Goal: Task Accomplishment & Management: Manage account settings

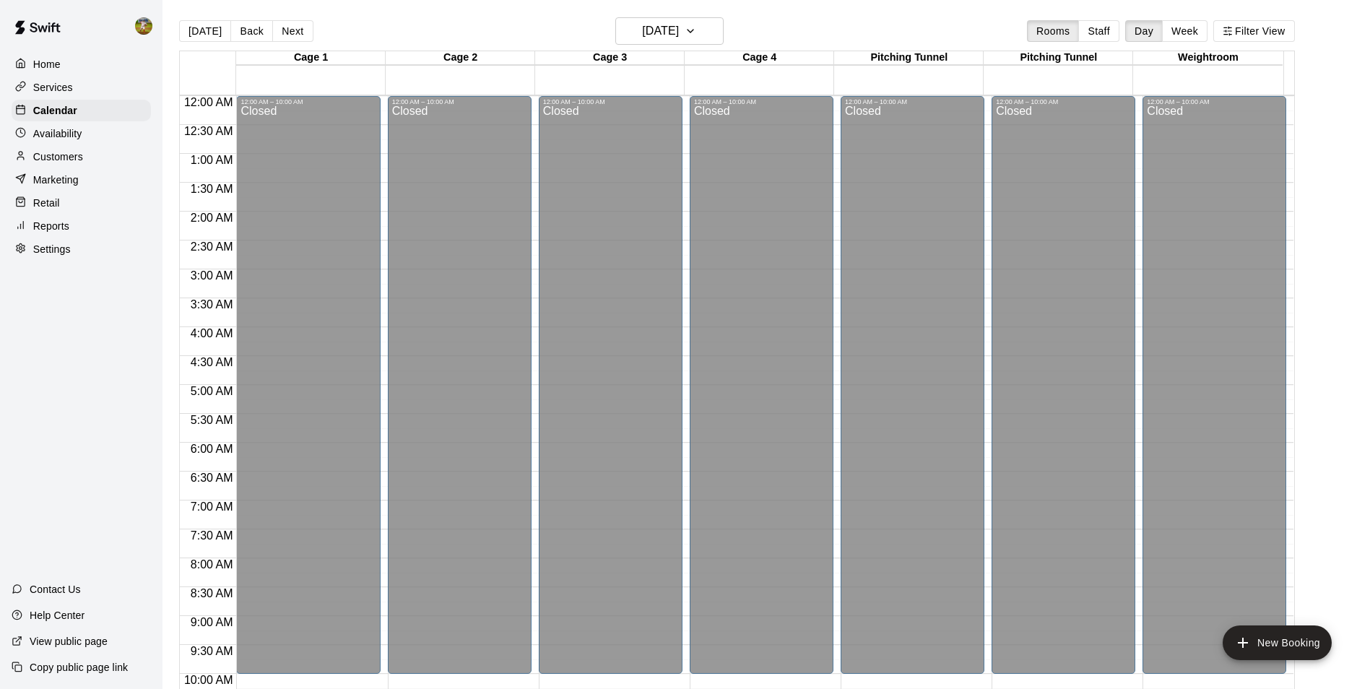
scroll to position [228, 0]
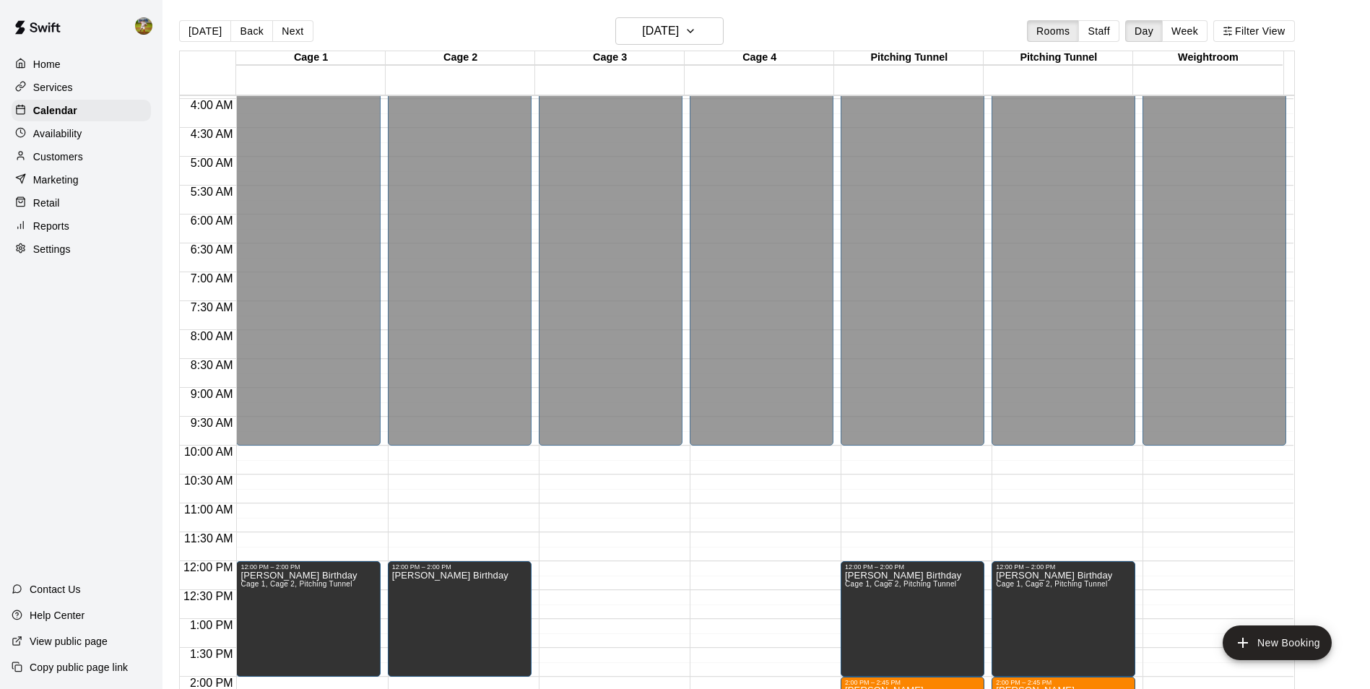
click at [74, 98] on div "Services" at bounding box center [81, 88] width 139 height 22
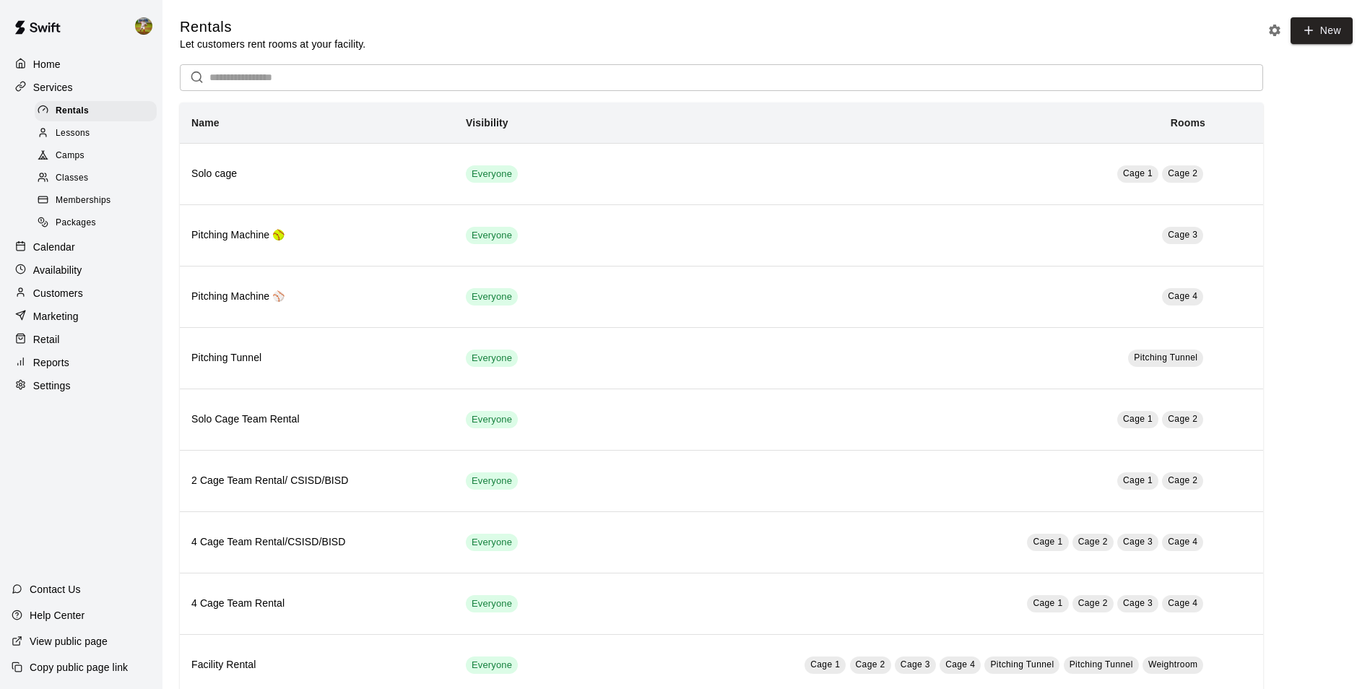
click at [73, 254] on p "Calendar" at bounding box center [54, 247] width 42 height 14
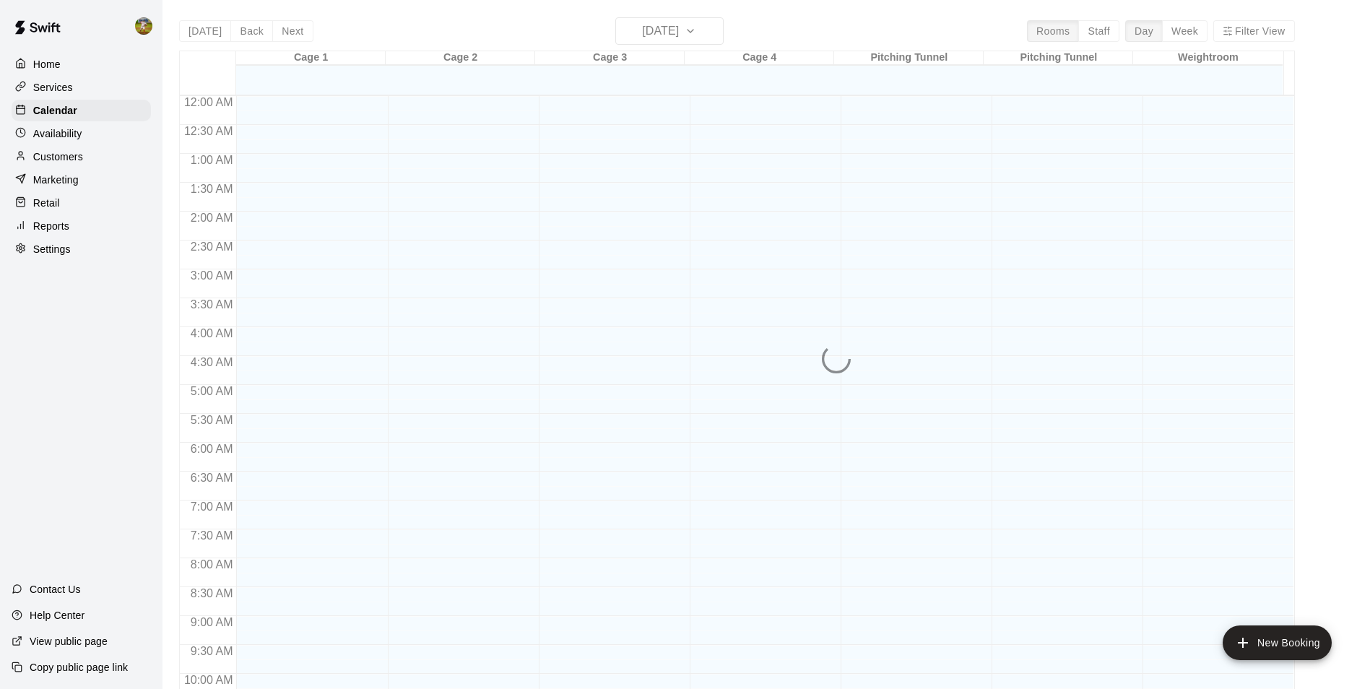
scroll to position [734, 0]
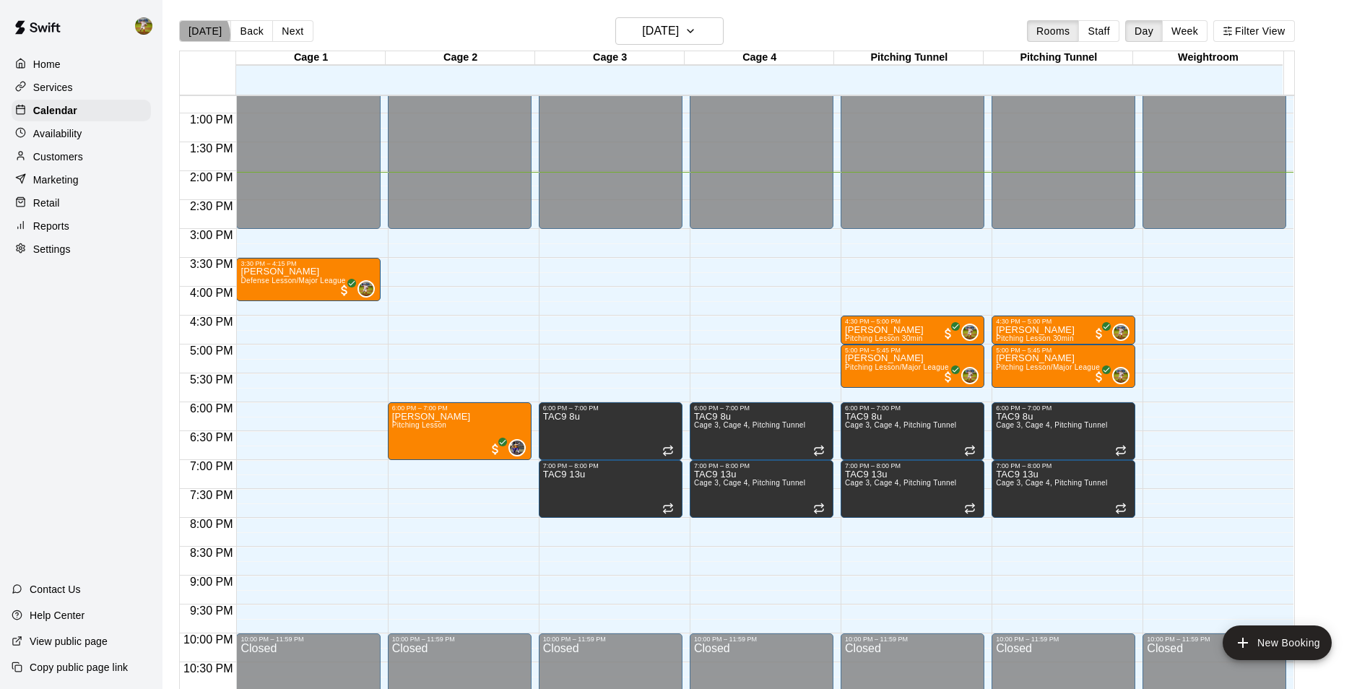
click at [199, 34] on button "[DATE]" at bounding box center [205, 31] width 52 height 22
click at [46, 256] on p "Settings" at bounding box center [52, 249] width 38 height 14
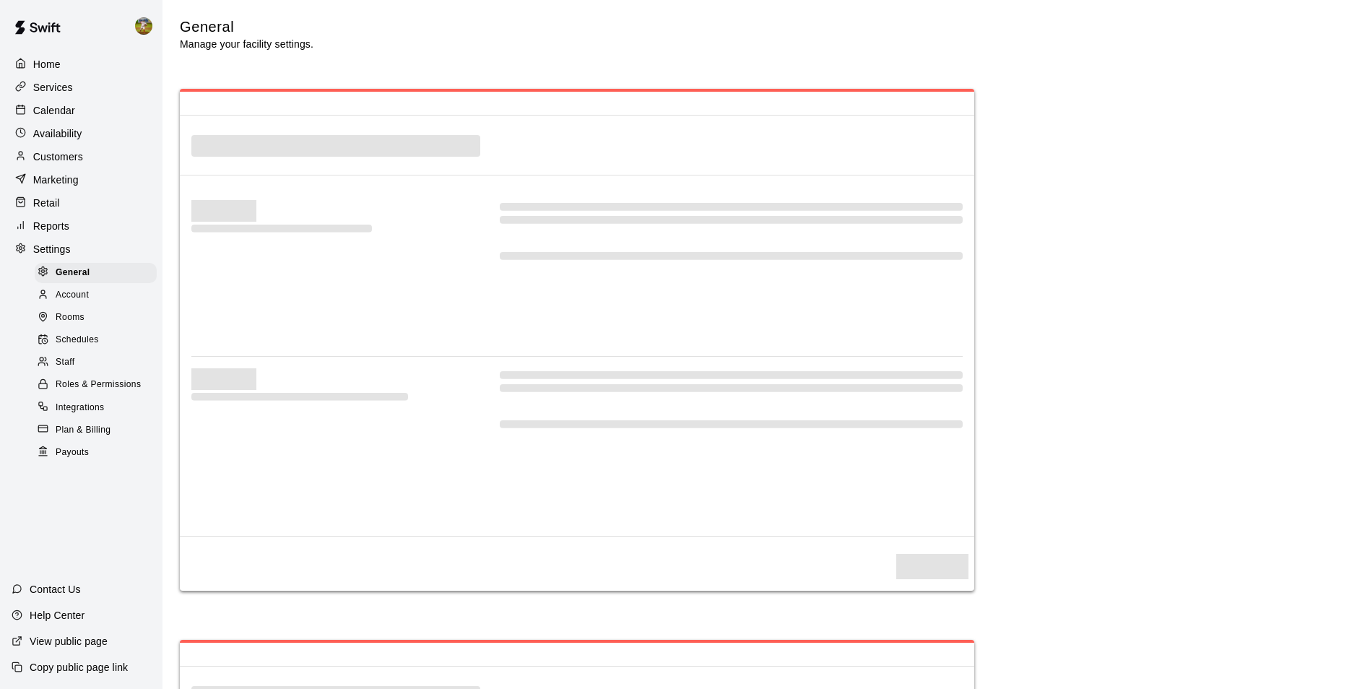
select select "**"
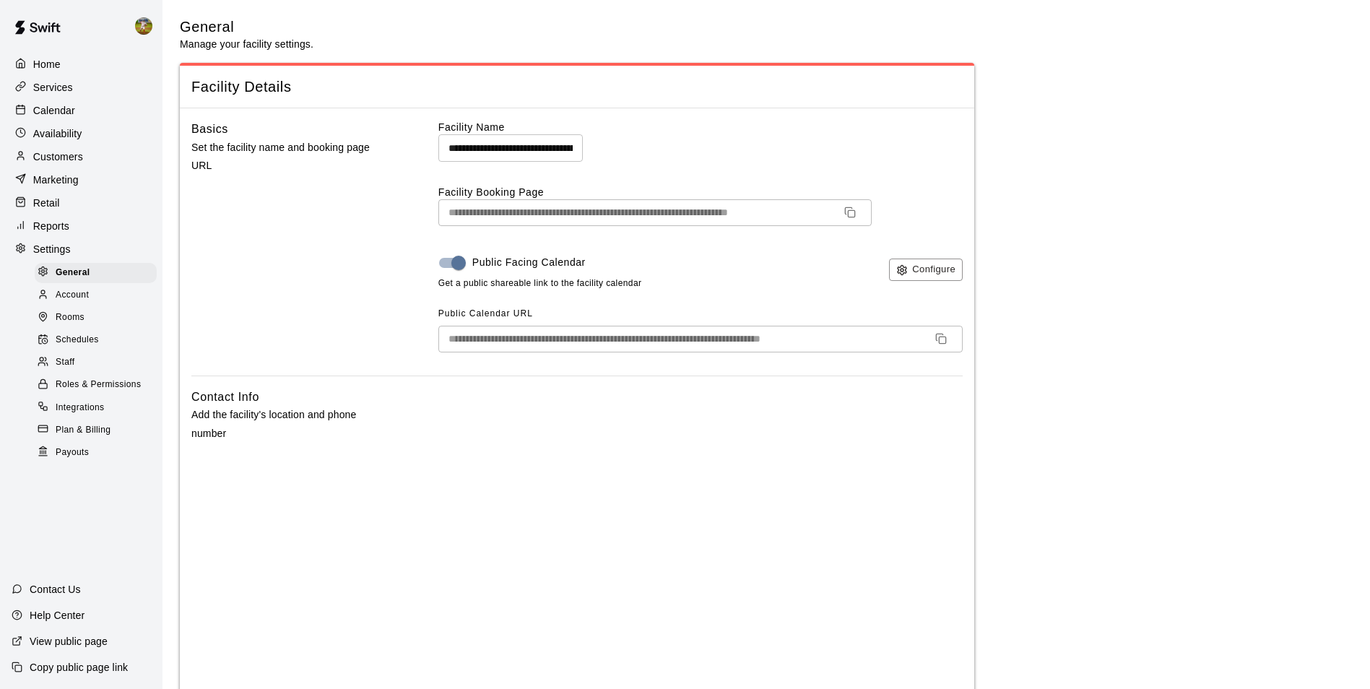
click at [56, 225] on p "Reports" at bounding box center [51, 226] width 36 height 14
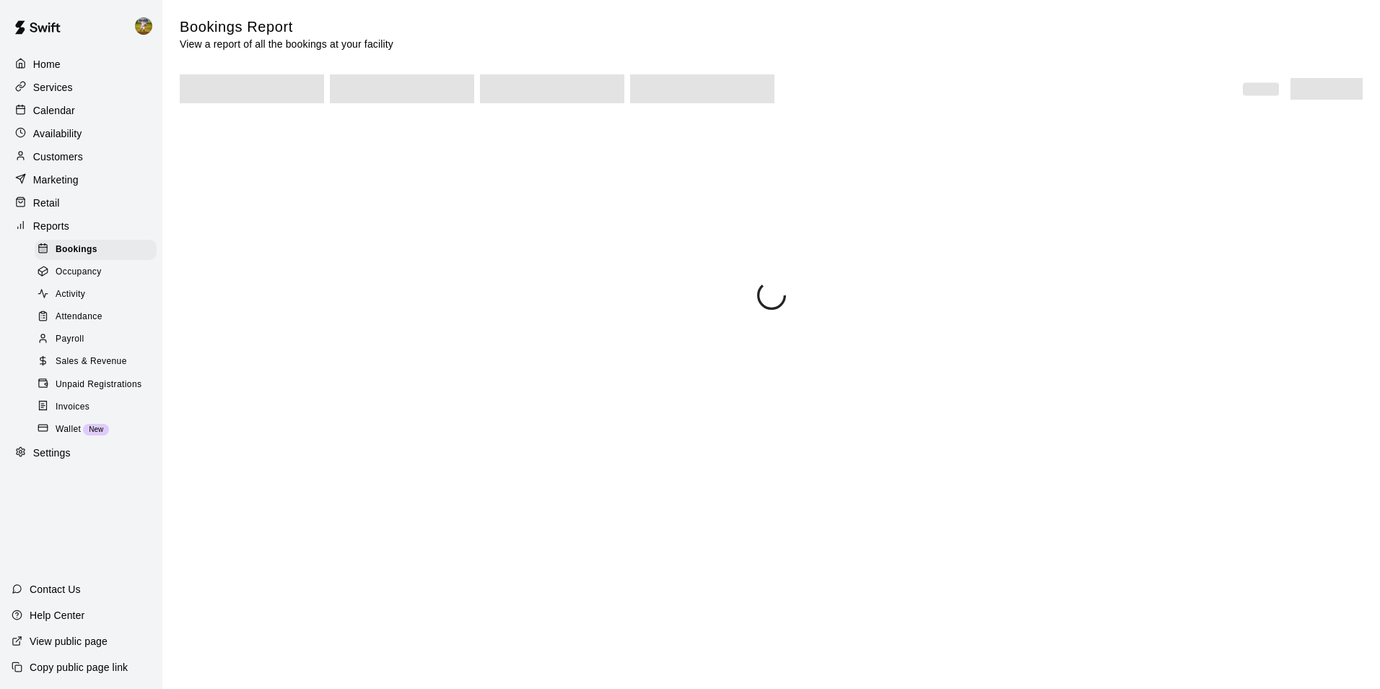
click at [103, 349] on div "Payroll" at bounding box center [96, 339] width 122 height 20
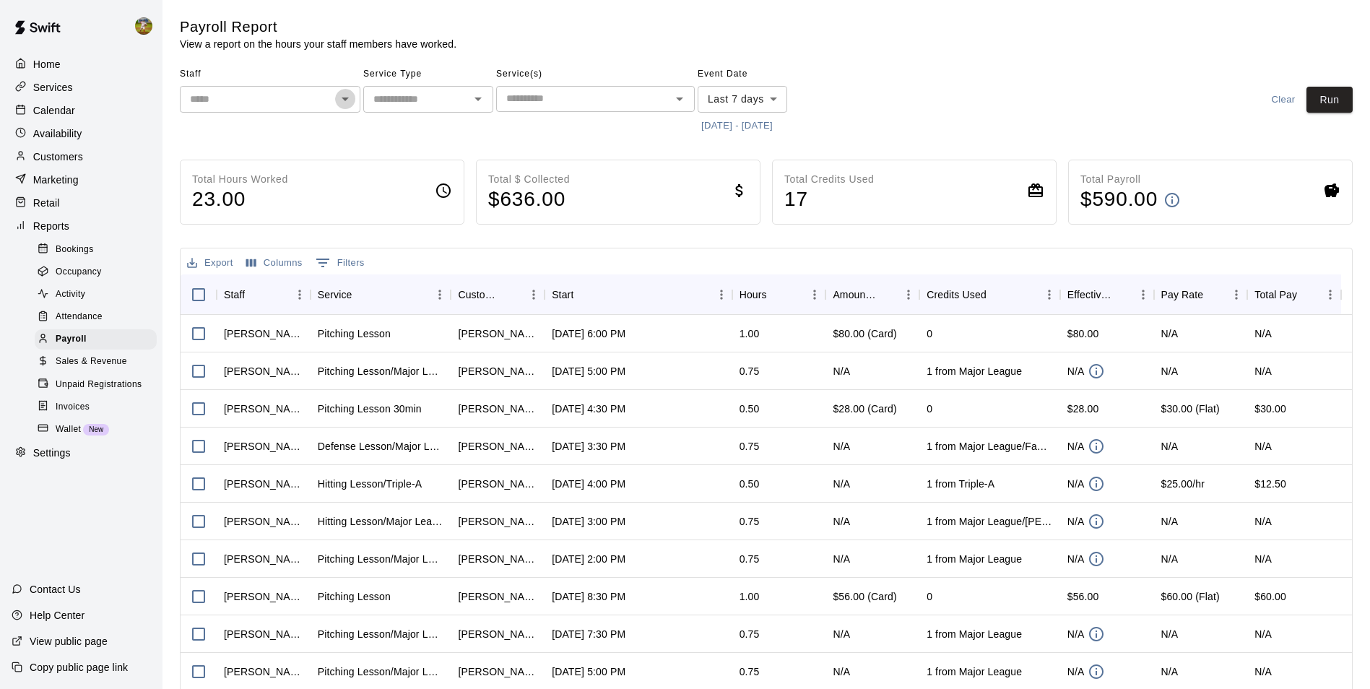
click at [349, 93] on icon "Open" at bounding box center [344, 98] width 17 height 17
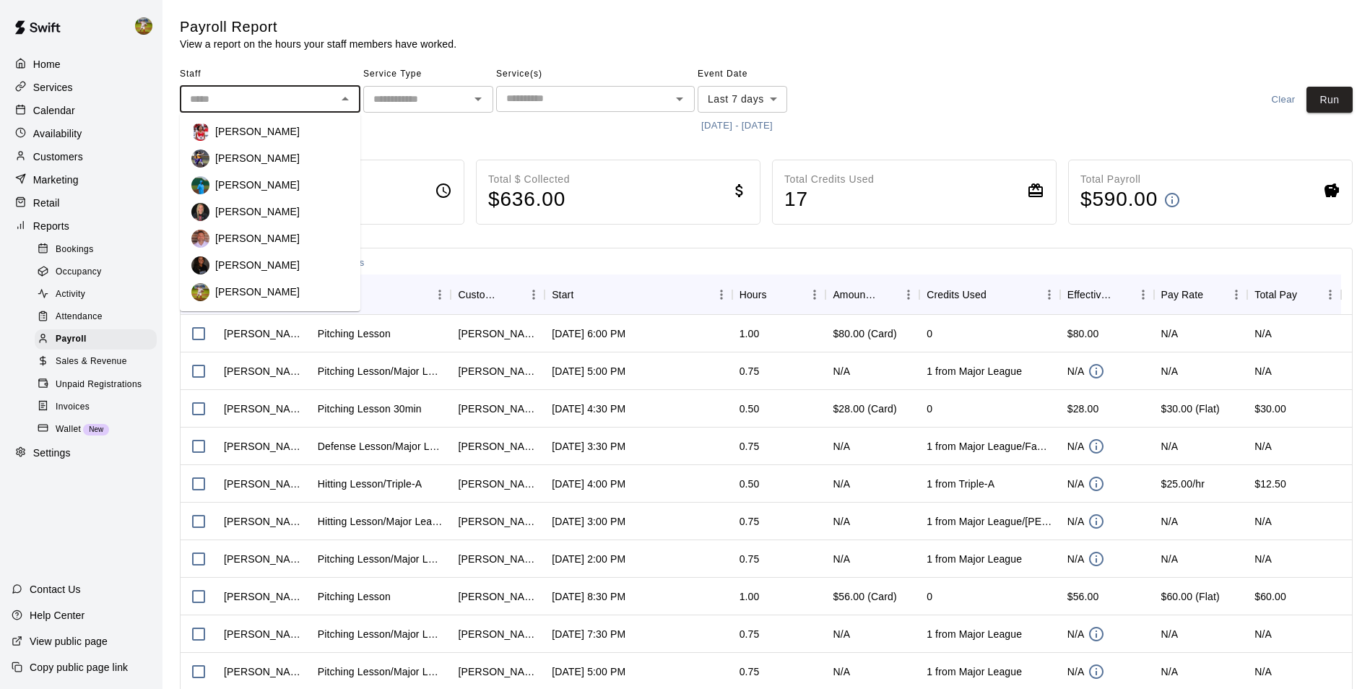
click at [279, 214] on p "Christine Kulick" at bounding box center [257, 211] width 84 height 14
type input "**********"
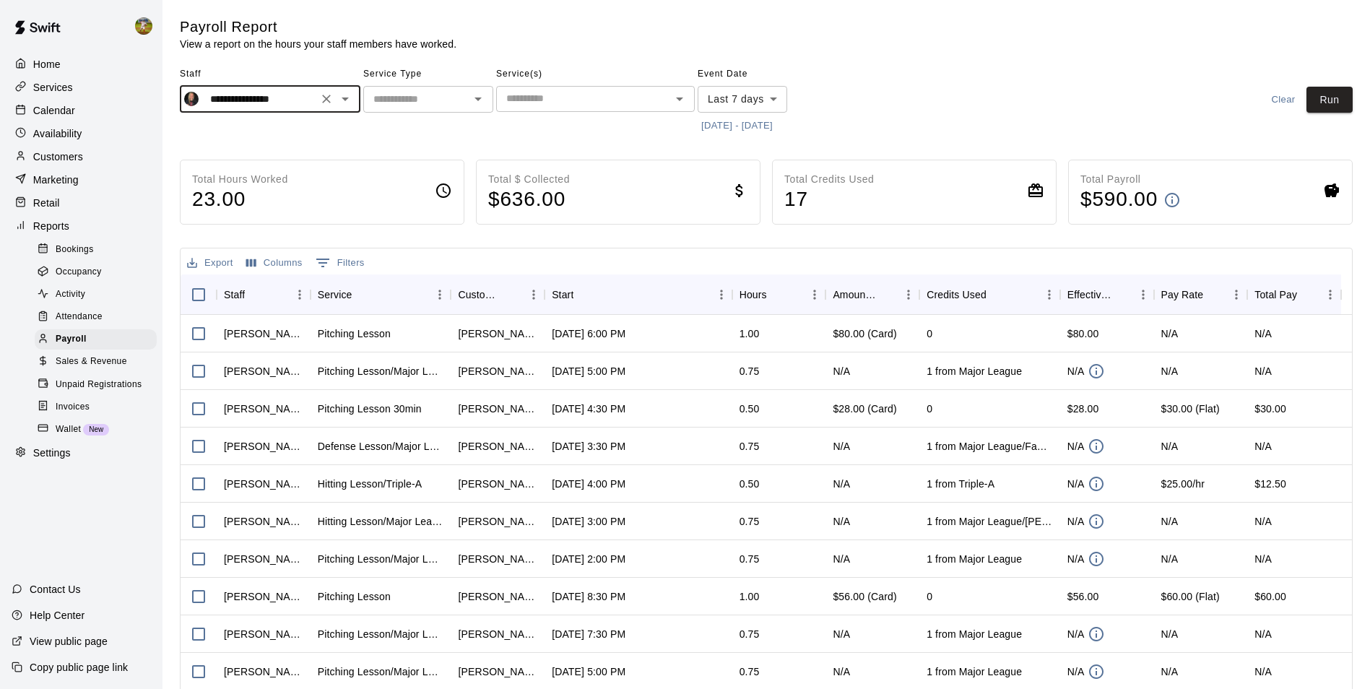
click at [719, 126] on button "8/11/2025 - 8/18/2025" at bounding box center [736, 126] width 79 height 22
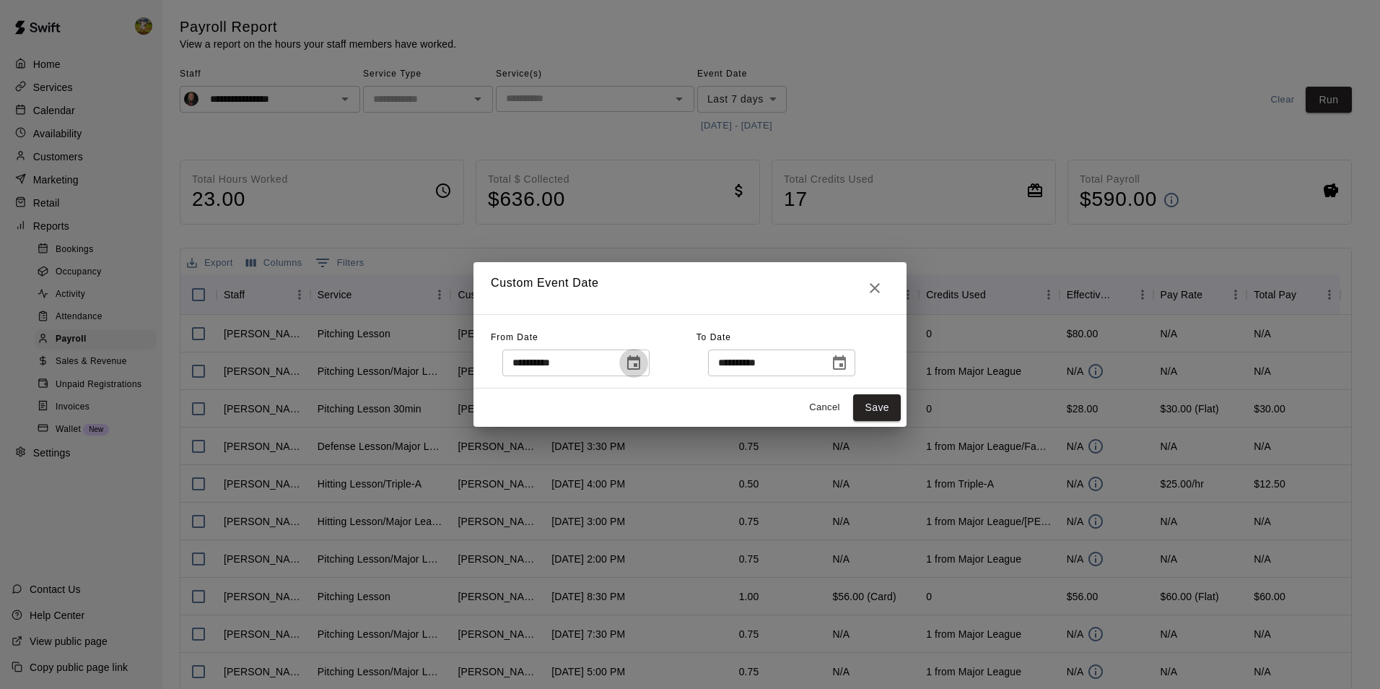
click at [643, 365] on icon "Choose date, selected date is Aug 11, 2025" at bounding box center [633, 362] width 17 height 17
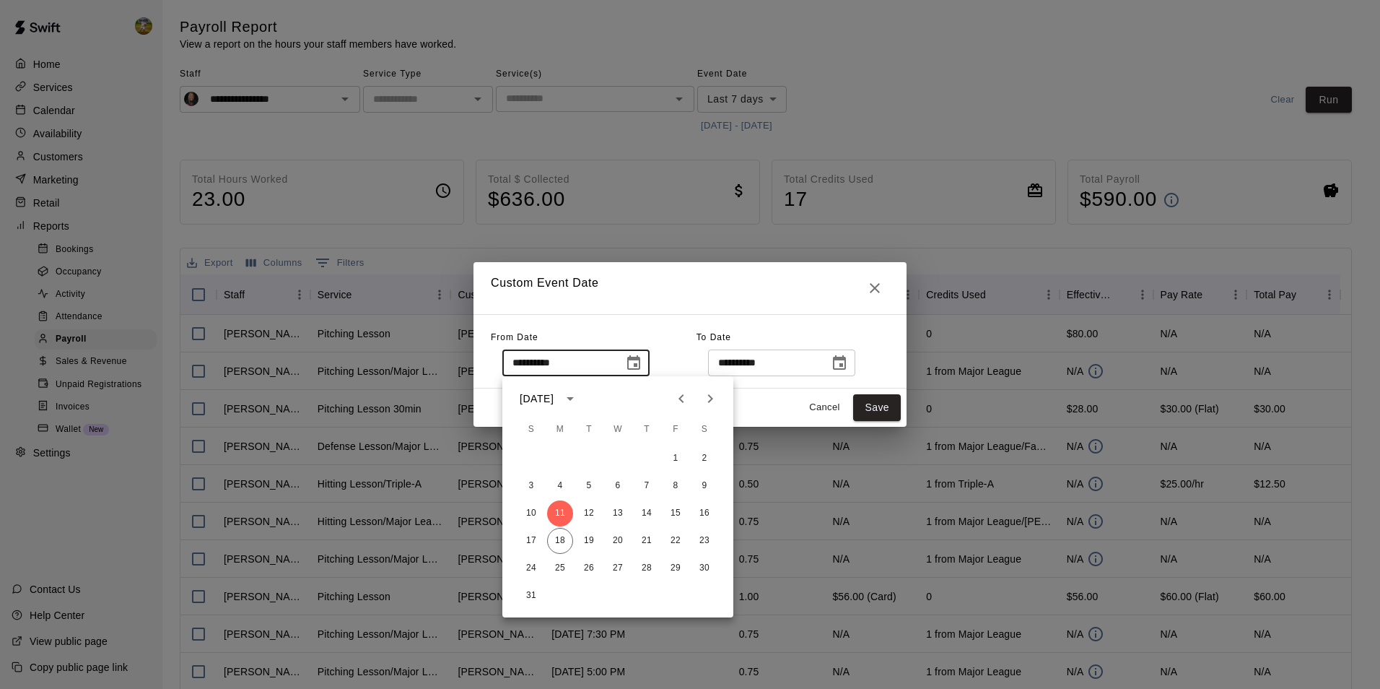
click at [848, 362] on icon "Choose date, selected date is Aug 18, 2025" at bounding box center [839, 362] width 17 height 17
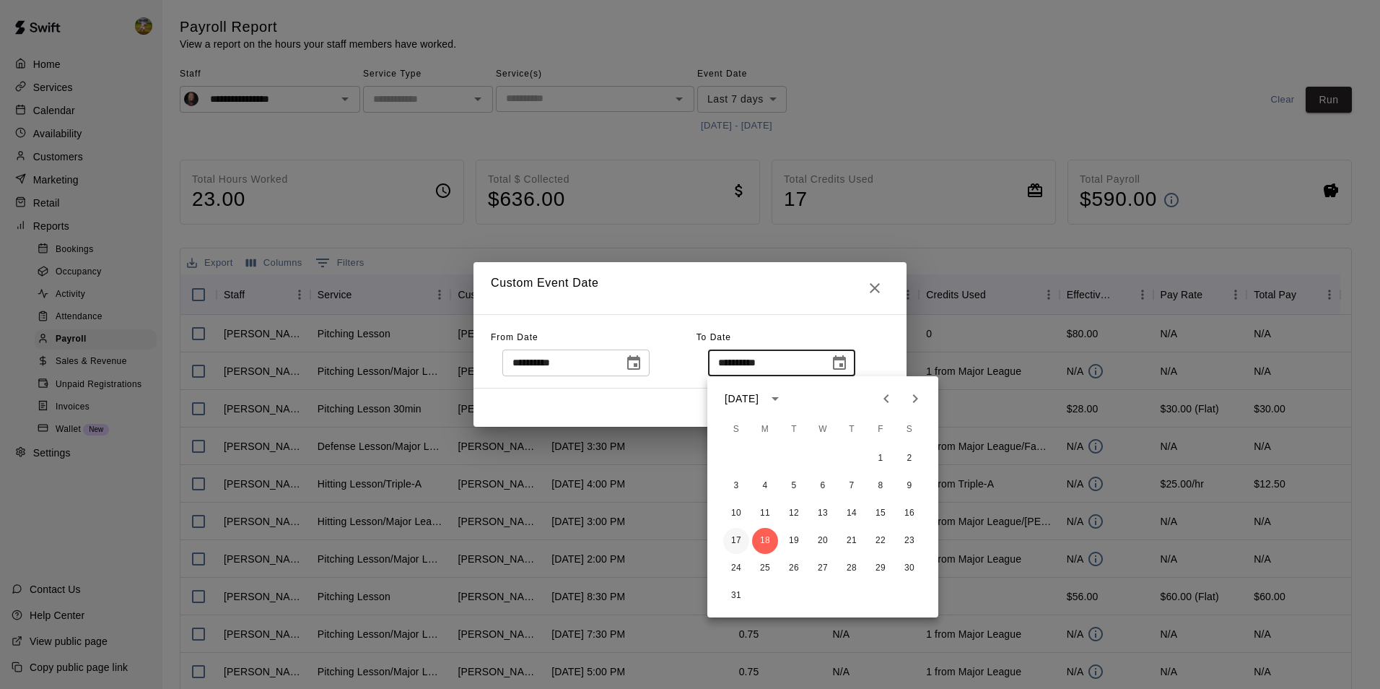
click at [738, 534] on button "17" at bounding box center [736, 541] width 26 height 26
type input "**********"
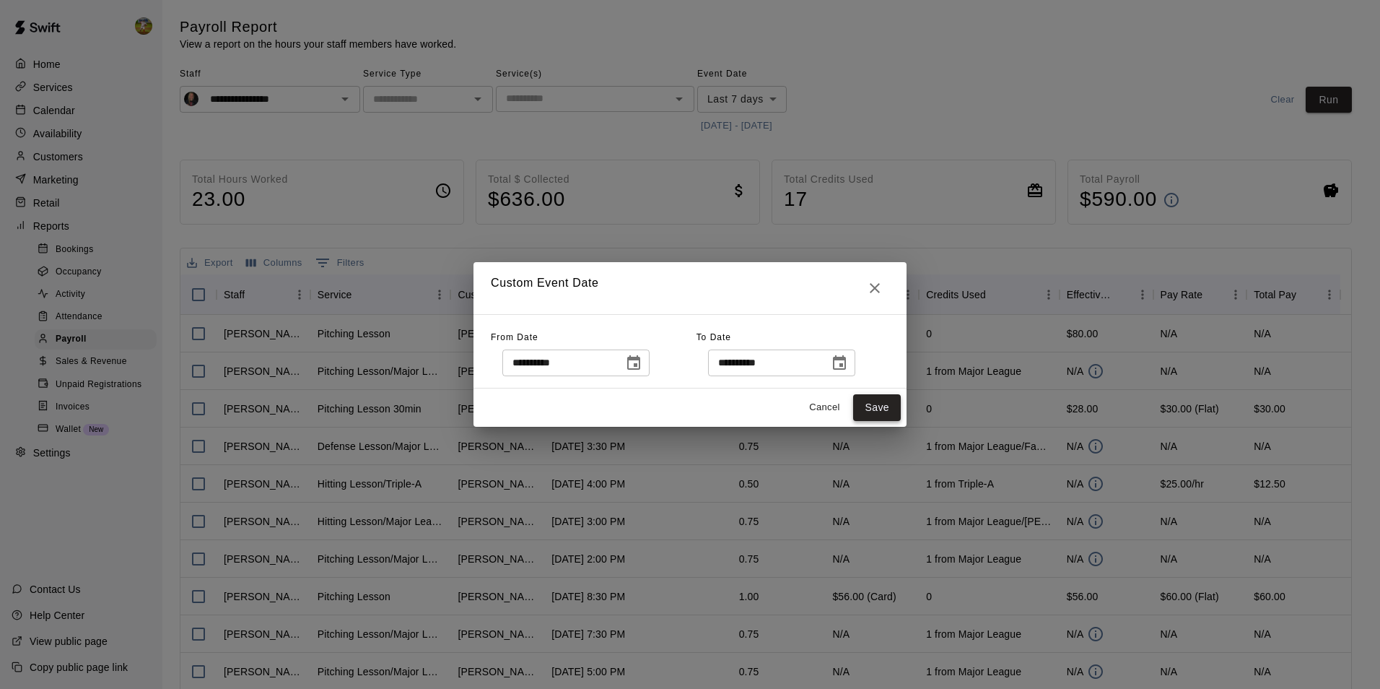
click at [874, 406] on button "Save" at bounding box center [877, 407] width 48 height 27
type input "******"
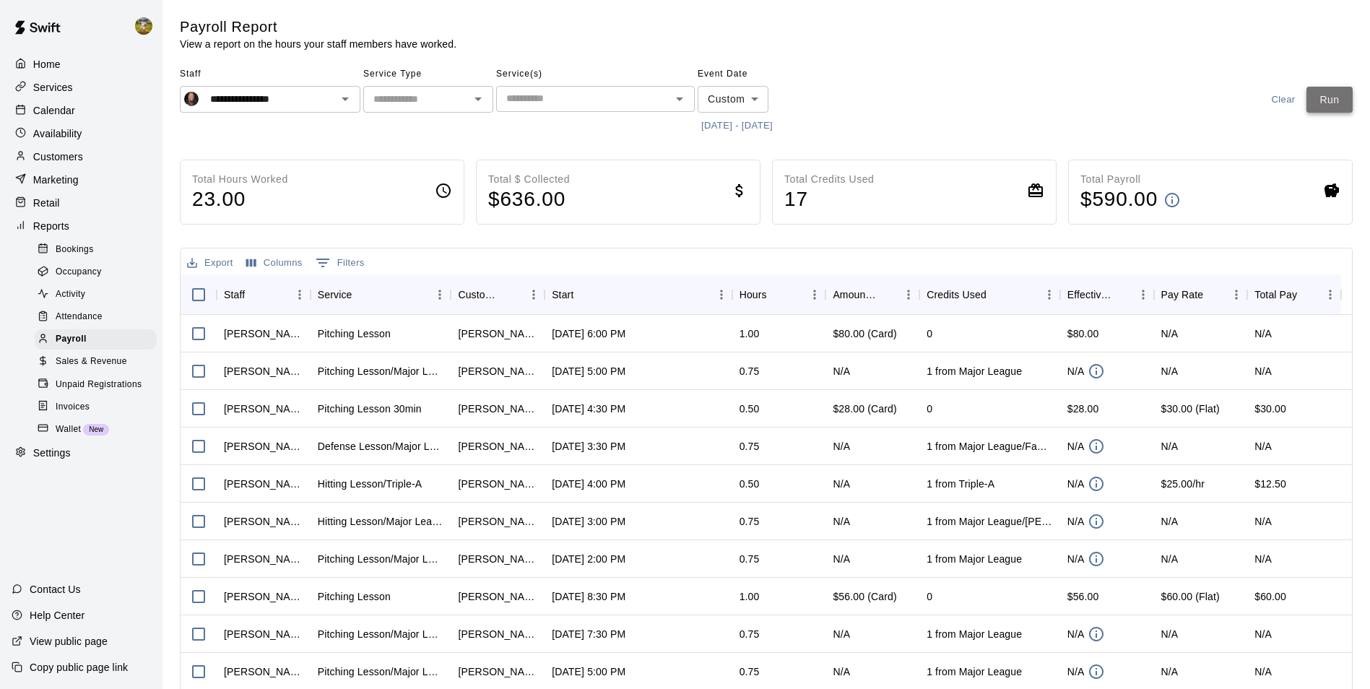
click at [1340, 99] on button "Run" at bounding box center [1329, 100] width 46 height 27
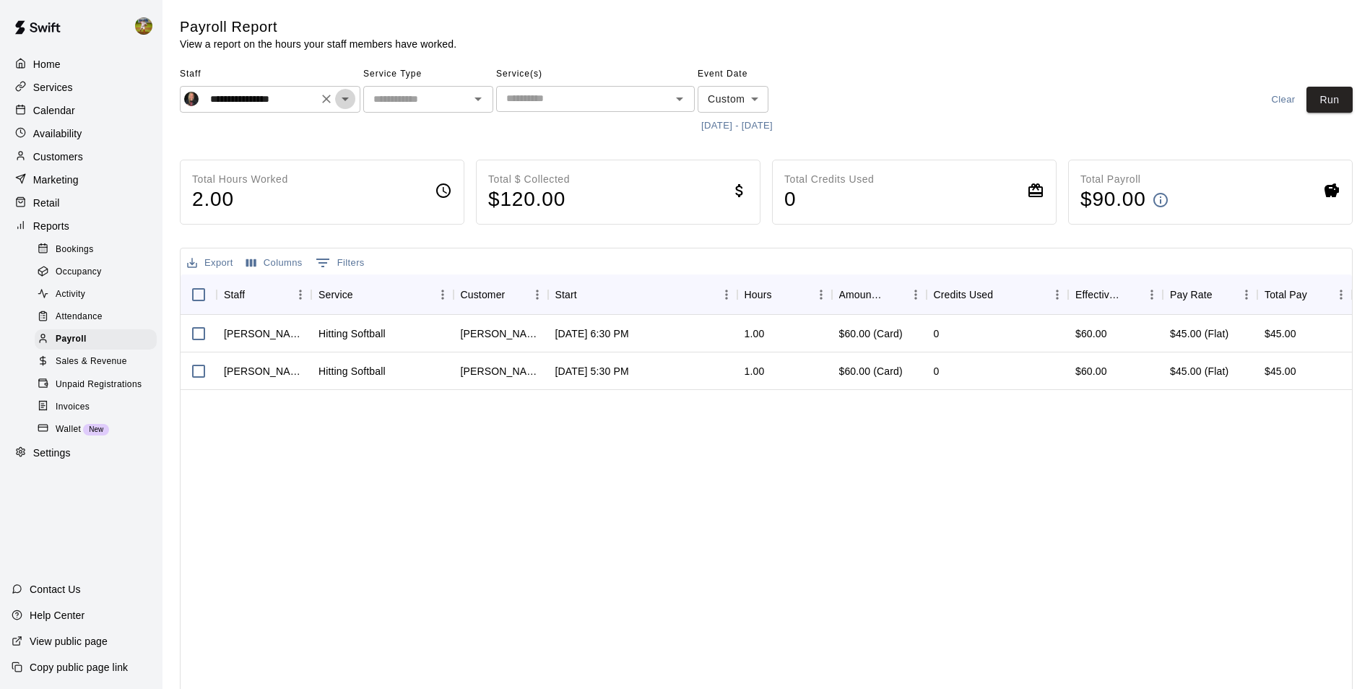
click at [345, 94] on icon "Open" at bounding box center [344, 98] width 17 height 17
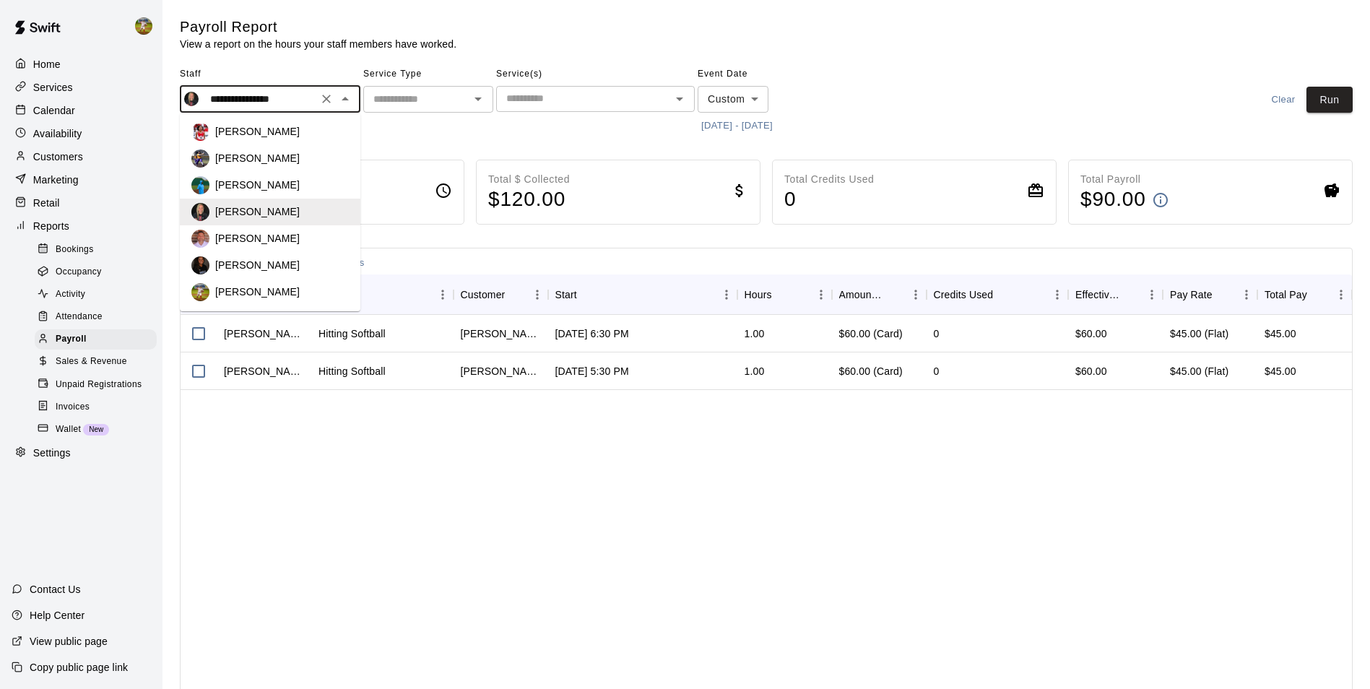
click at [245, 232] on p "Jon Teeter" at bounding box center [257, 238] width 84 height 14
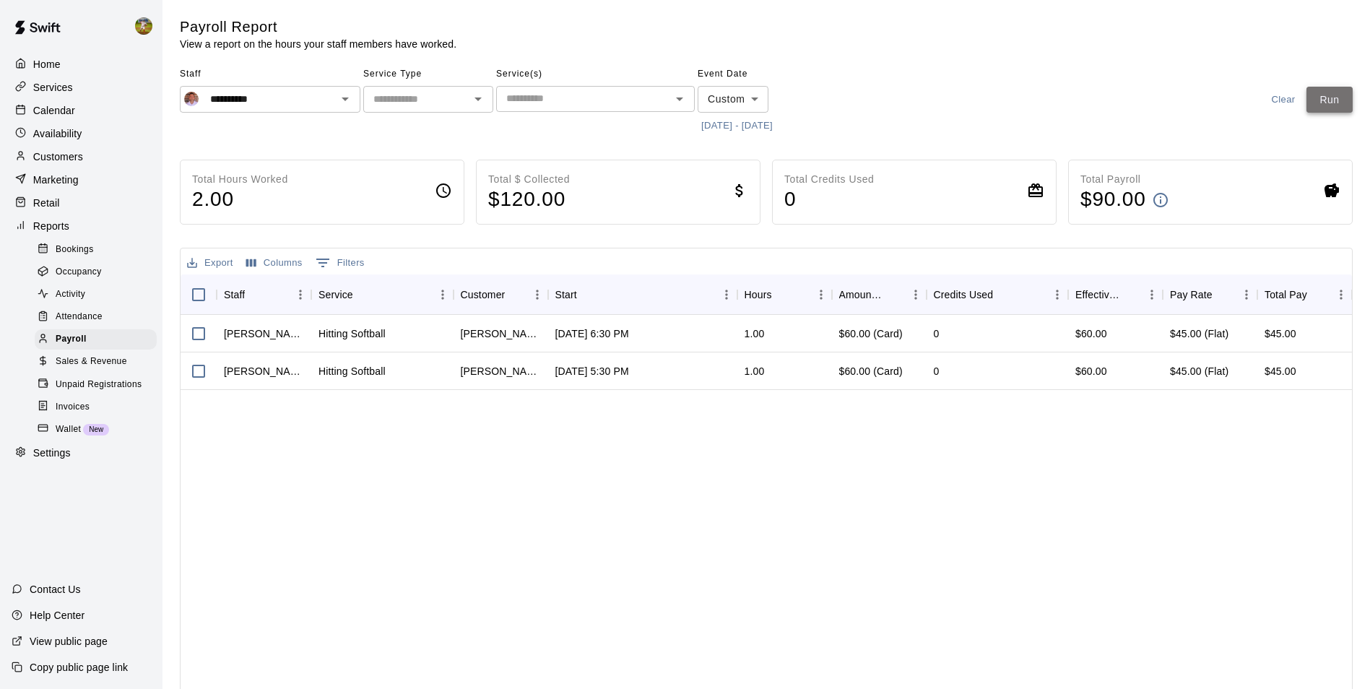
click at [1324, 102] on button "Run" at bounding box center [1329, 100] width 46 height 27
click at [348, 102] on icon "Open" at bounding box center [344, 98] width 17 height 17
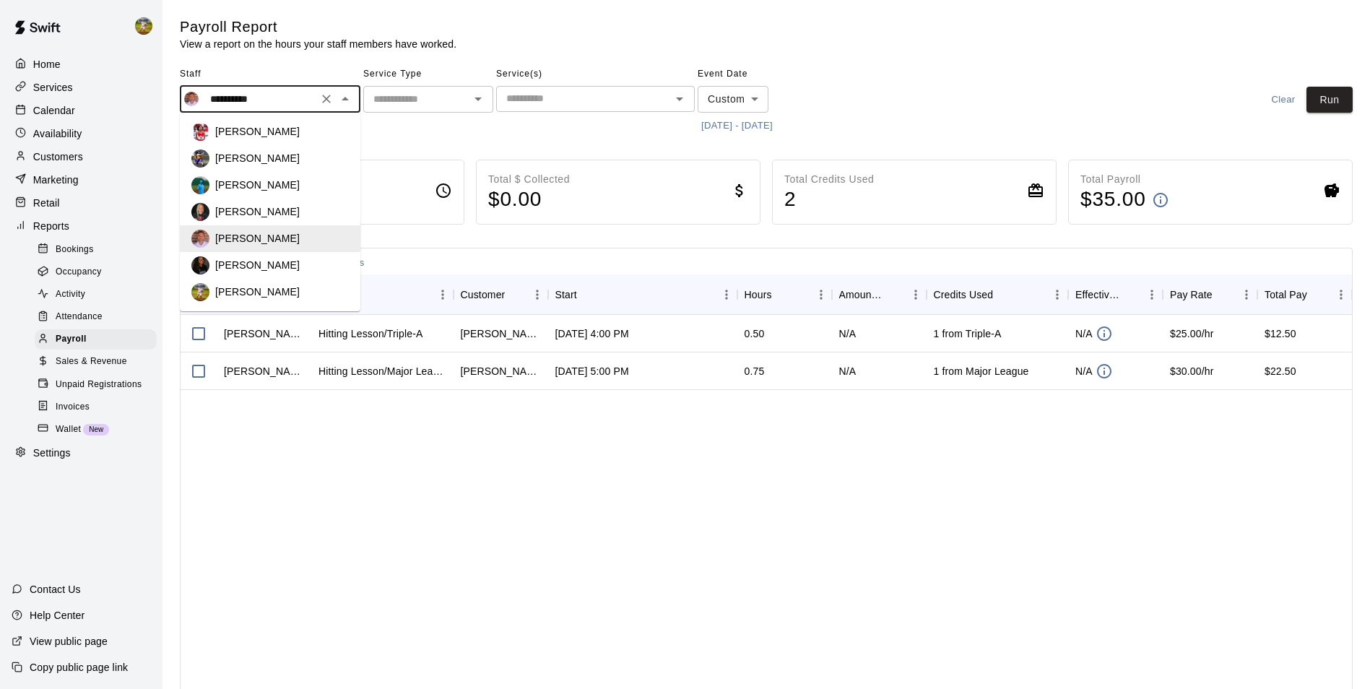
click at [305, 258] on div "Kylie Hernandez" at bounding box center [282, 265] width 134 height 14
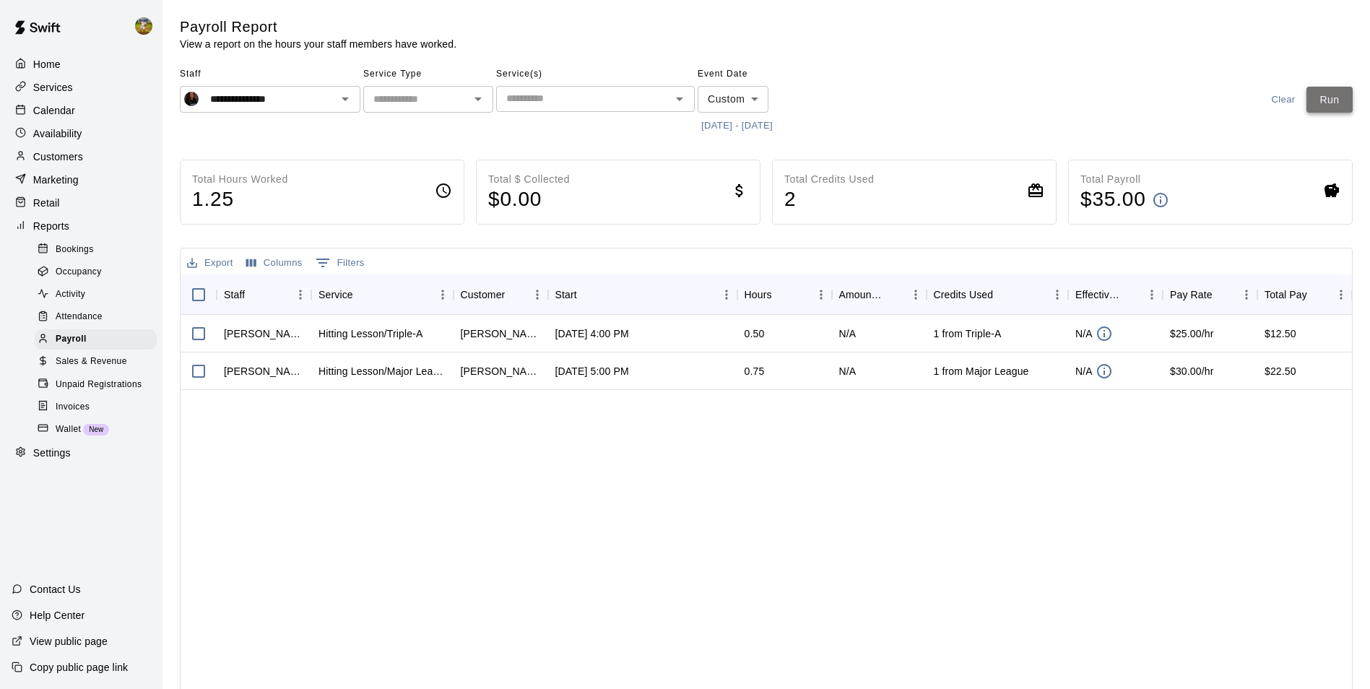
click at [1330, 98] on button "Run" at bounding box center [1329, 100] width 46 height 27
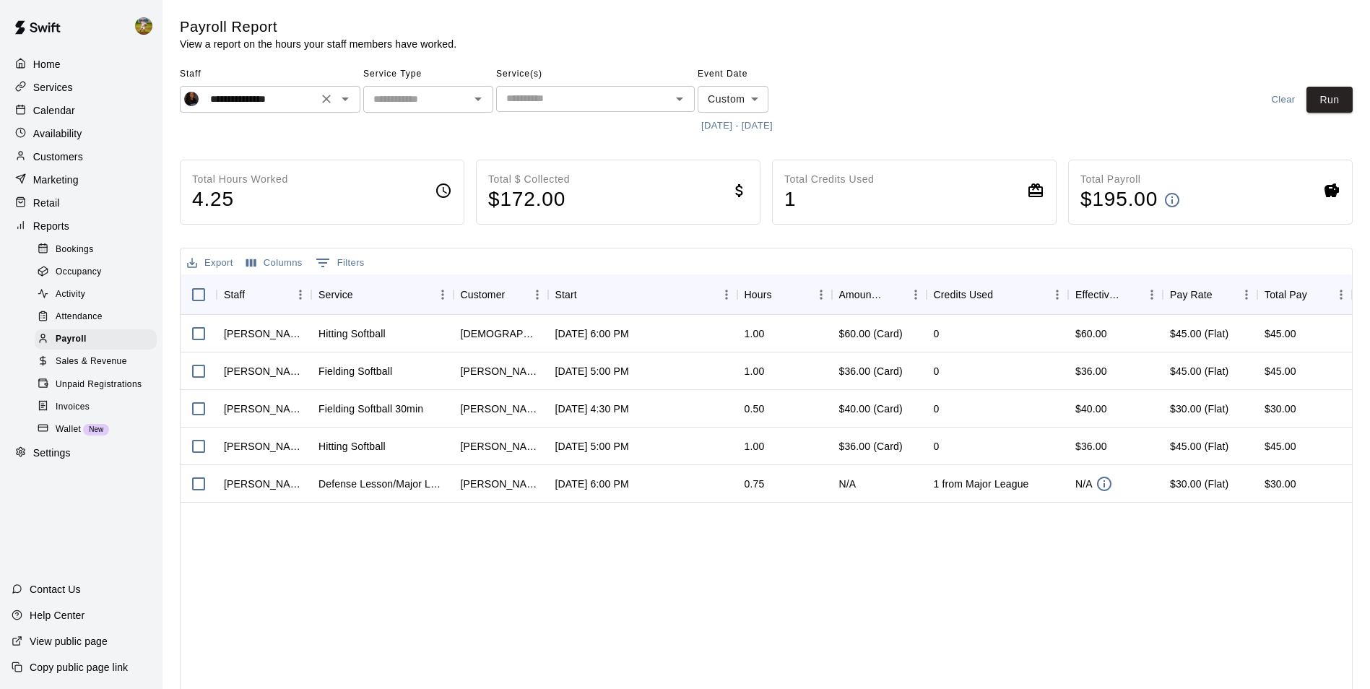
click at [339, 102] on icon "Open" at bounding box center [344, 98] width 17 height 17
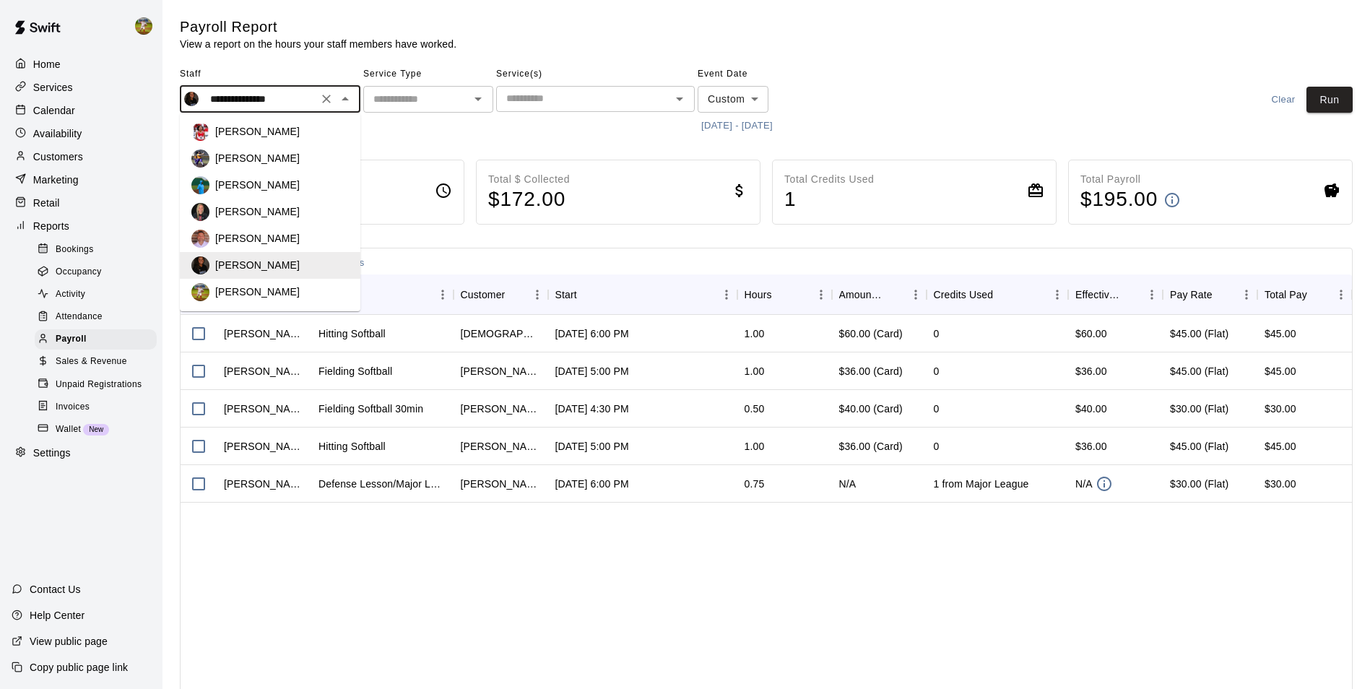
click at [293, 288] on div "Jhonny Montoya" at bounding box center [282, 291] width 134 height 14
type input "**********"
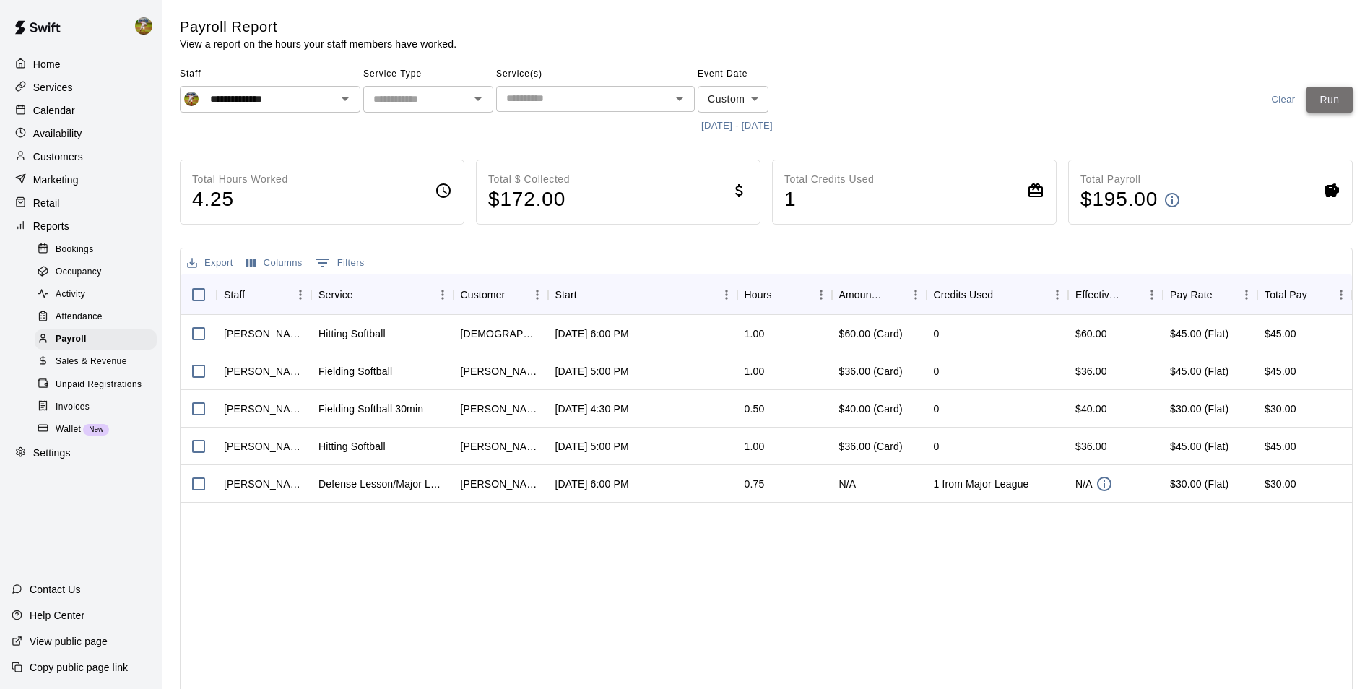
click at [1321, 91] on button "Run" at bounding box center [1329, 100] width 46 height 27
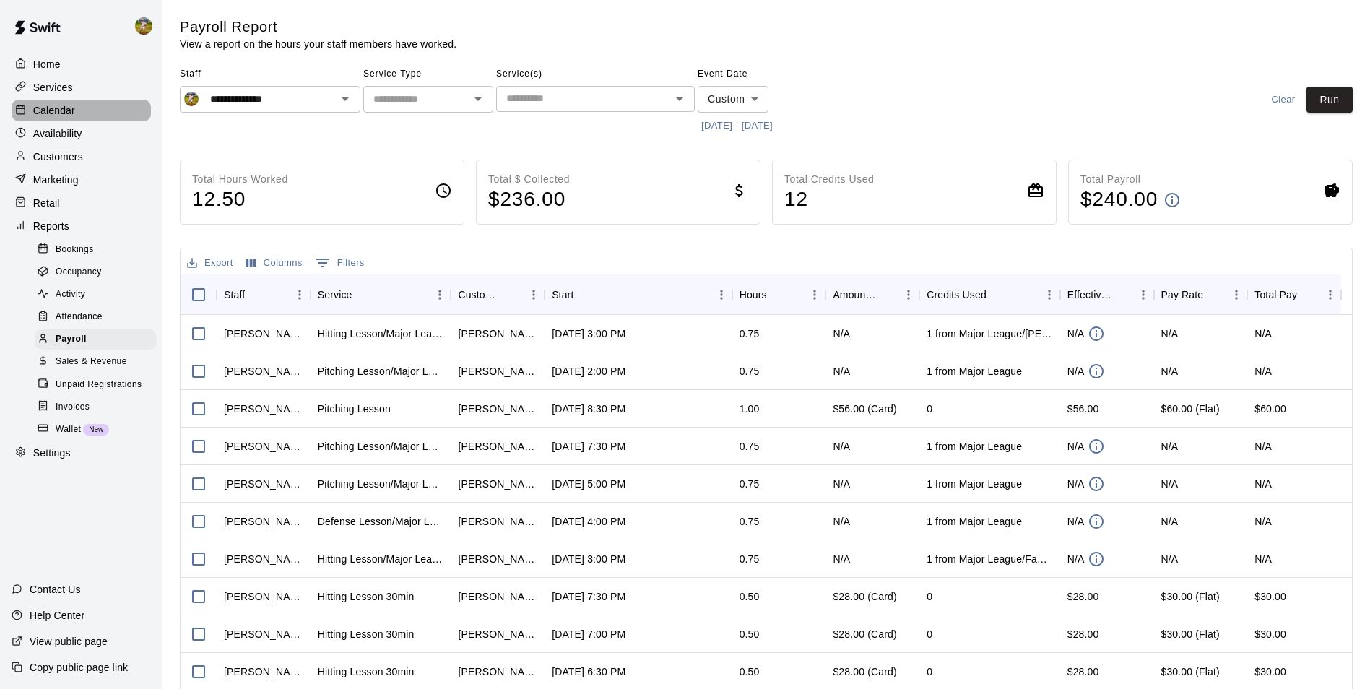
click at [82, 117] on div "Calendar" at bounding box center [81, 111] width 139 height 22
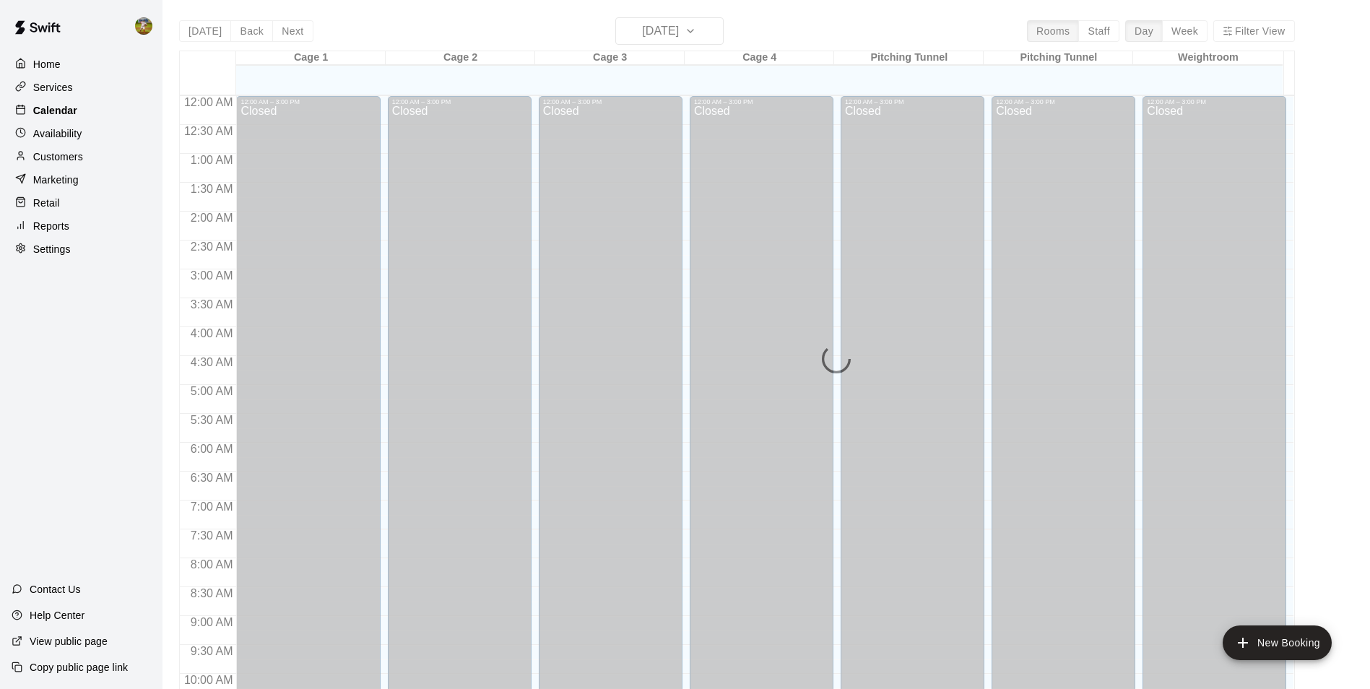
scroll to position [734, 0]
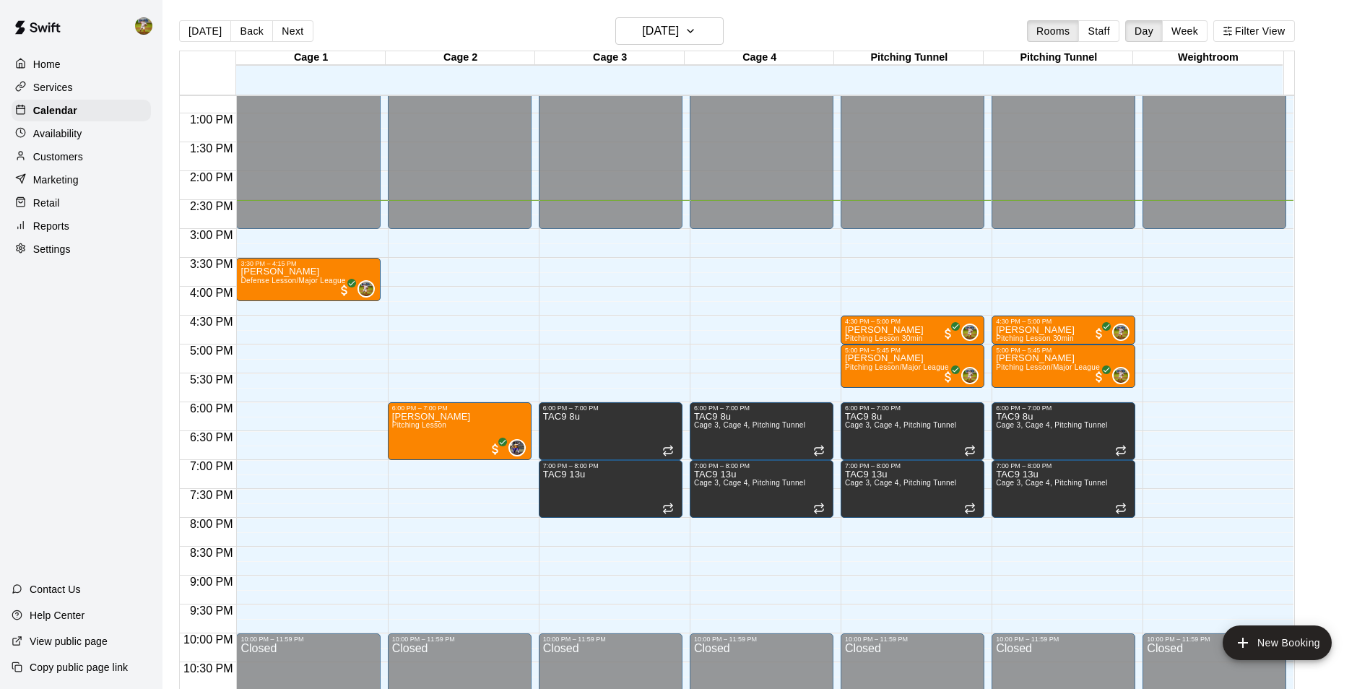
click at [77, 164] on p "Customers" at bounding box center [58, 156] width 50 height 14
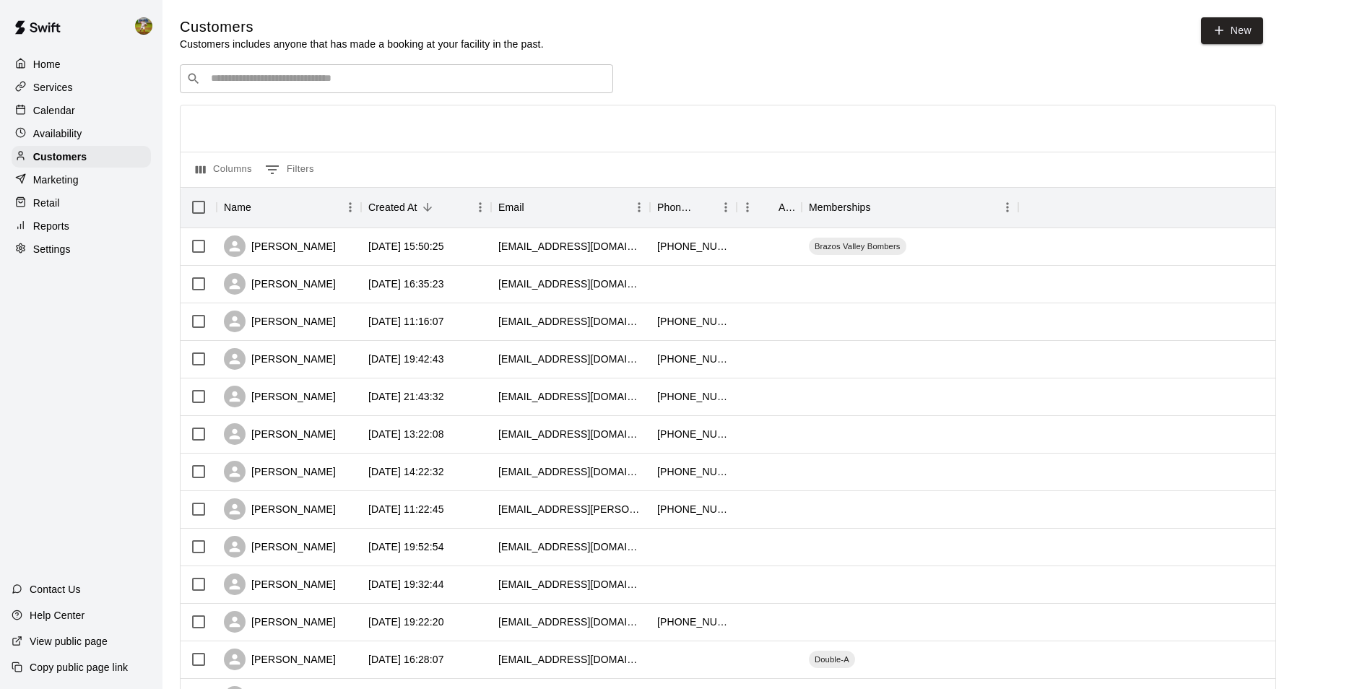
click at [75, 105] on div "Calendar" at bounding box center [81, 111] width 139 height 22
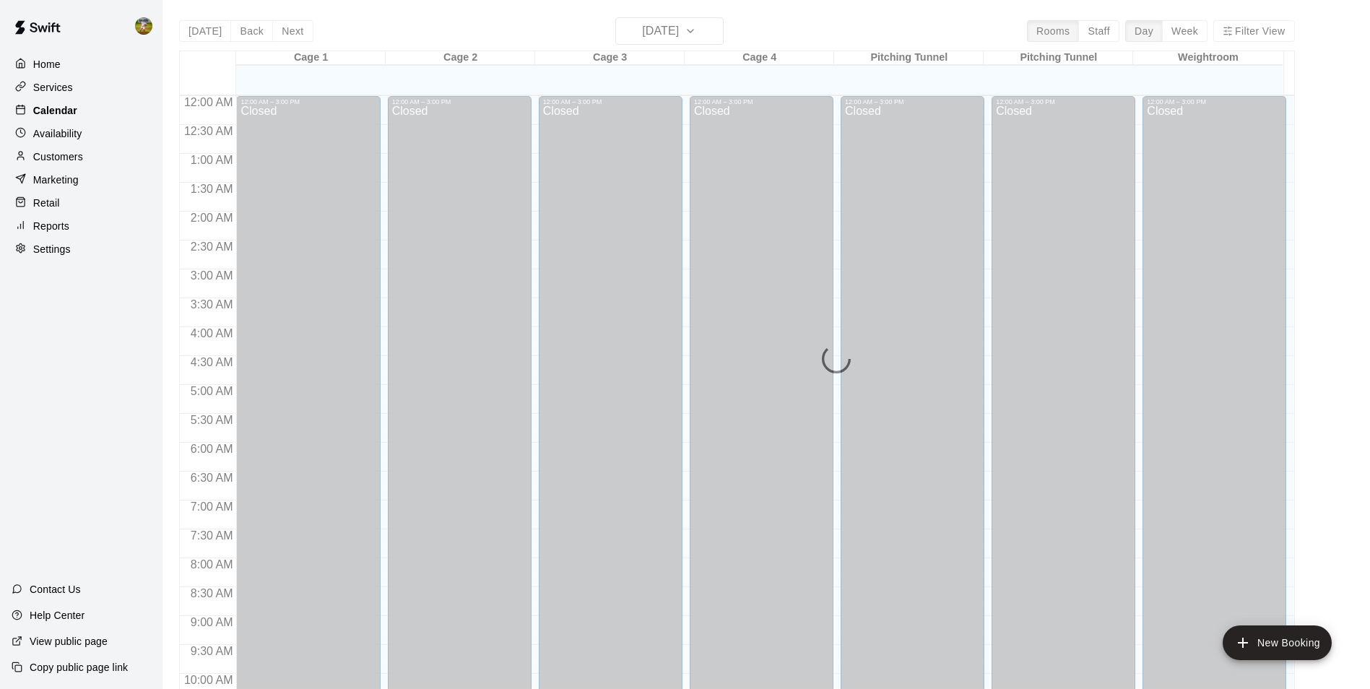
scroll to position [734, 0]
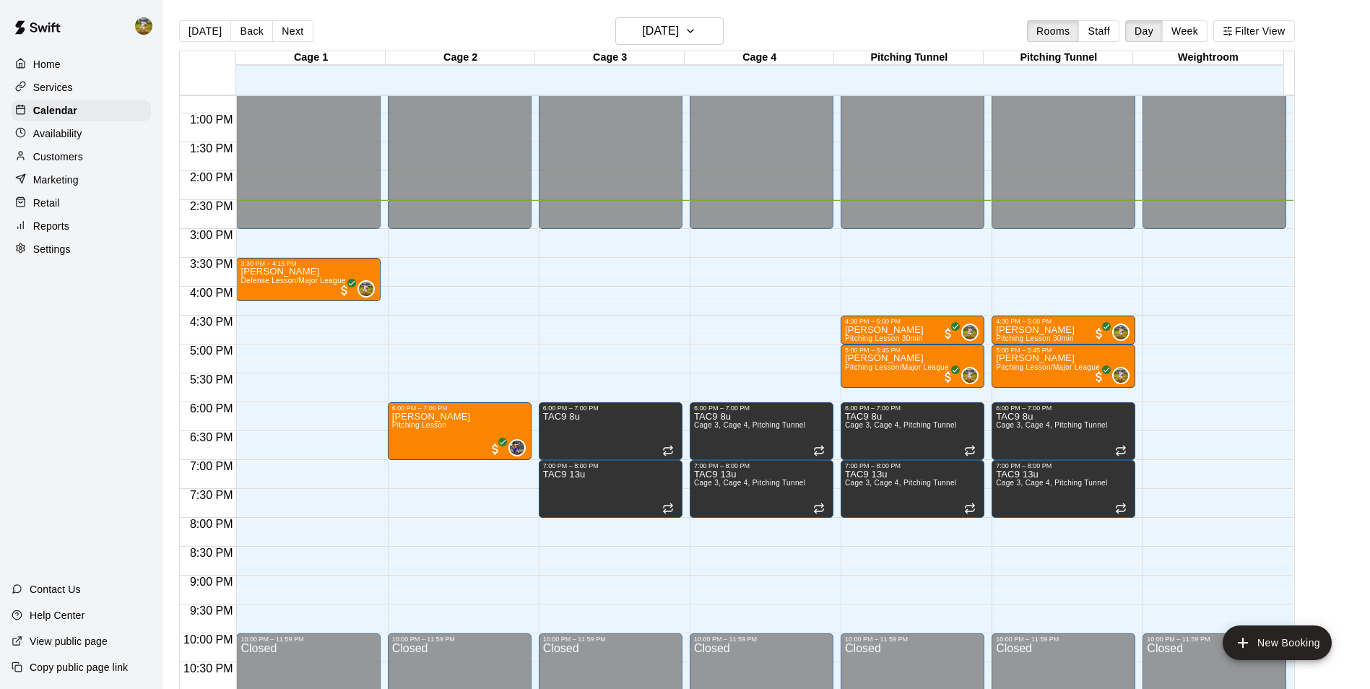
click at [95, 152] on div "Customers" at bounding box center [81, 157] width 139 height 22
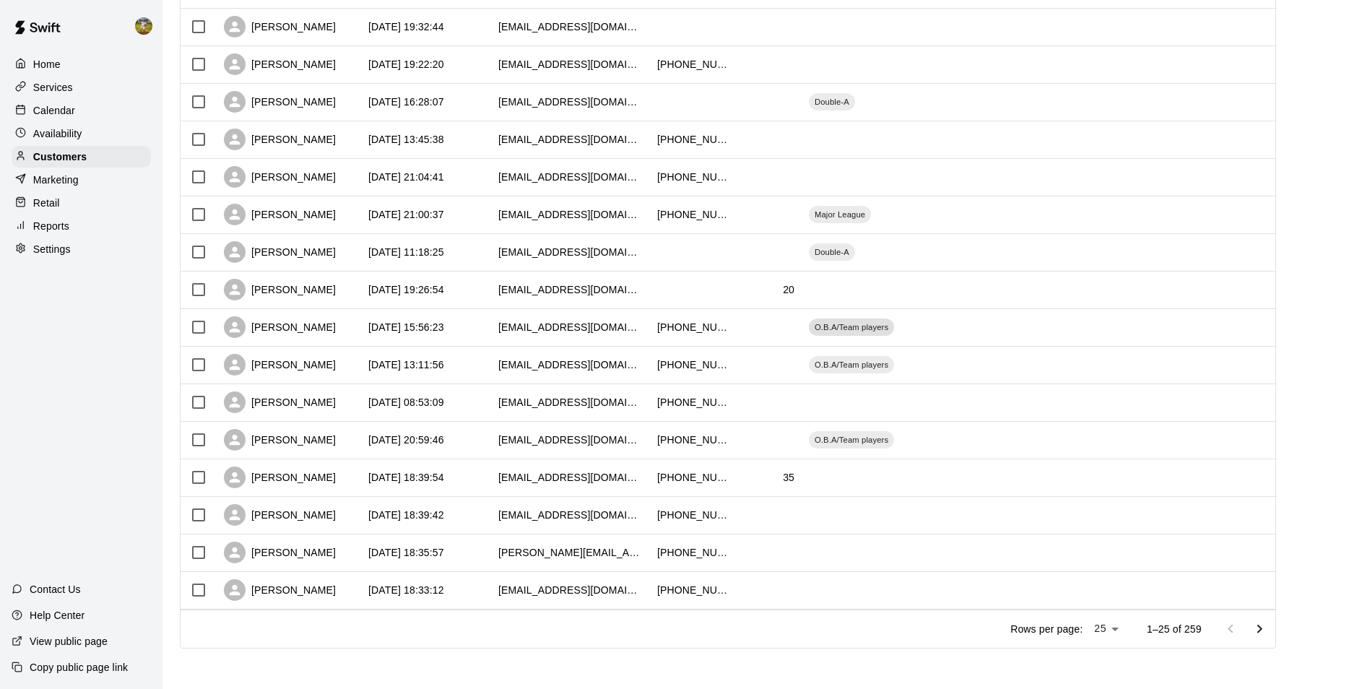
scroll to position [560, 0]
click at [1258, 638] on button "Go to next page" at bounding box center [1259, 628] width 29 height 29
click at [1268, 635] on icon "Go to next page" at bounding box center [1258, 628] width 17 height 17
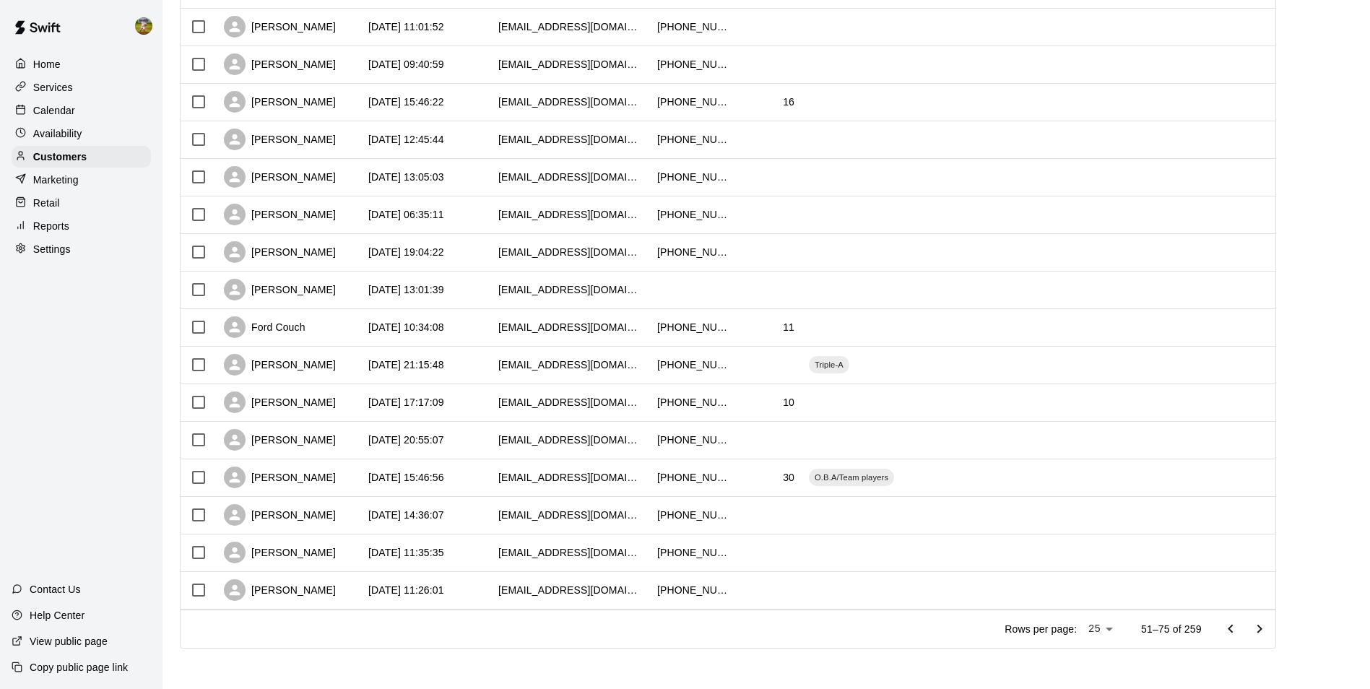
click at [1261, 626] on icon "Go to next page" at bounding box center [1258, 628] width 5 height 9
click at [1268, 633] on icon "Go to next page" at bounding box center [1258, 628] width 17 height 17
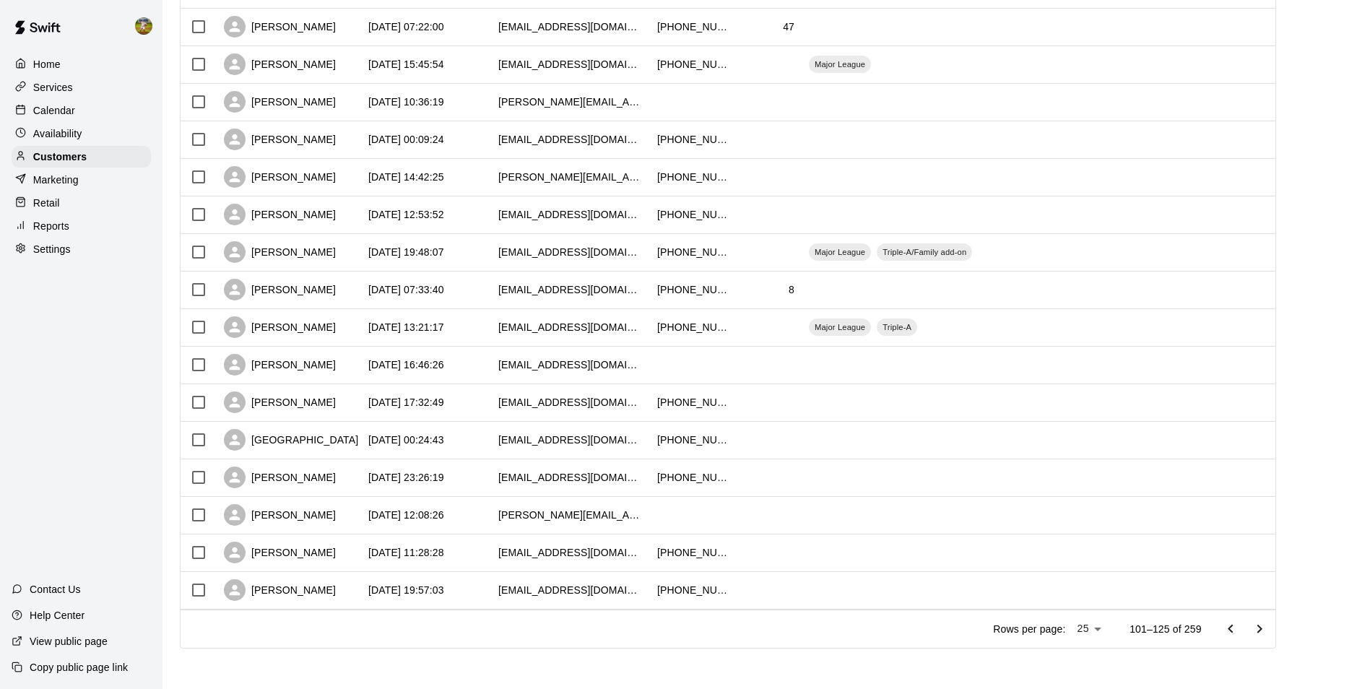
click at [1268, 635] on icon "Go to next page" at bounding box center [1258, 628] width 17 height 17
click at [1268, 632] on icon "Go to next page" at bounding box center [1258, 628] width 17 height 17
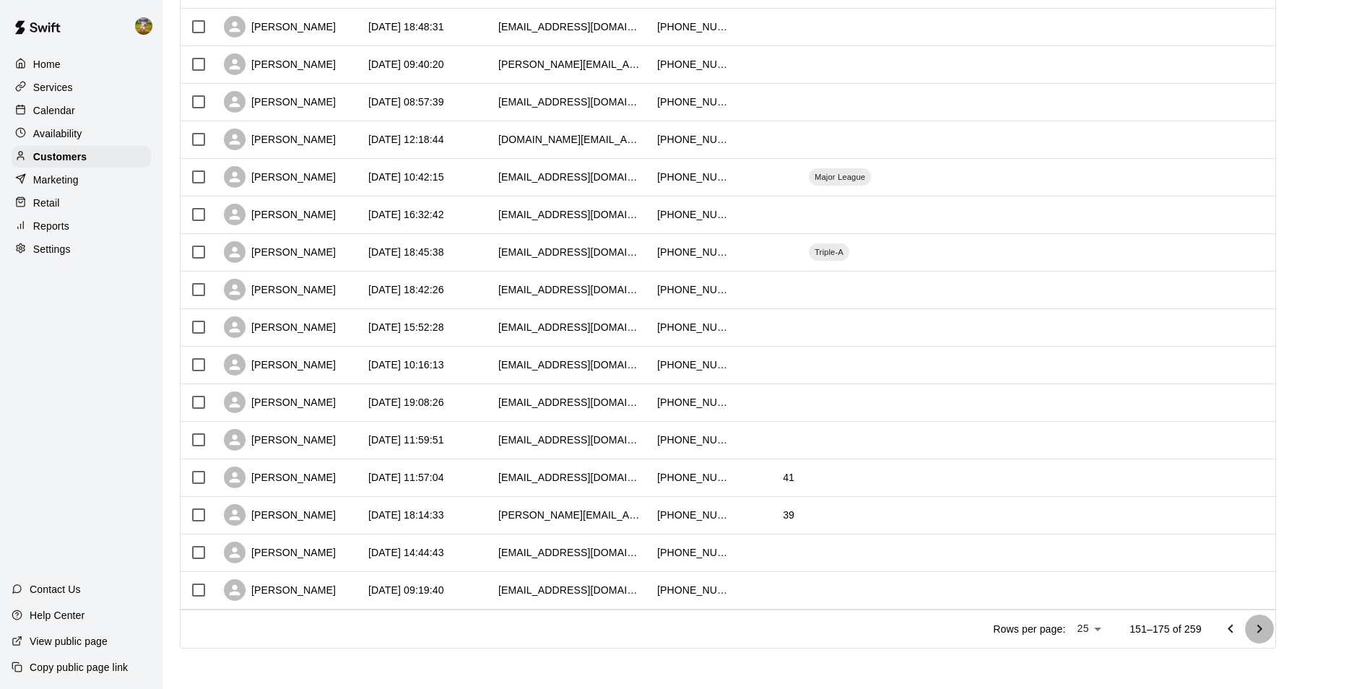
click at [1268, 625] on icon "Go to next page" at bounding box center [1258, 628] width 17 height 17
click at [1268, 630] on icon "Go to next page" at bounding box center [1258, 628] width 17 height 17
click at [1266, 626] on icon "Go to next page" at bounding box center [1258, 628] width 17 height 17
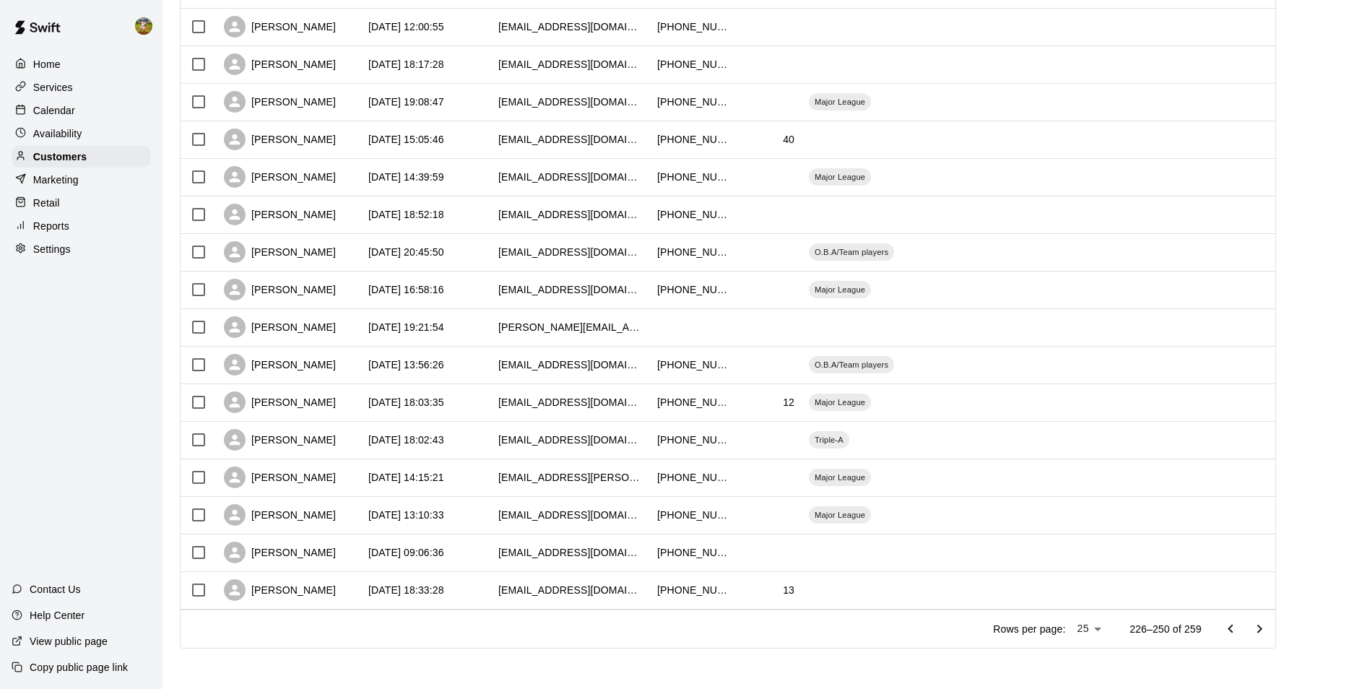
click at [1266, 633] on icon "Go to next page" at bounding box center [1258, 628] width 17 height 17
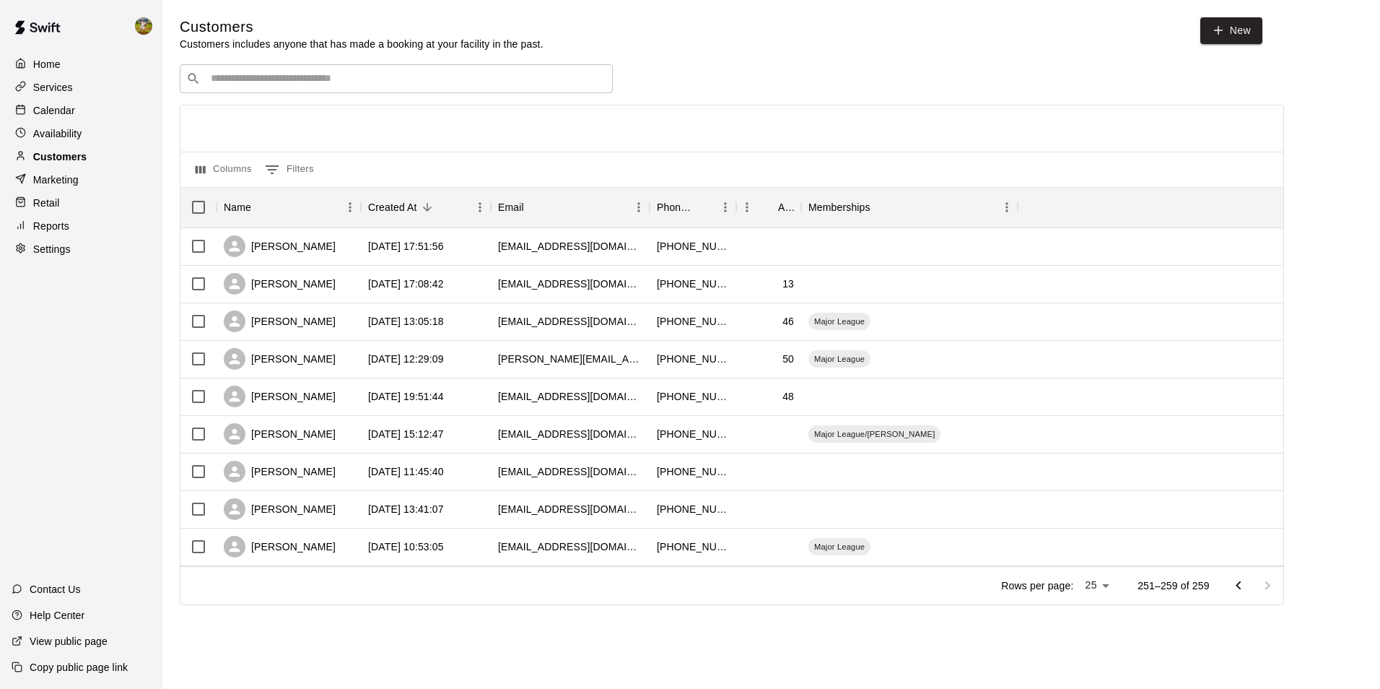
click at [58, 161] on p "Customers" at bounding box center [59, 156] width 53 height 14
click at [61, 82] on p "Services" at bounding box center [53, 87] width 40 height 14
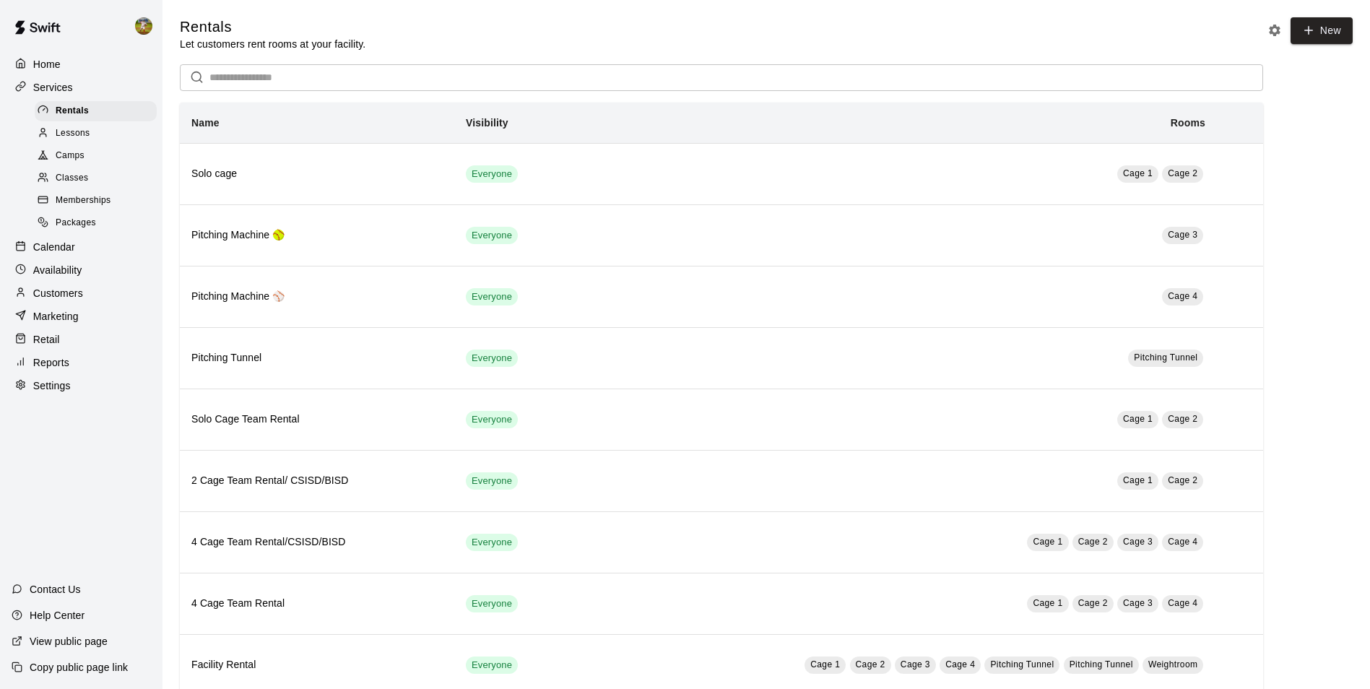
click at [102, 258] on div "Calendar" at bounding box center [81, 247] width 139 height 22
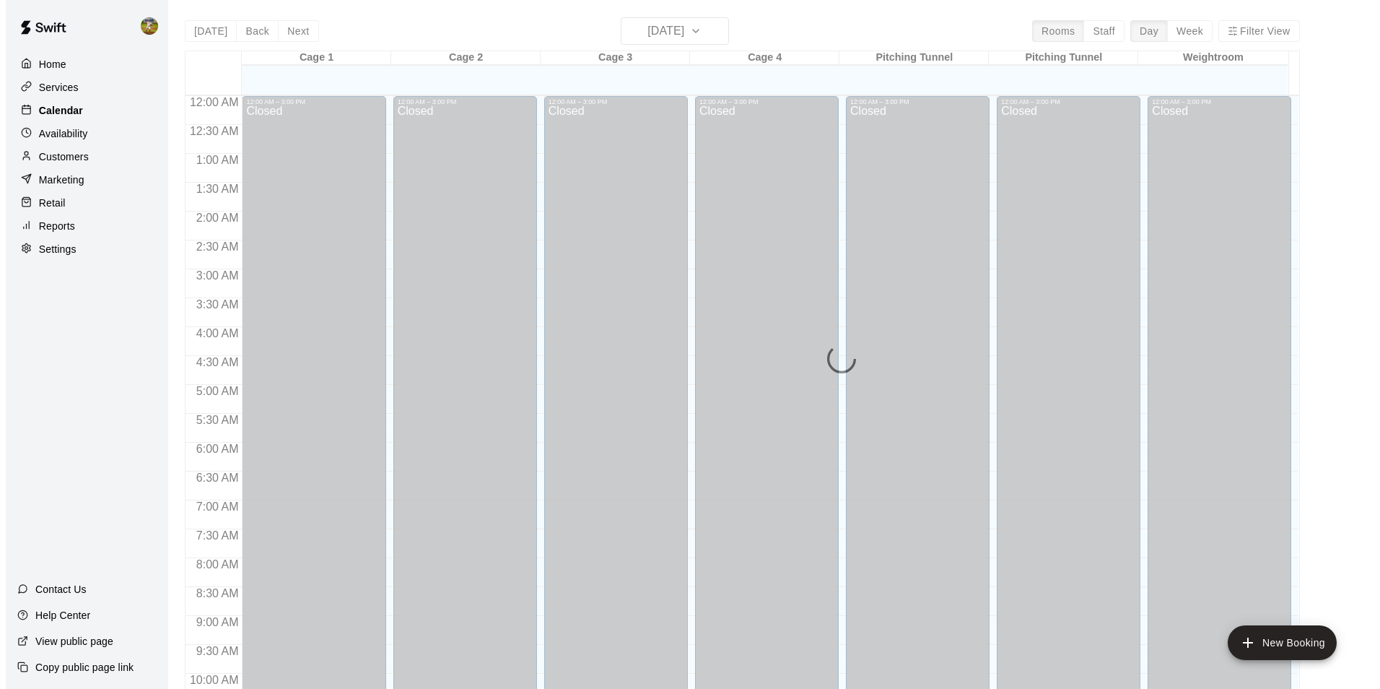
scroll to position [734, 0]
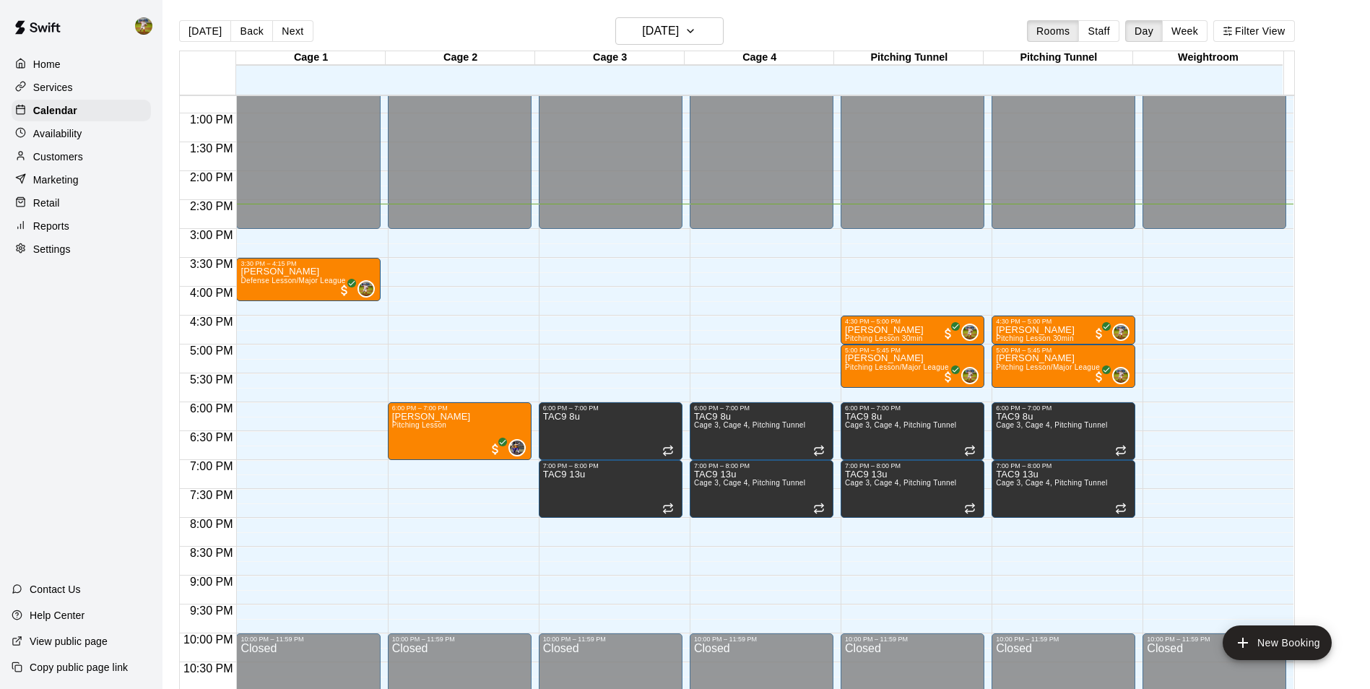
click at [299, 28] on button "Next" at bounding box center [292, 31] width 40 height 22
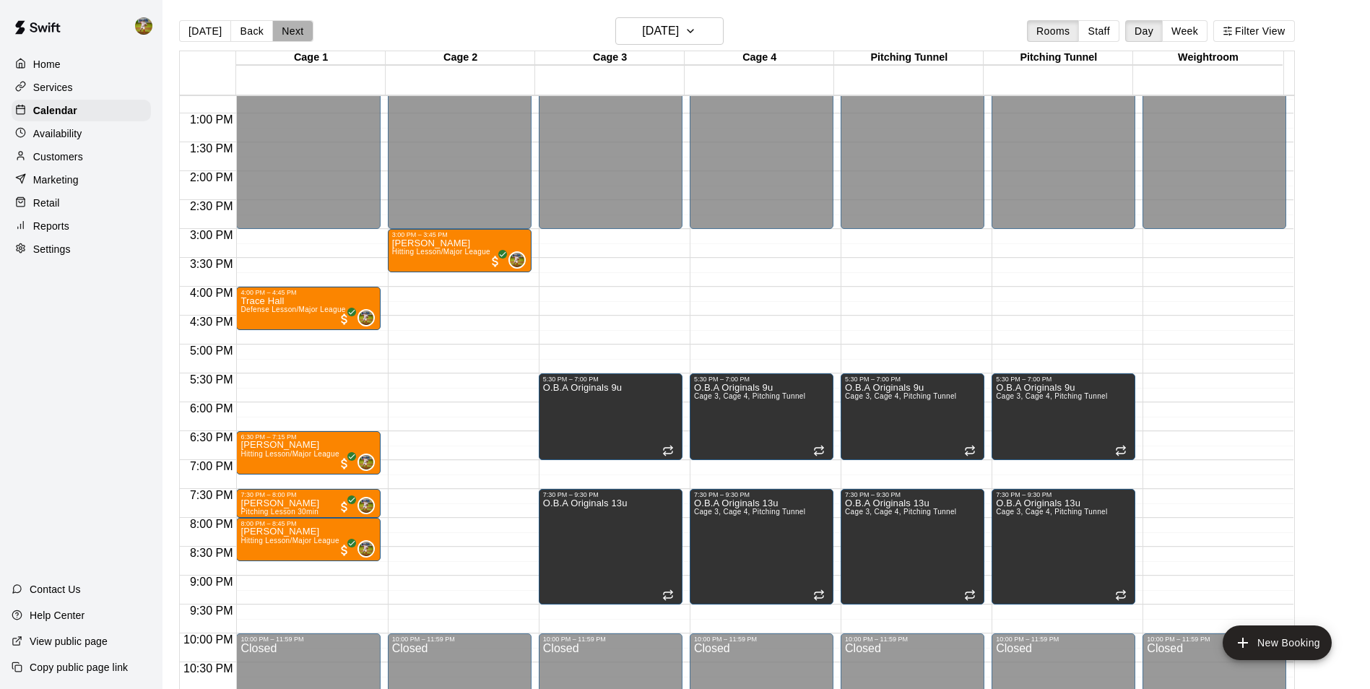
click at [299, 28] on button "Next" at bounding box center [292, 31] width 40 height 22
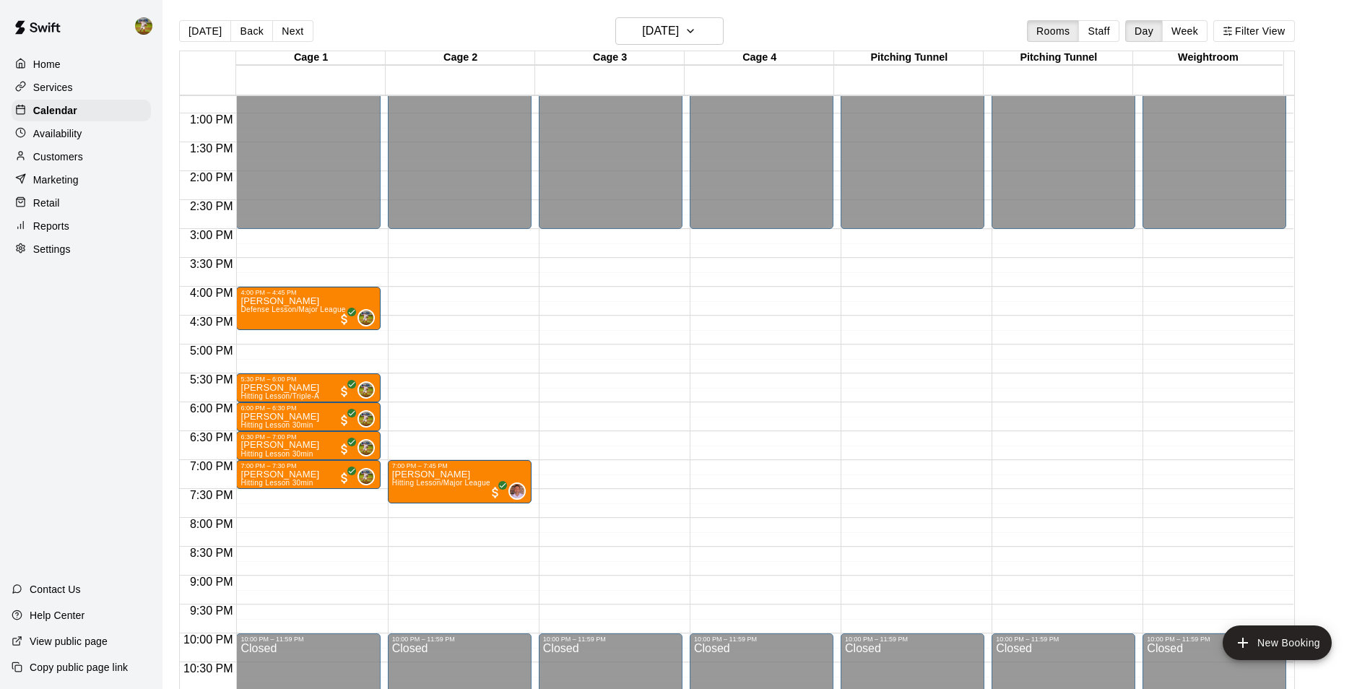
click at [299, 28] on button "Next" at bounding box center [292, 31] width 40 height 22
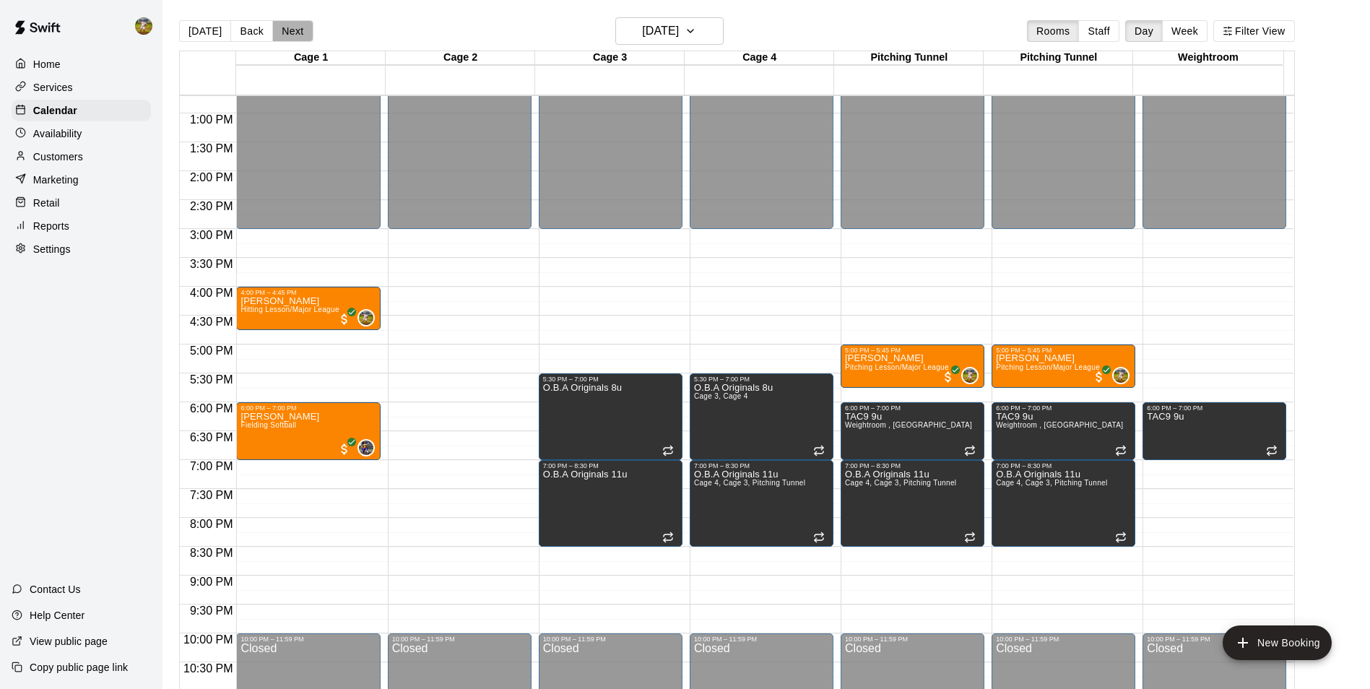
click at [299, 28] on button "Next" at bounding box center [292, 31] width 40 height 22
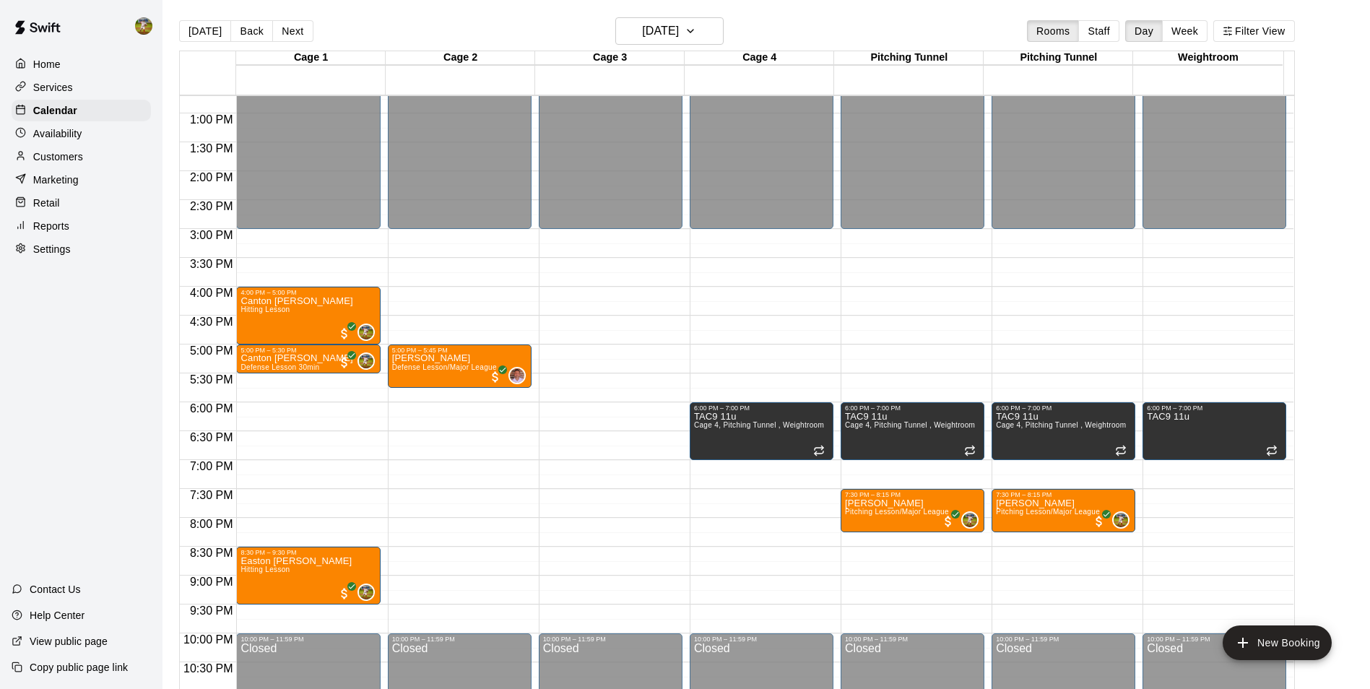
drag, startPoint x: 208, startPoint y: 29, endPoint x: 263, endPoint y: 46, distance: 57.5
click at [208, 28] on button "[DATE]" at bounding box center [205, 31] width 52 height 22
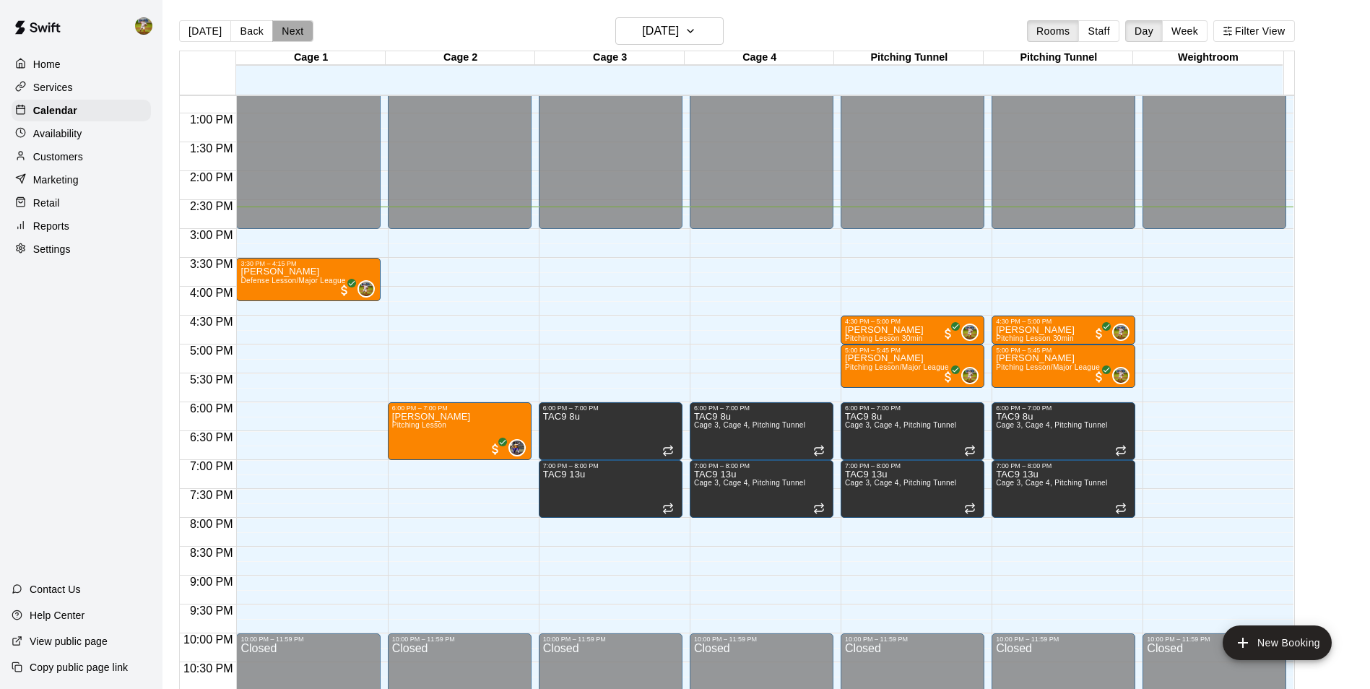
click at [287, 27] on button "Next" at bounding box center [292, 31] width 40 height 22
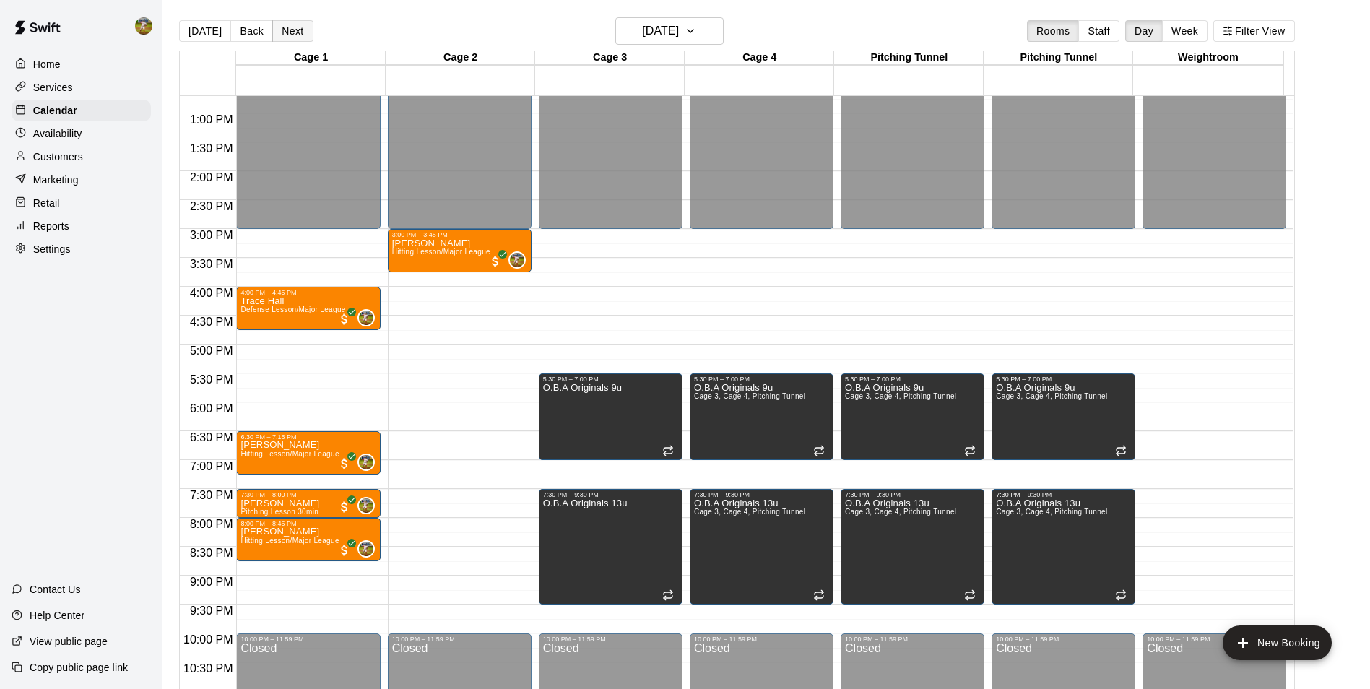
click at [289, 26] on button "Next" at bounding box center [292, 31] width 40 height 22
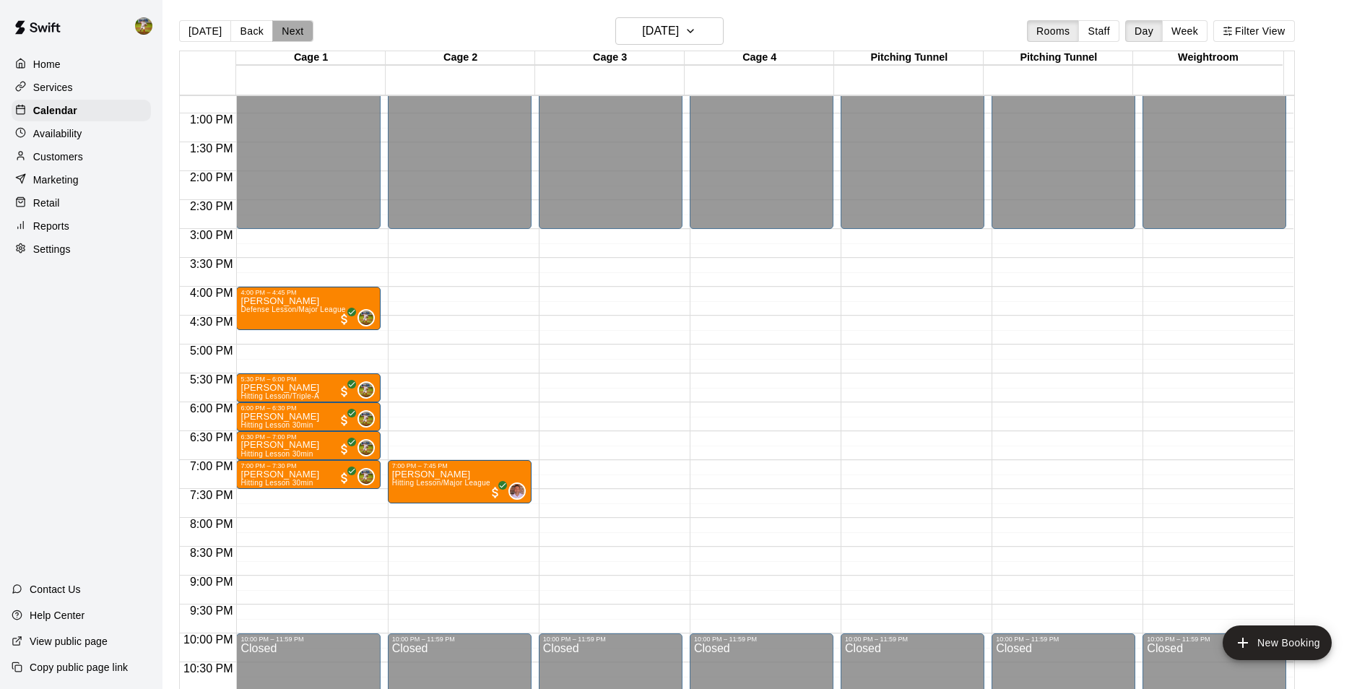
click at [290, 26] on button "Next" at bounding box center [292, 31] width 40 height 22
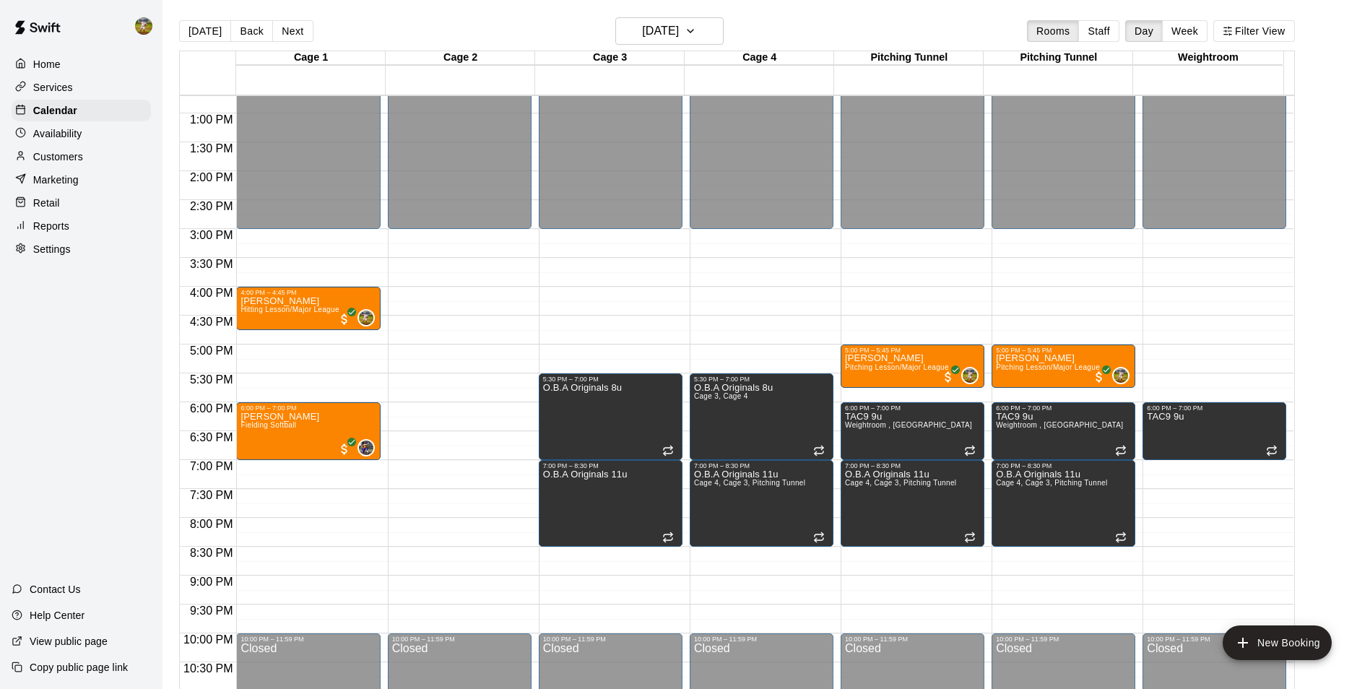
click at [303, 26] on button "Next" at bounding box center [292, 31] width 40 height 22
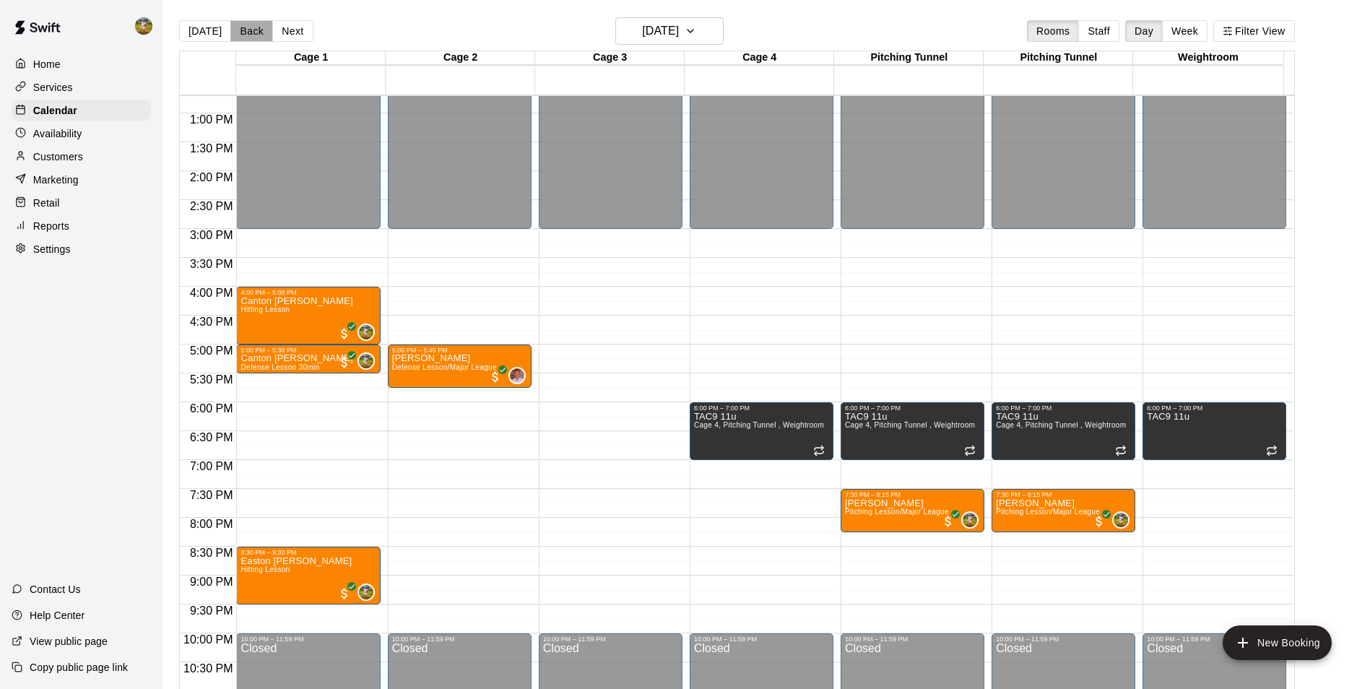
click at [248, 32] on button "Back" at bounding box center [251, 31] width 43 height 22
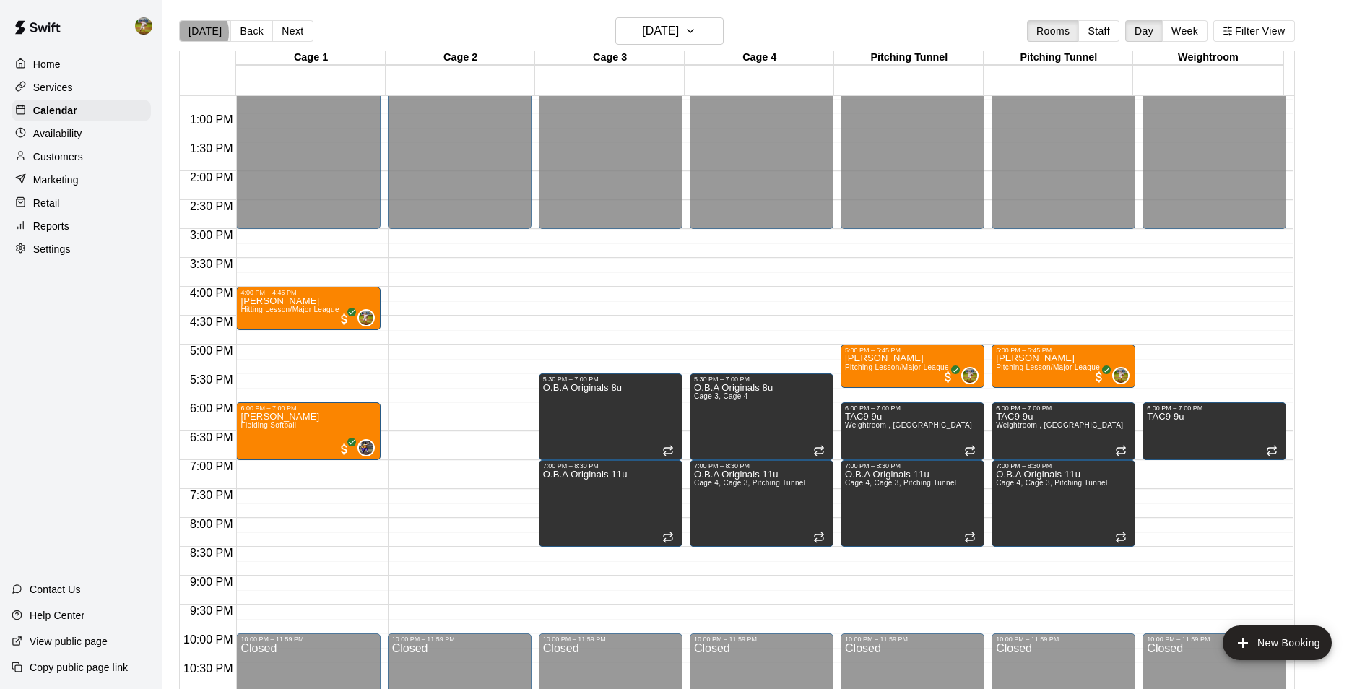
click at [191, 32] on button "[DATE]" at bounding box center [205, 31] width 52 height 22
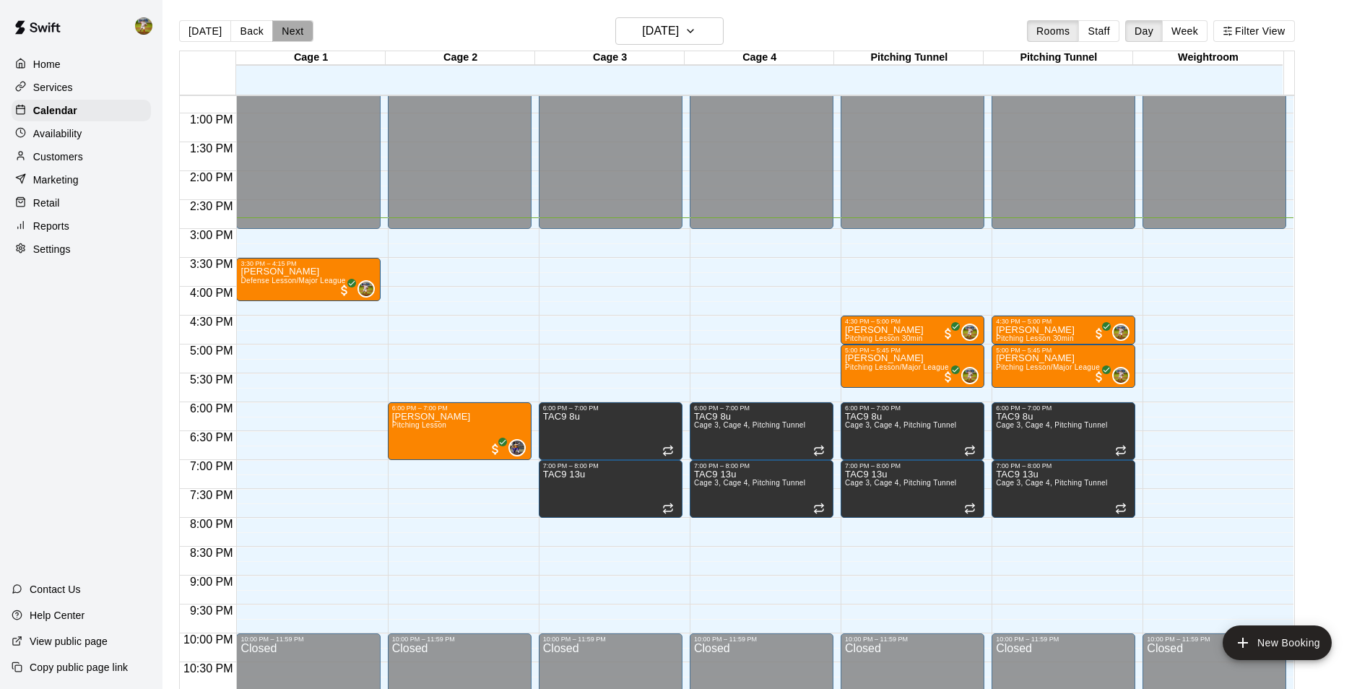
click at [297, 30] on button "Next" at bounding box center [292, 31] width 40 height 22
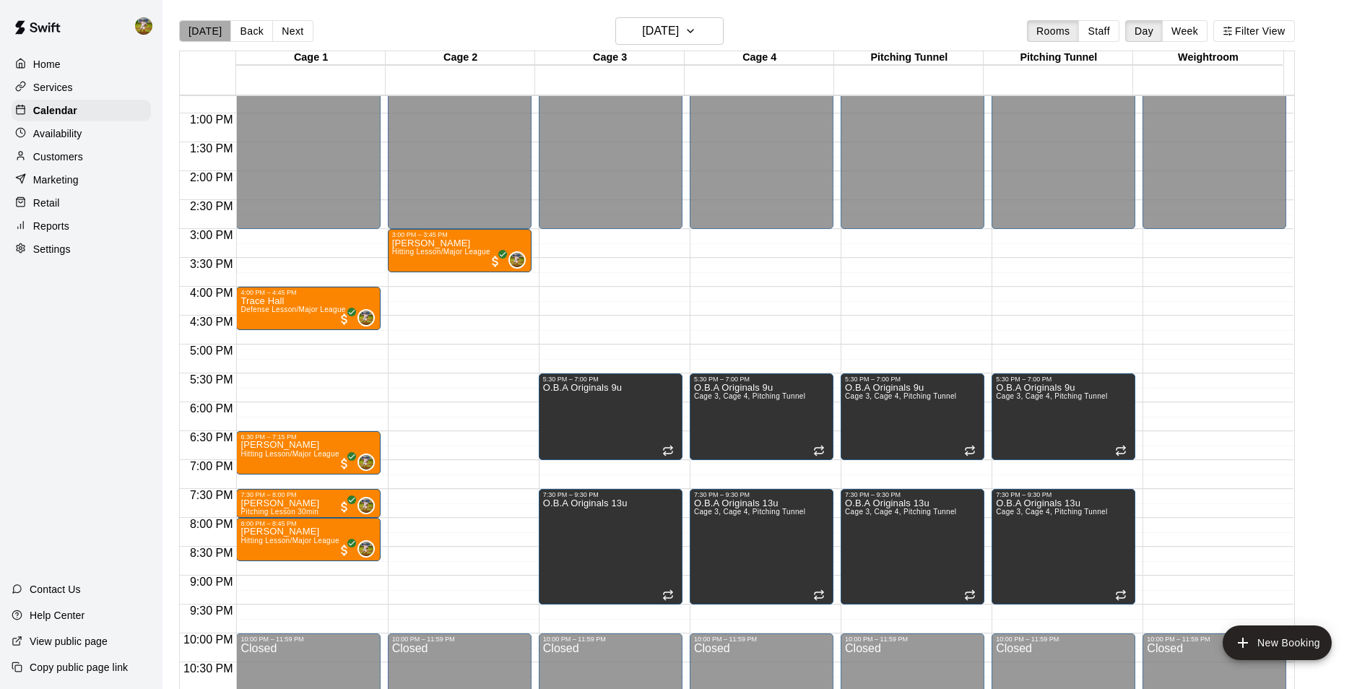
click at [208, 42] on button "[DATE]" at bounding box center [205, 31] width 52 height 22
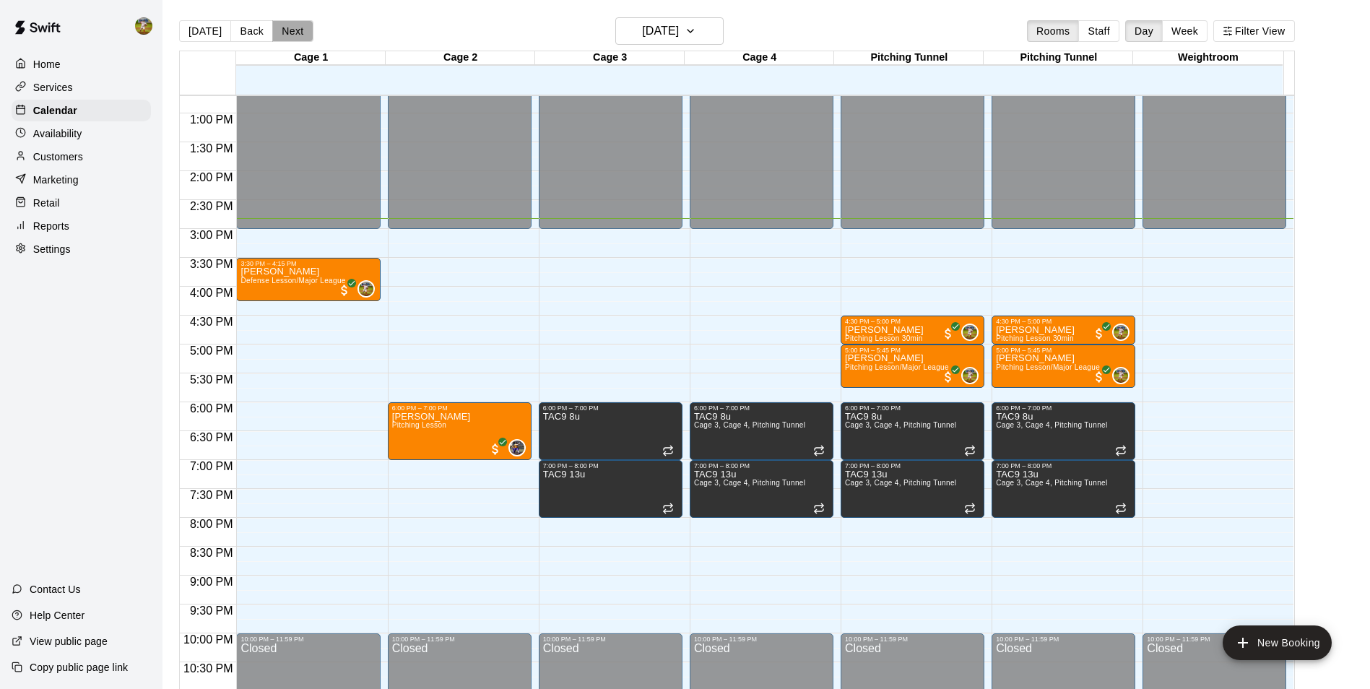
click at [296, 26] on button "Next" at bounding box center [292, 31] width 40 height 22
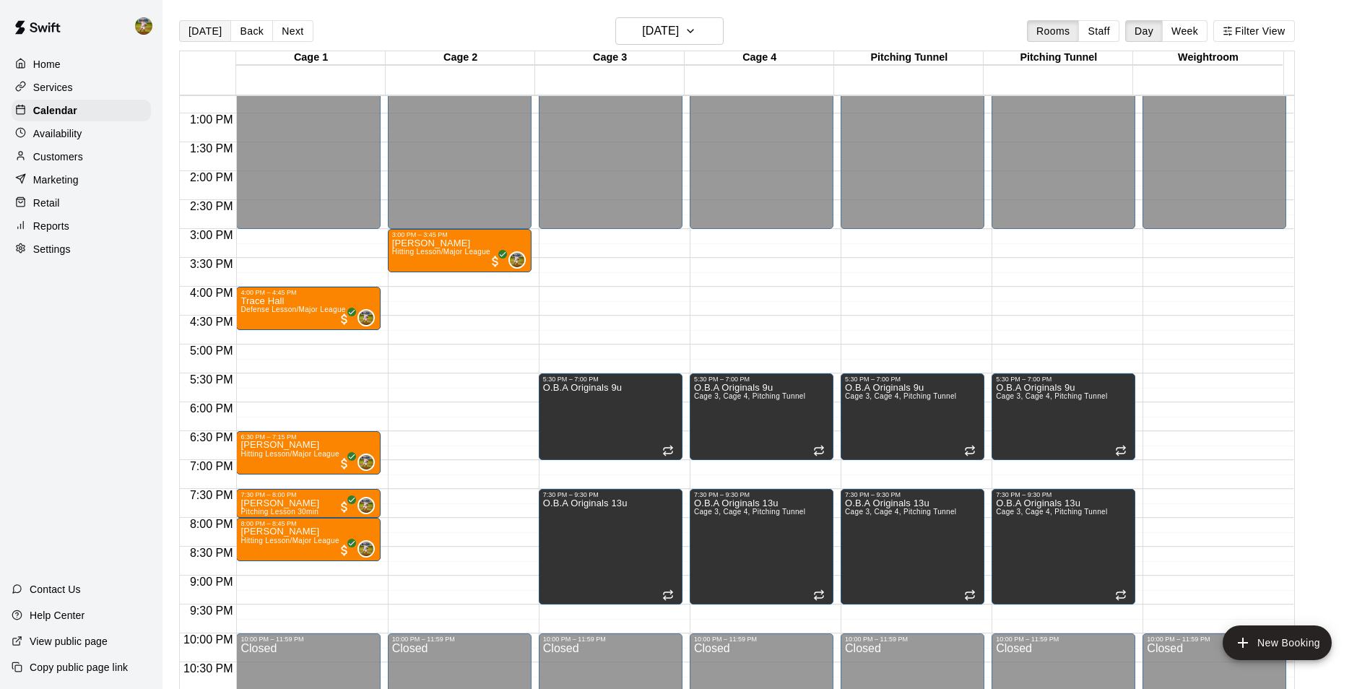
click at [206, 33] on button "[DATE]" at bounding box center [205, 31] width 52 height 22
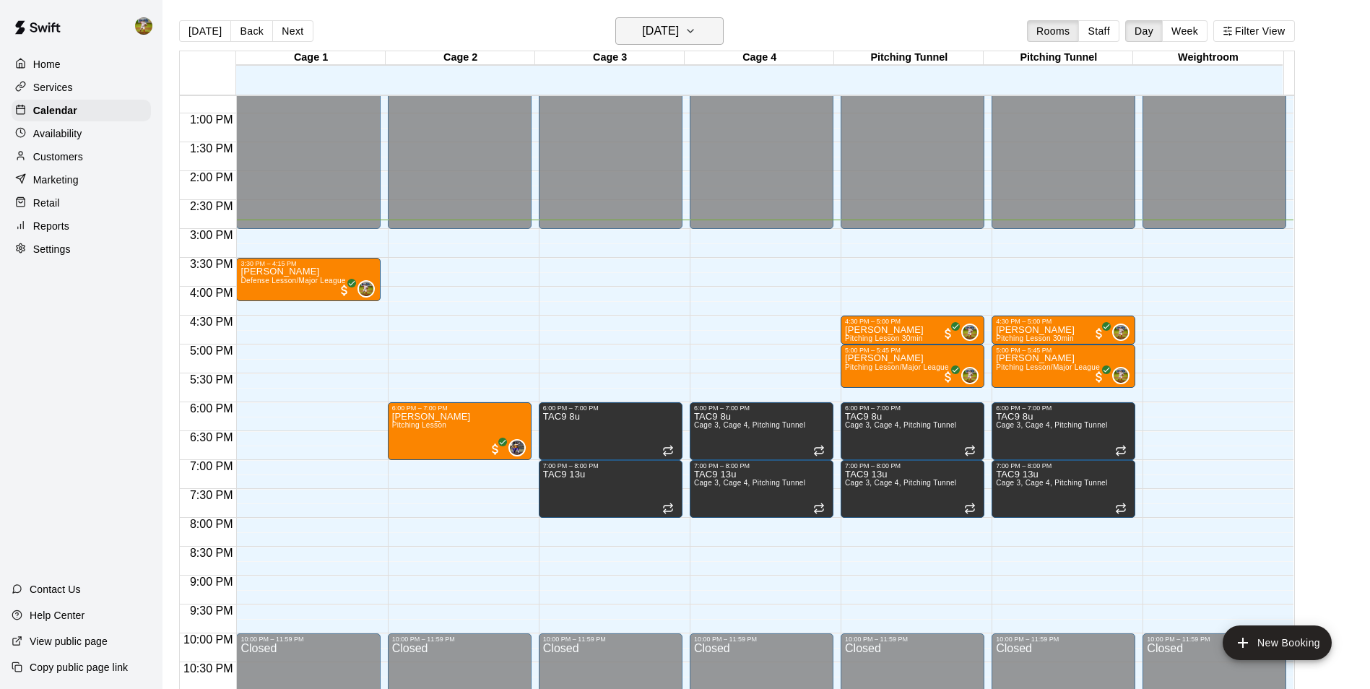
click at [679, 33] on h6 "[DATE]" at bounding box center [660, 31] width 37 height 20
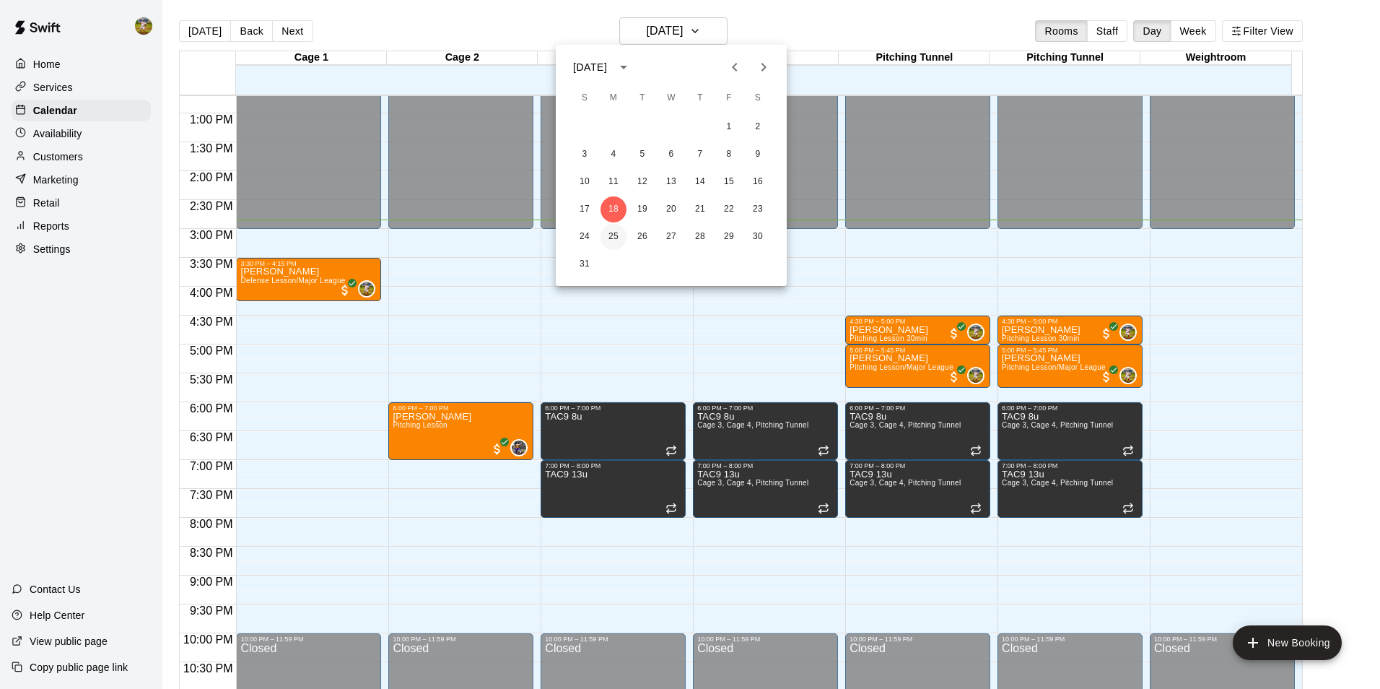
click at [611, 235] on button "25" at bounding box center [614, 237] width 26 height 26
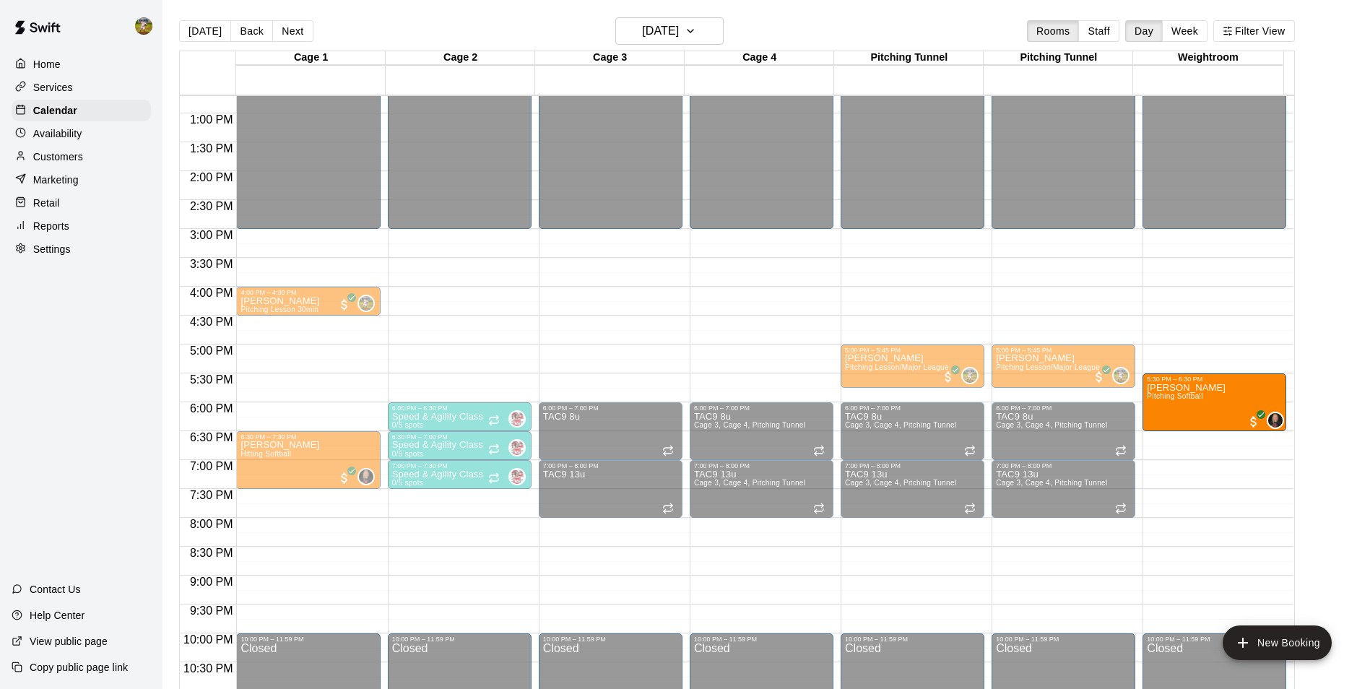
drag, startPoint x: 302, startPoint y: 399, endPoint x: 1230, endPoint y: 407, distance: 928.5
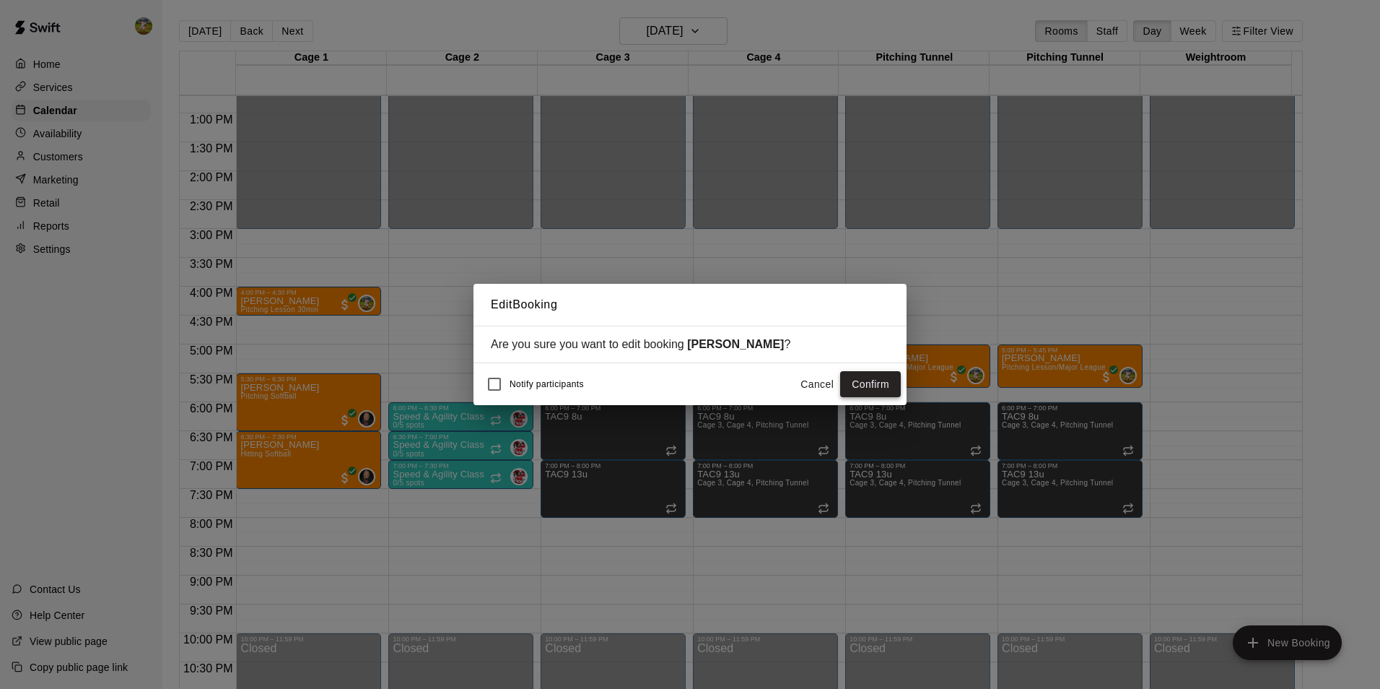
click at [844, 380] on button "Confirm" at bounding box center [870, 384] width 61 height 27
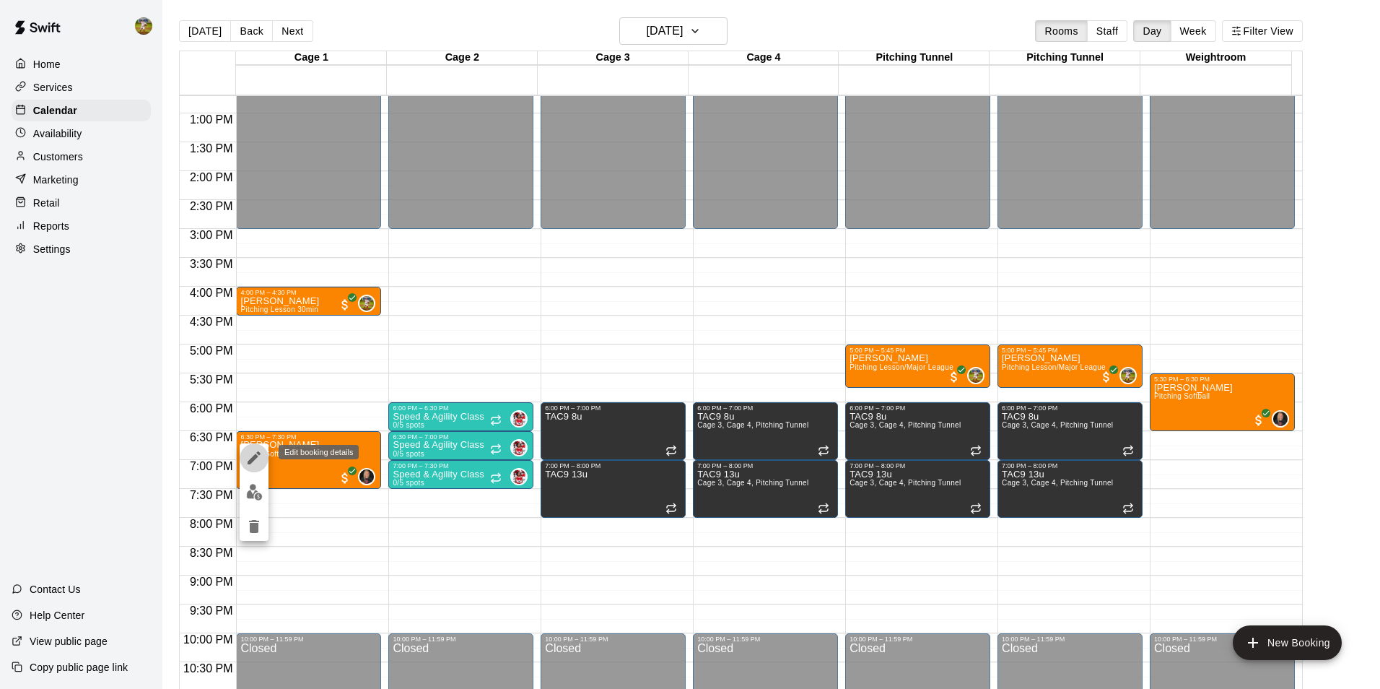
click at [258, 458] on icon "edit" at bounding box center [253, 457] width 17 height 17
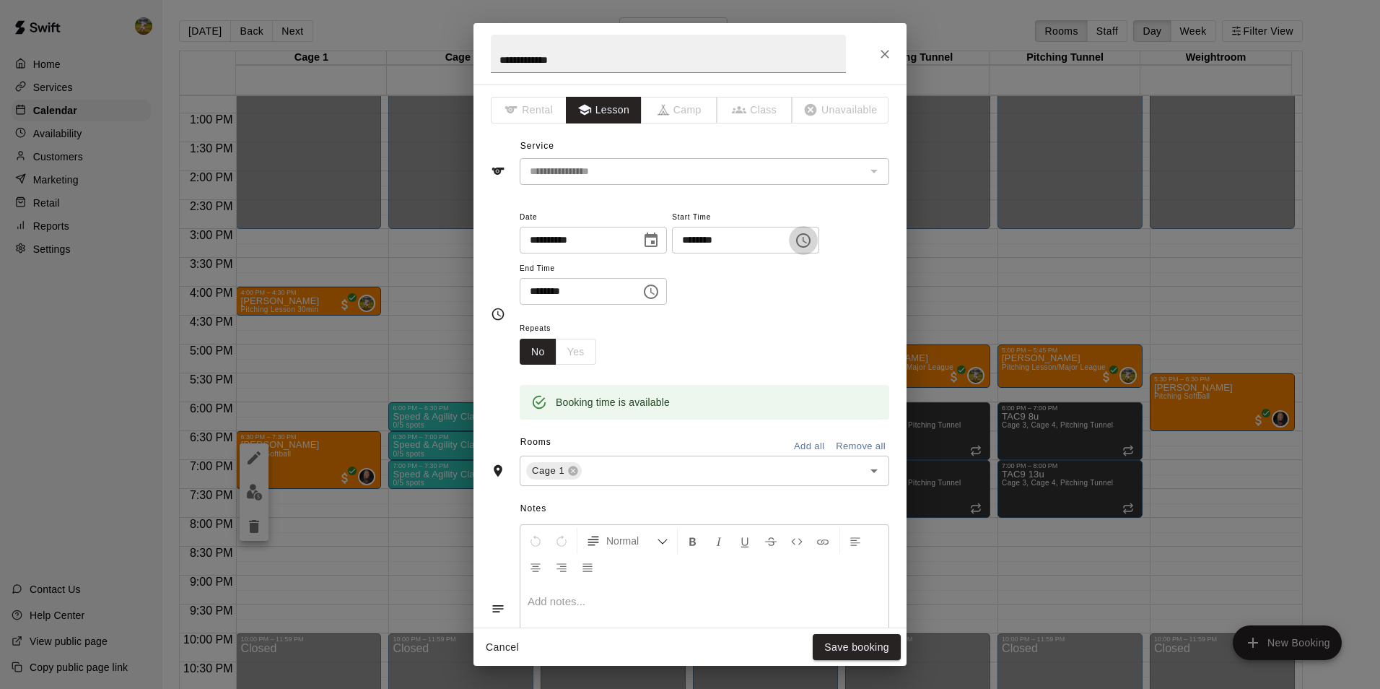
click at [812, 243] on icon "Choose time, selected time is 6:30 PM" at bounding box center [803, 240] width 17 height 17
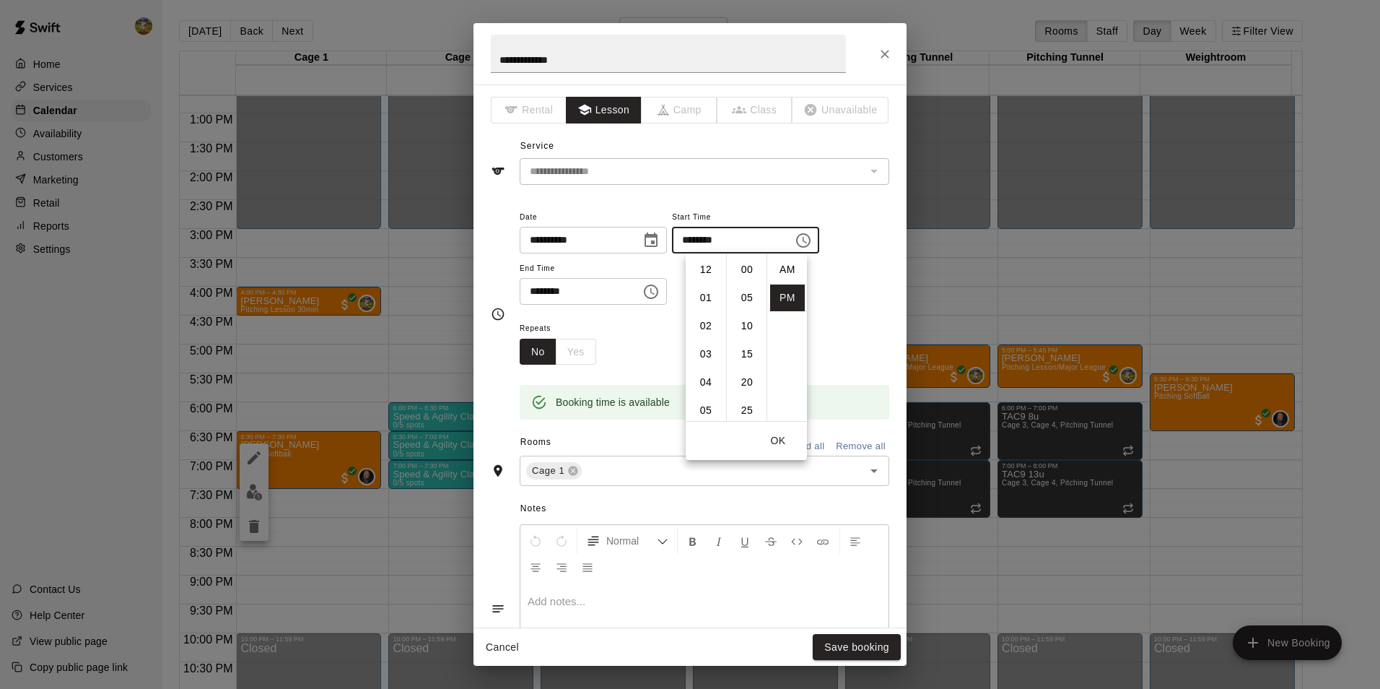
scroll to position [26, 0]
click at [710, 295] on li "07" at bounding box center [706, 297] width 35 height 27
type input "********"
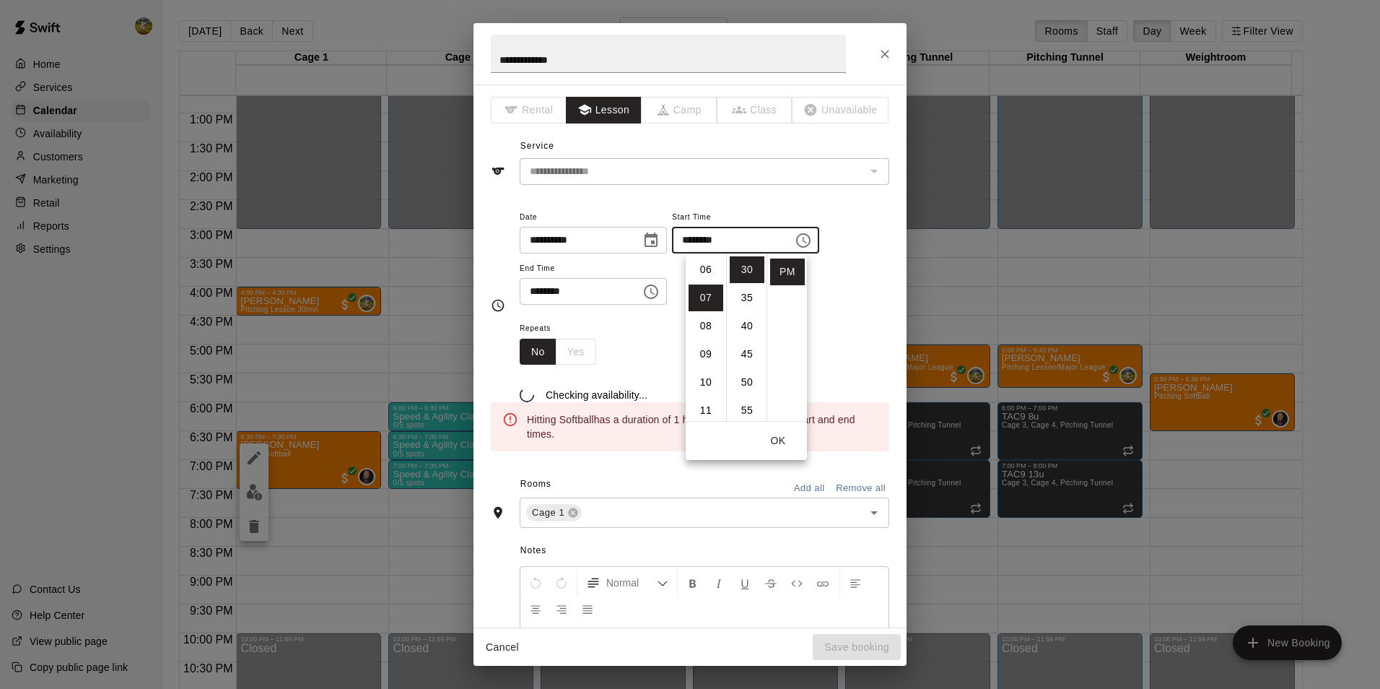
scroll to position [197, 0]
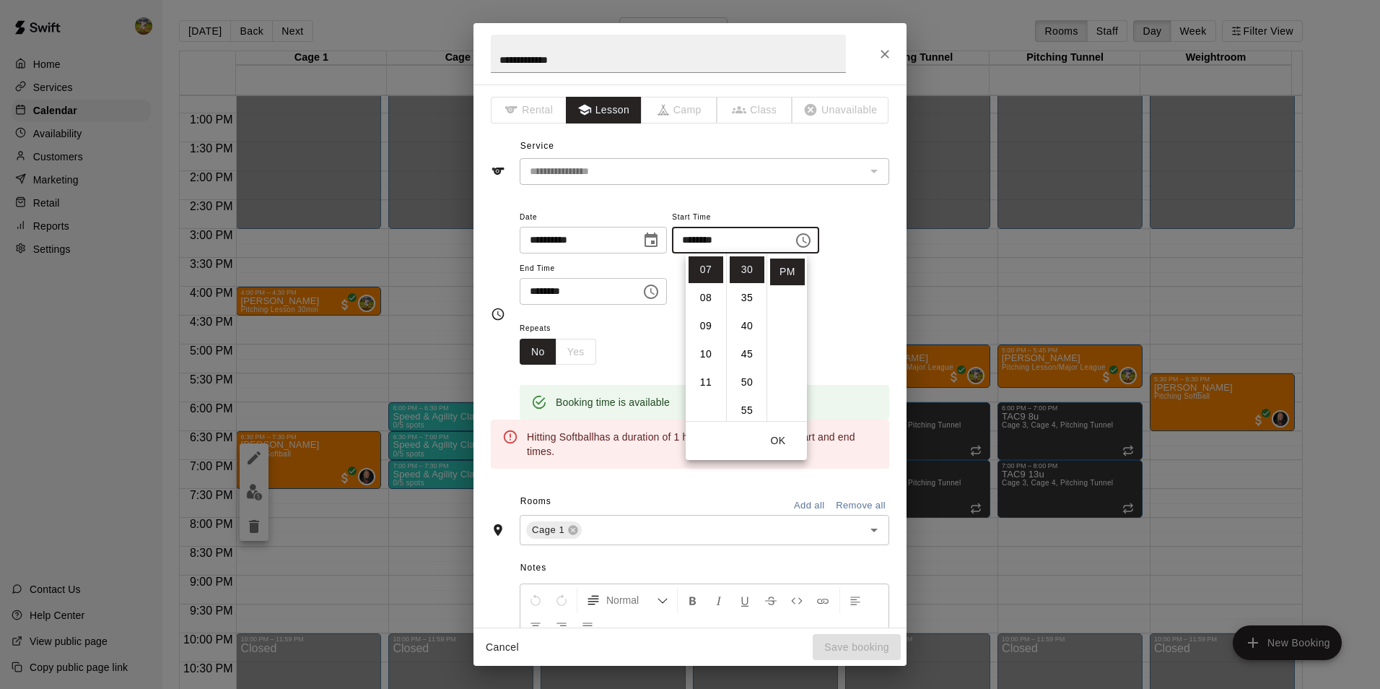
click at [658, 287] on icon "Choose time, selected time is 7:30 PM" at bounding box center [651, 291] width 17 height 17
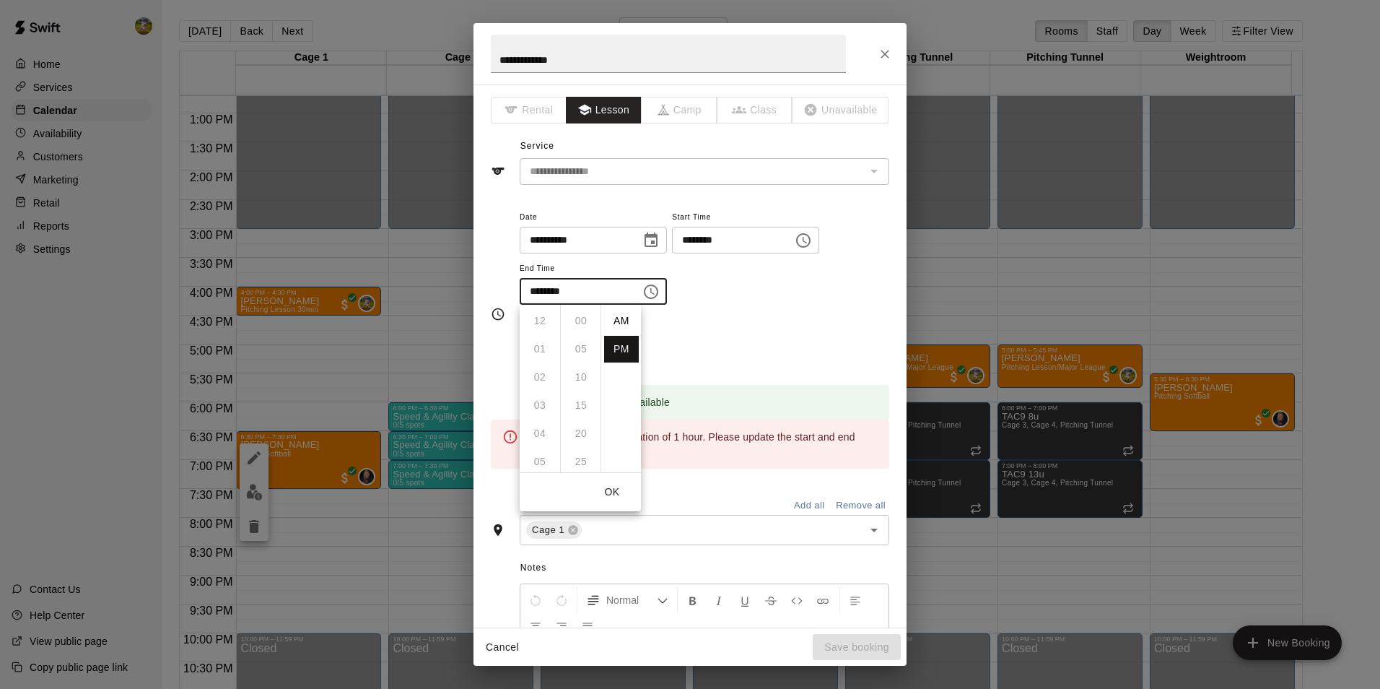
scroll to position [26, 0]
click at [543, 347] on li "08" at bounding box center [540, 349] width 35 height 27
type input "********"
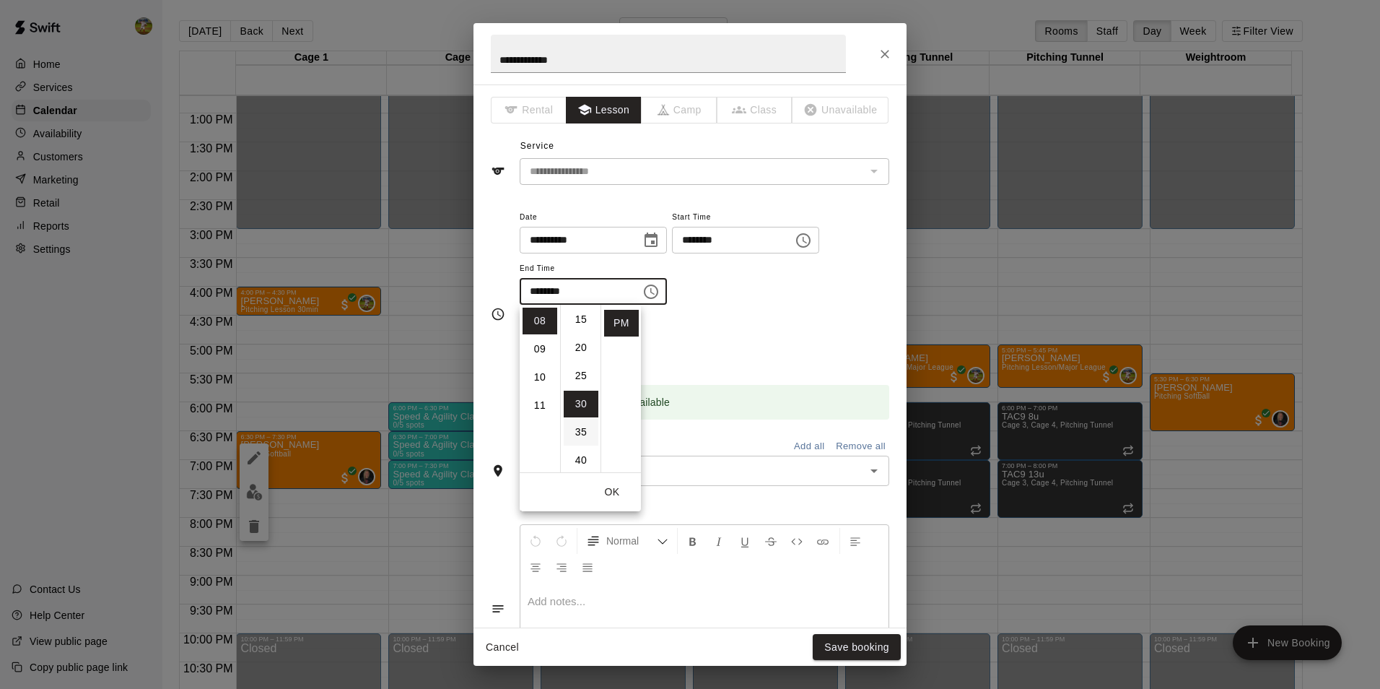
scroll to position [0, 0]
click at [812, 243] on icon "Choose time, selected time is 7:30 PM" at bounding box center [803, 240] width 17 height 17
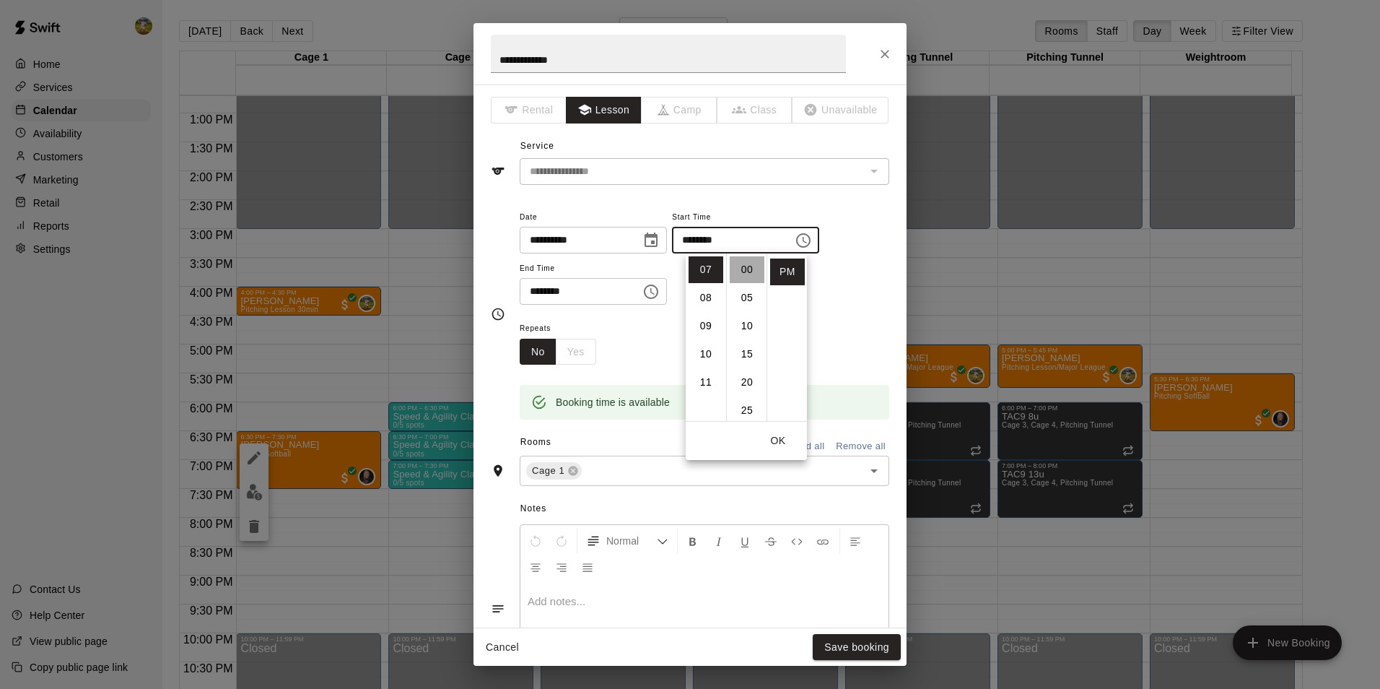
click at [751, 270] on li "00" at bounding box center [747, 269] width 35 height 27
type input "********"
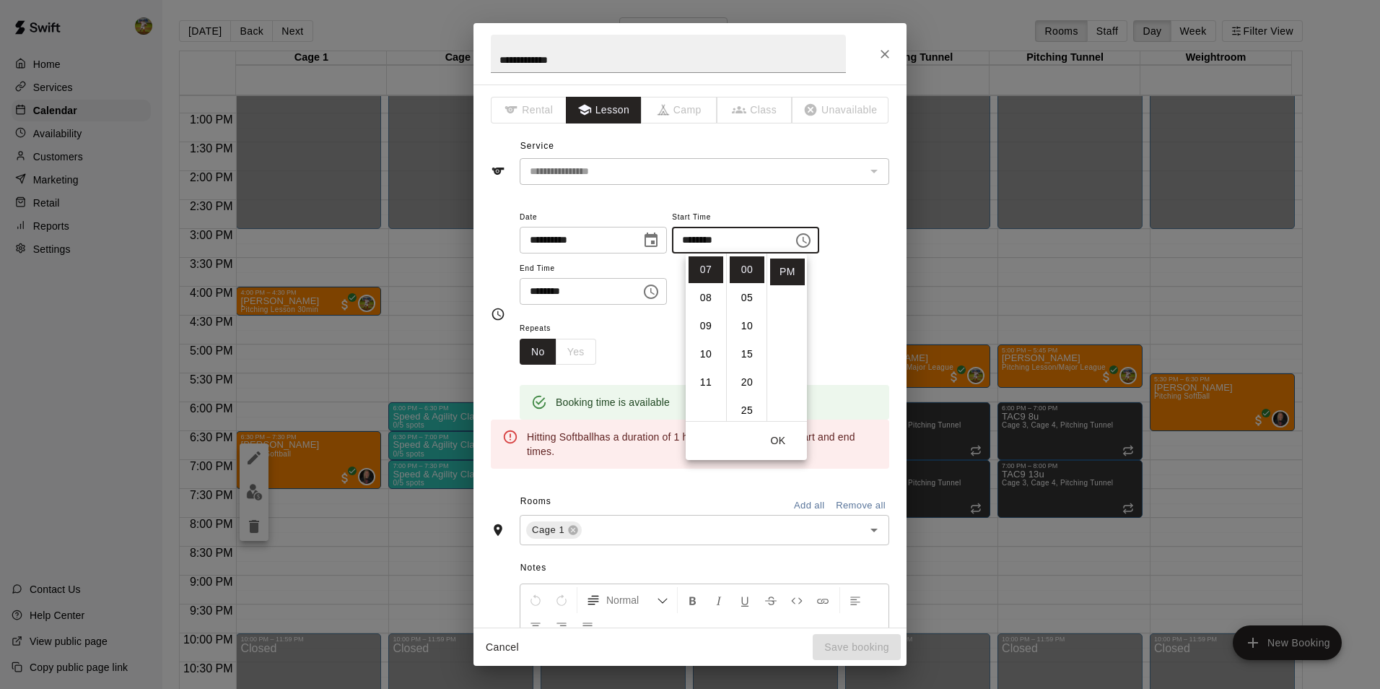
click at [660, 298] on icon "Choose time, selected time is 8:30 PM" at bounding box center [651, 291] width 17 height 17
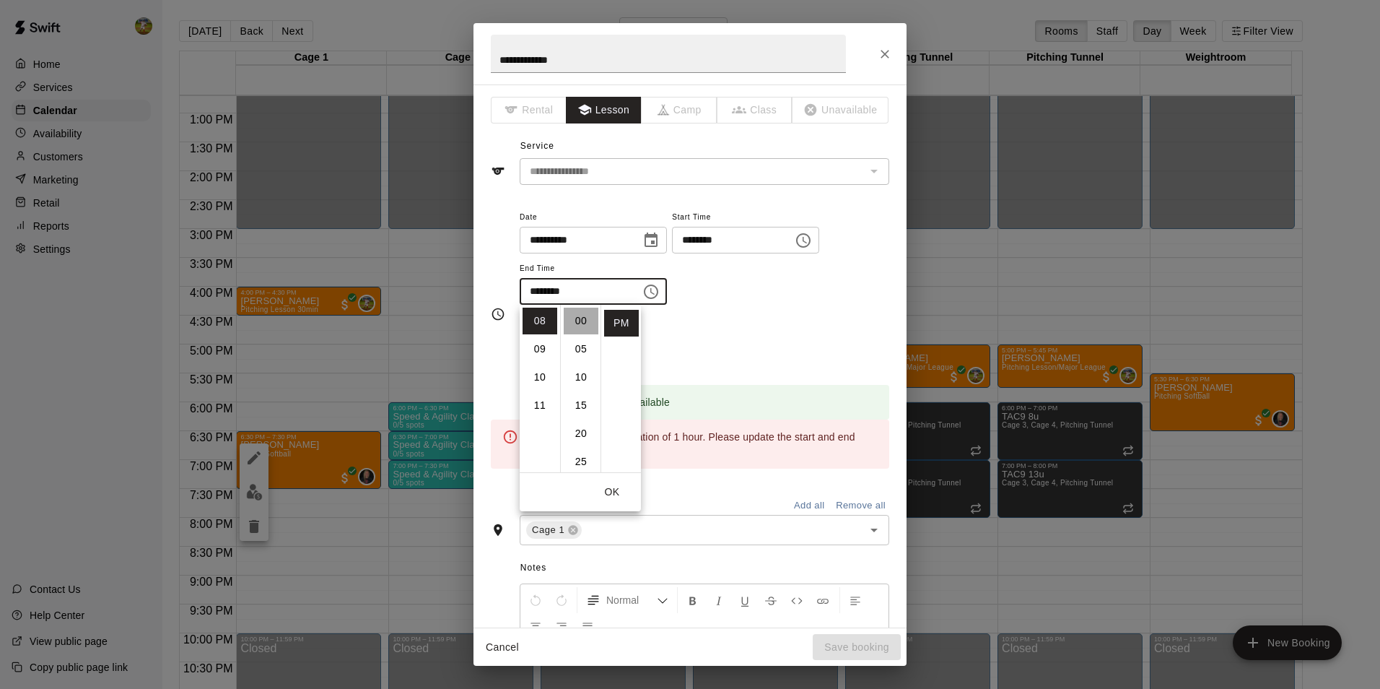
click at [585, 319] on li "00" at bounding box center [581, 321] width 35 height 27
type input "********"
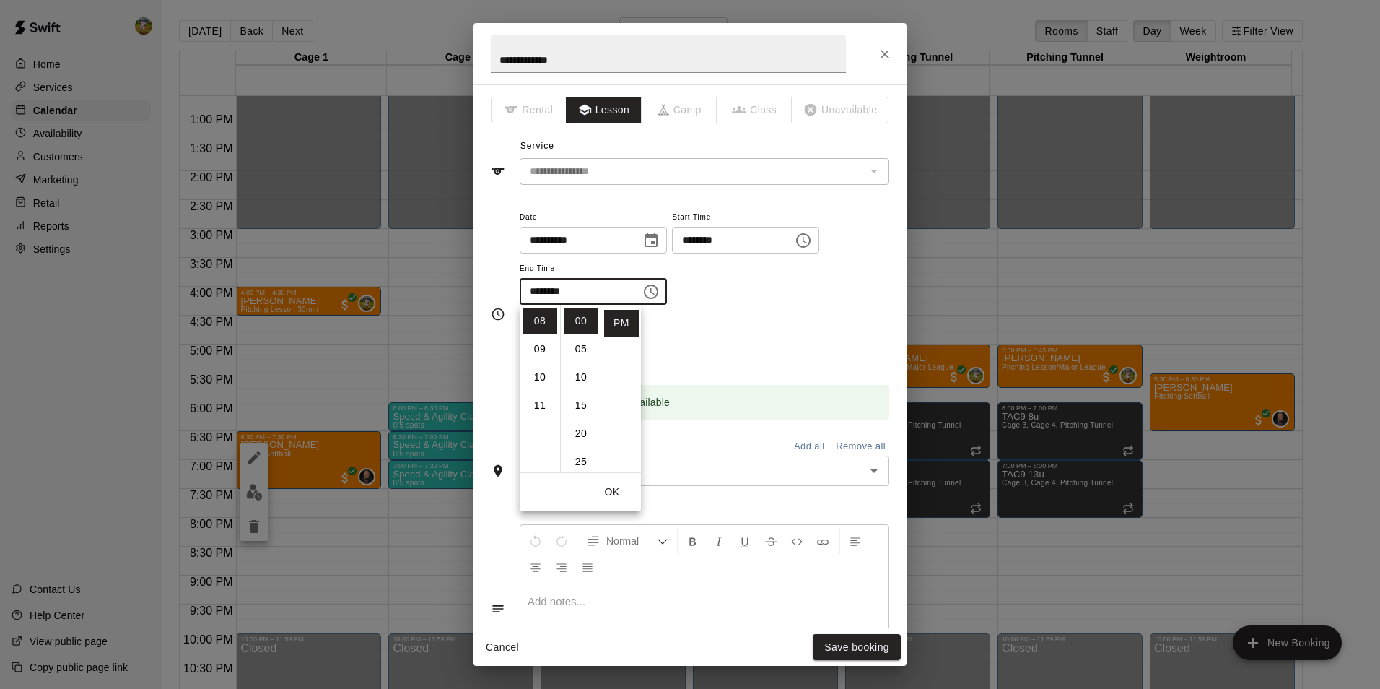
click at [744, 315] on div "**********" at bounding box center [705, 264] width 370 height 112
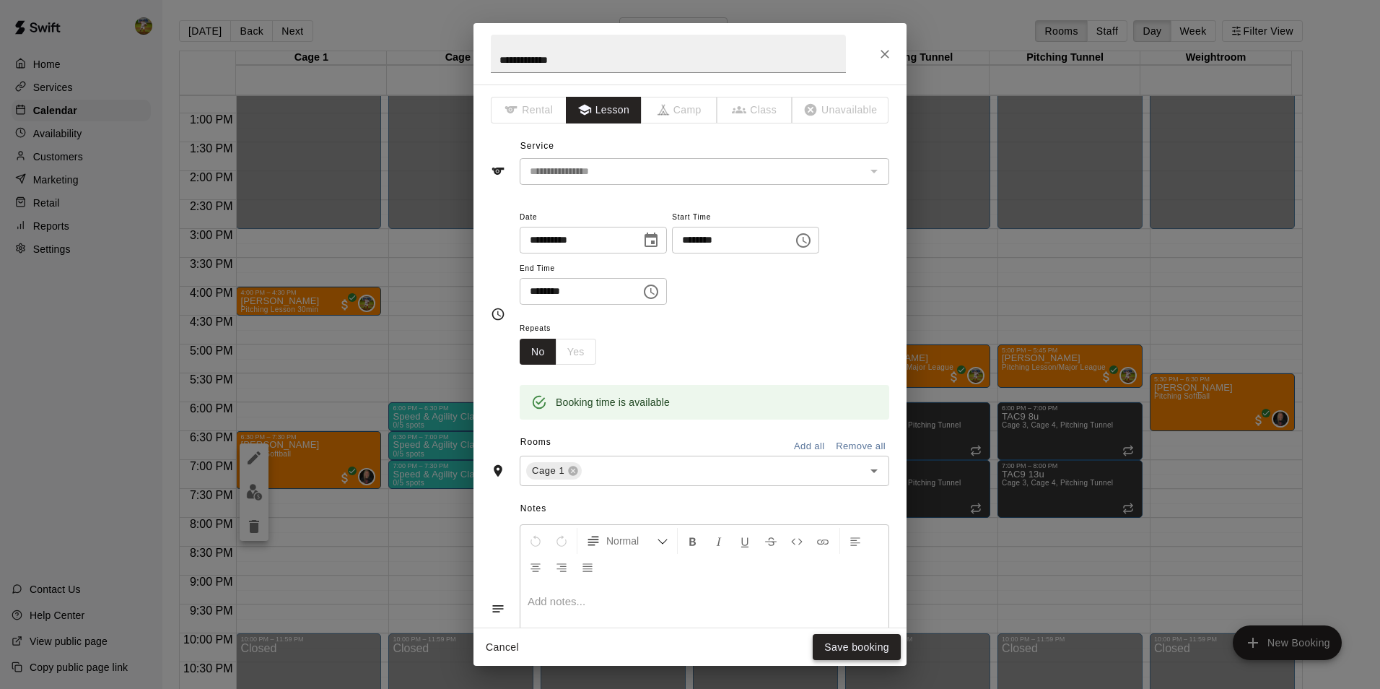
click at [846, 641] on button "Save booking" at bounding box center [857, 647] width 88 height 27
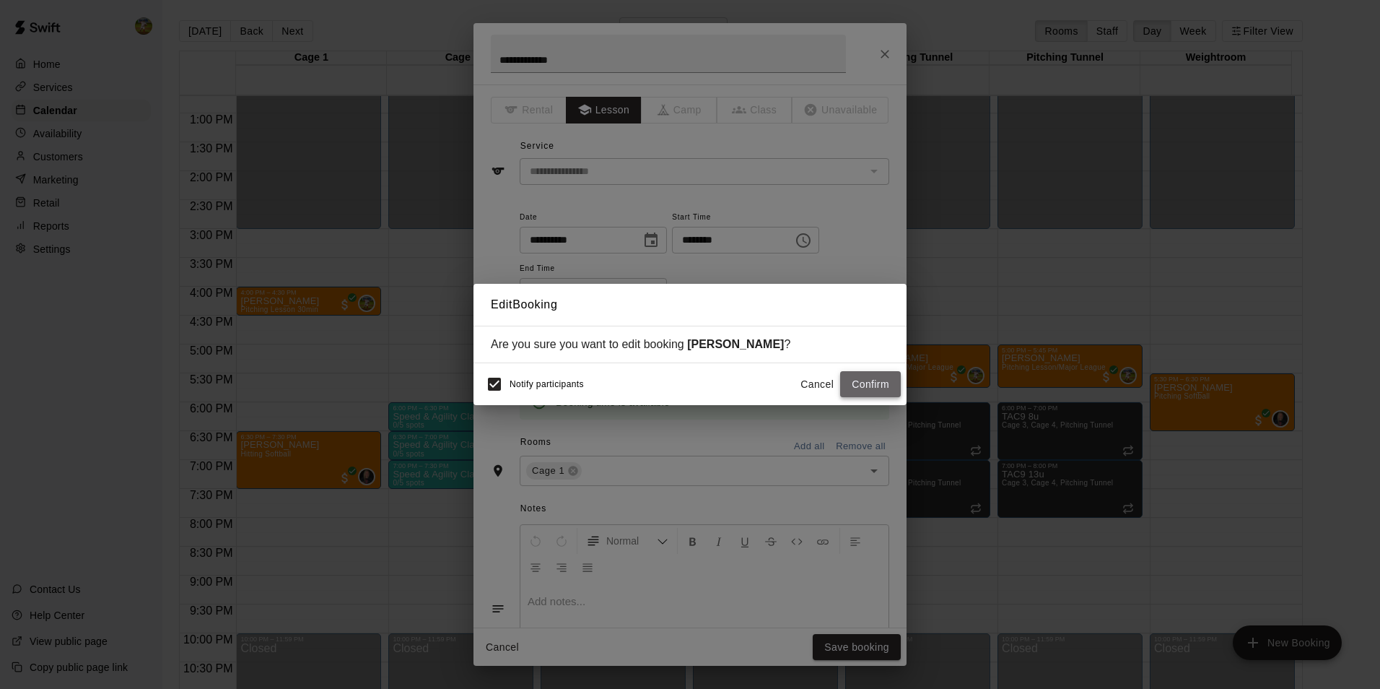
click at [883, 387] on button "Confirm" at bounding box center [870, 384] width 61 height 27
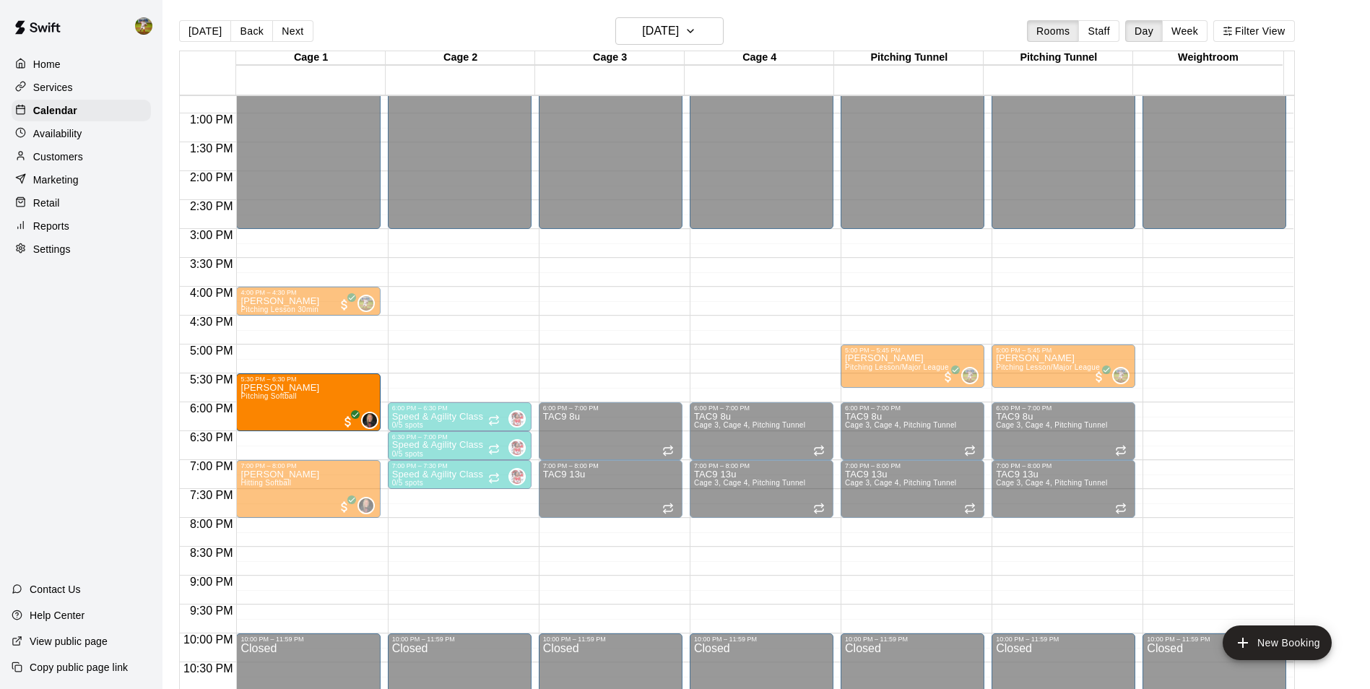
drag, startPoint x: 1214, startPoint y: 395, endPoint x: 314, endPoint y: 401, distance: 899.6
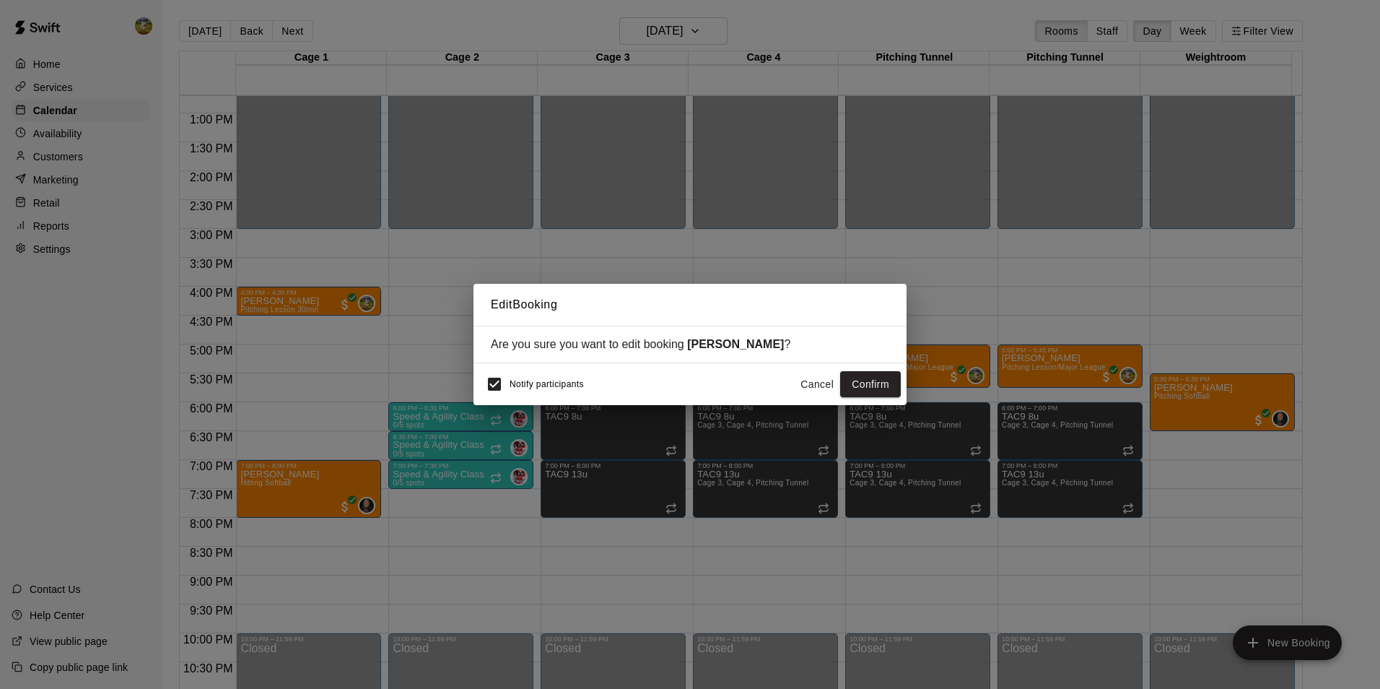
click at [863, 388] on button "Confirm" at bounding box center [870, 384] width 61 height 27
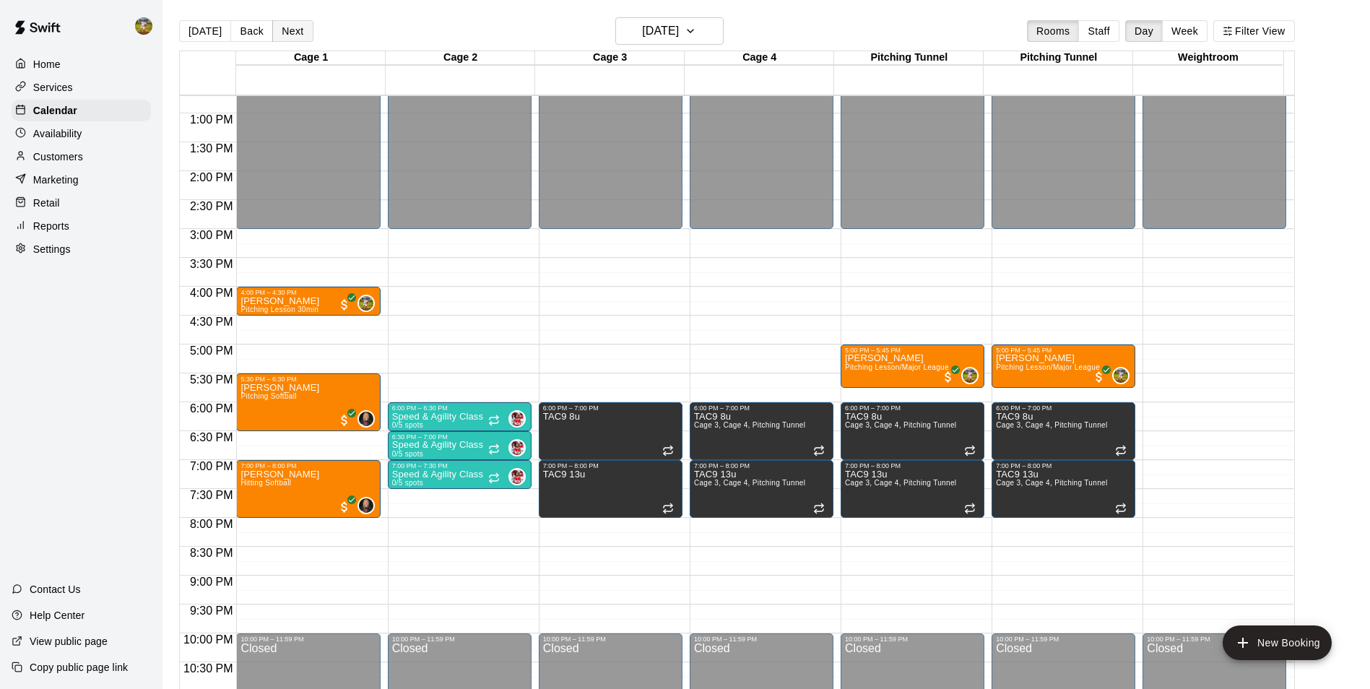
click at [278, 27] on button "Next" at bounding box center [292, 31] width 40 height 22
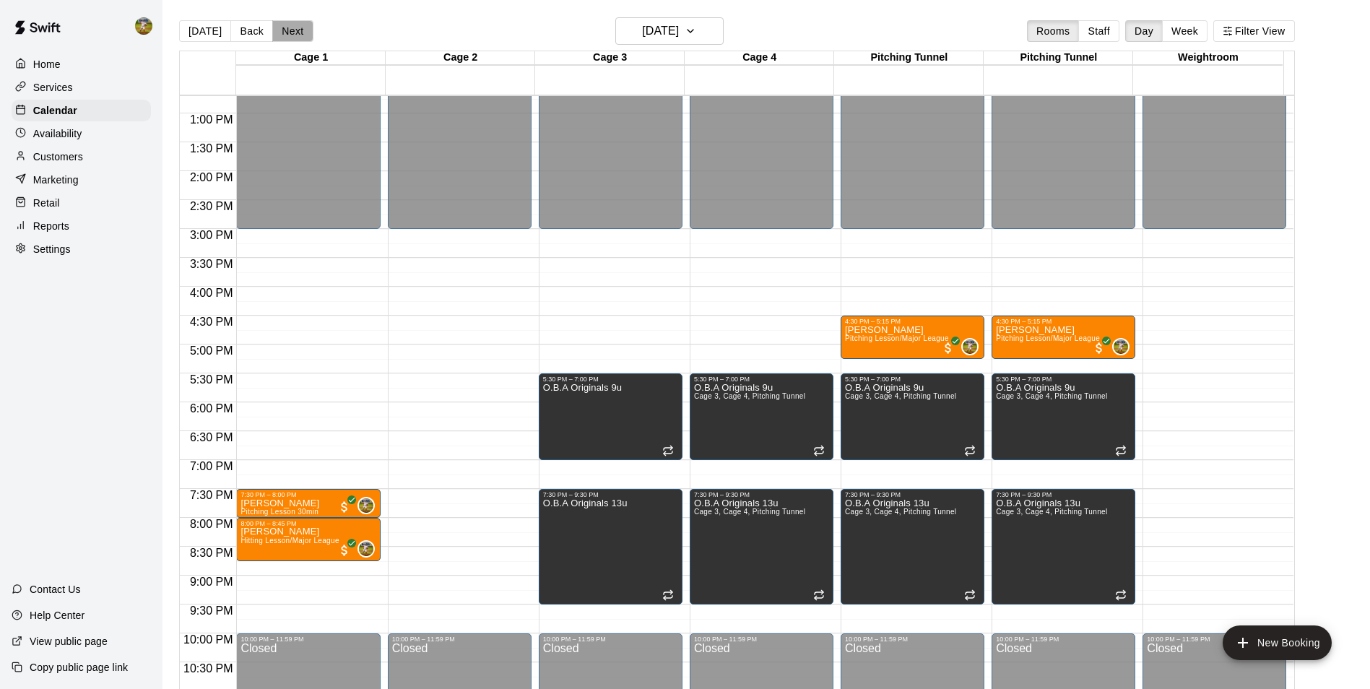
click at [277, 27] on button "Next" at bounding box center [292, 31] width 40 height 22
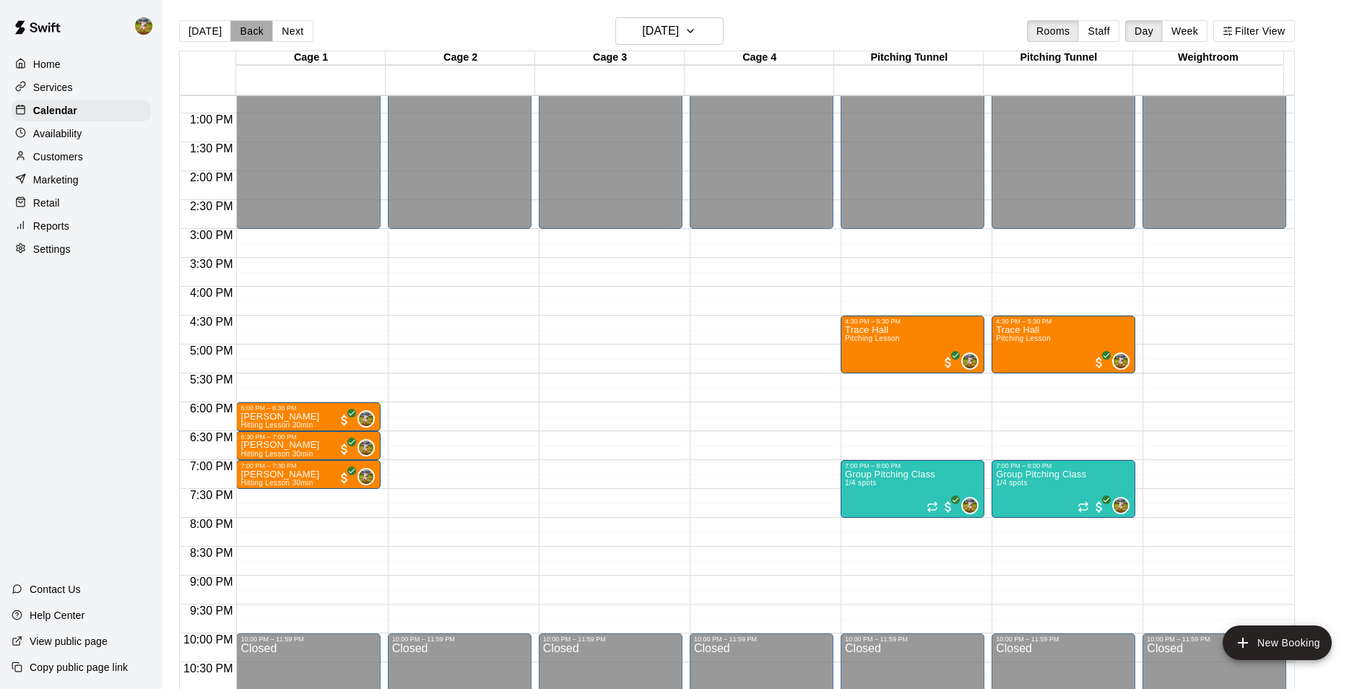
click at [252, 28] on button "Back" at bounding box center [251, 31] width 43 height 22
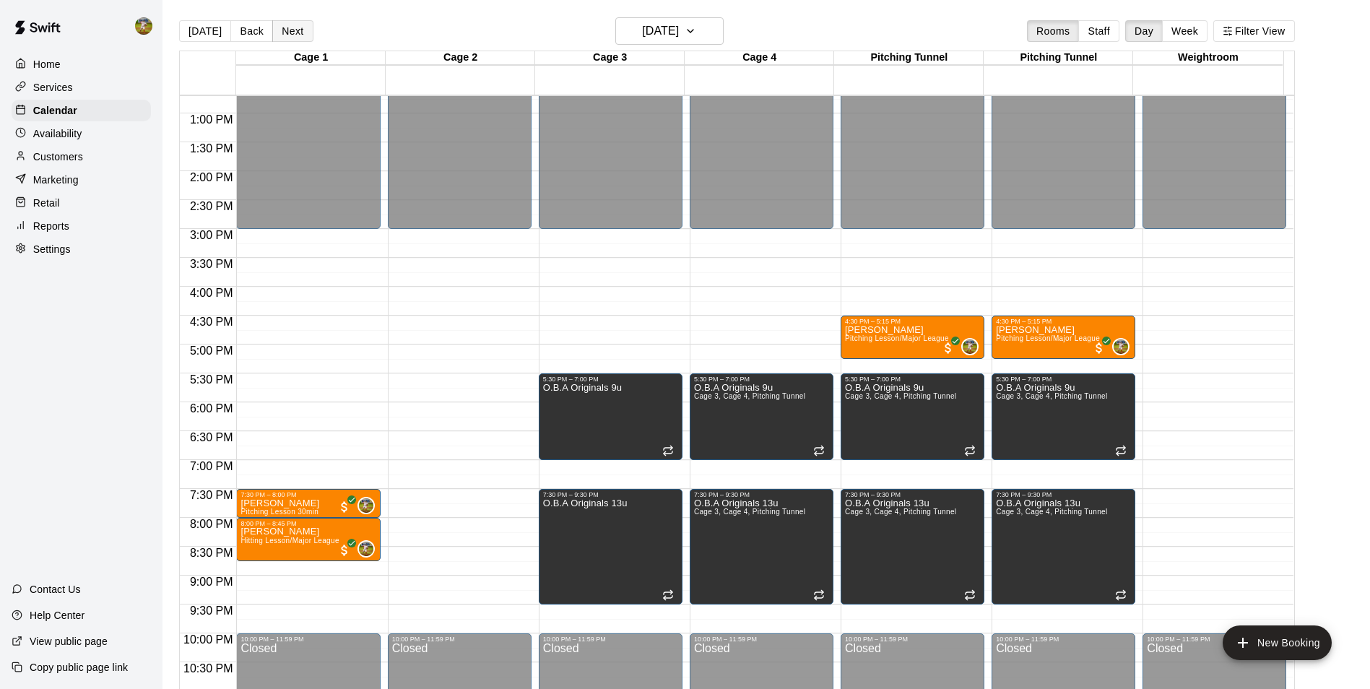
click at [280, 26] on button "Next" at bounding box center [292, 31] width 40 height 22
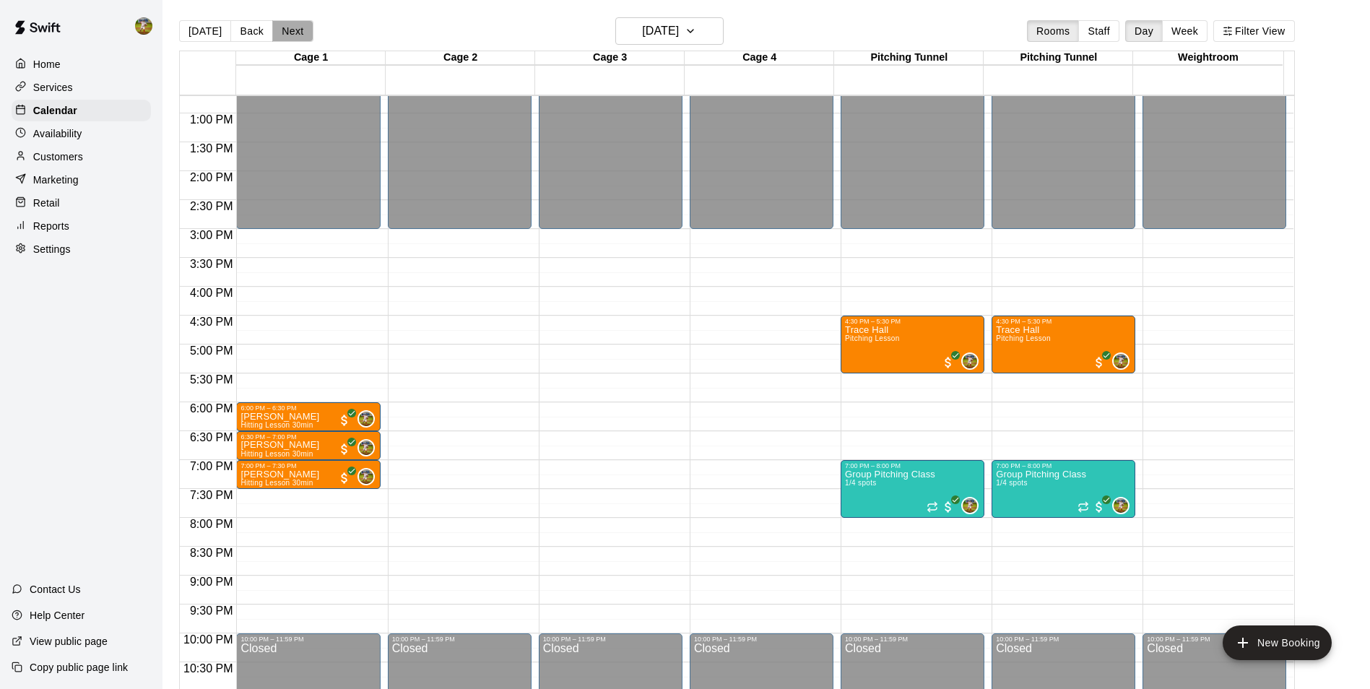
click at [279, 26] on button "Next" at bounding box center [292, 31] width 40 height 22
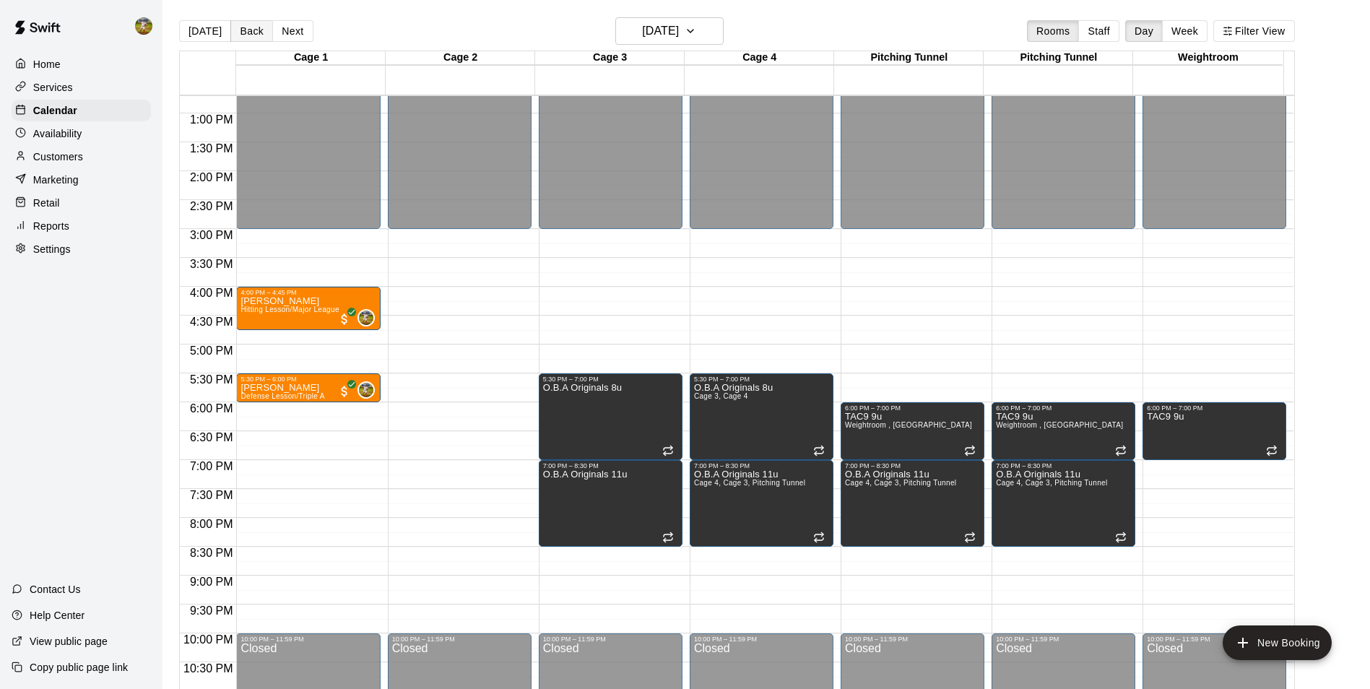
click at [250, 32] on button "Back" at bounding box center [251, 31] width 43 height 22
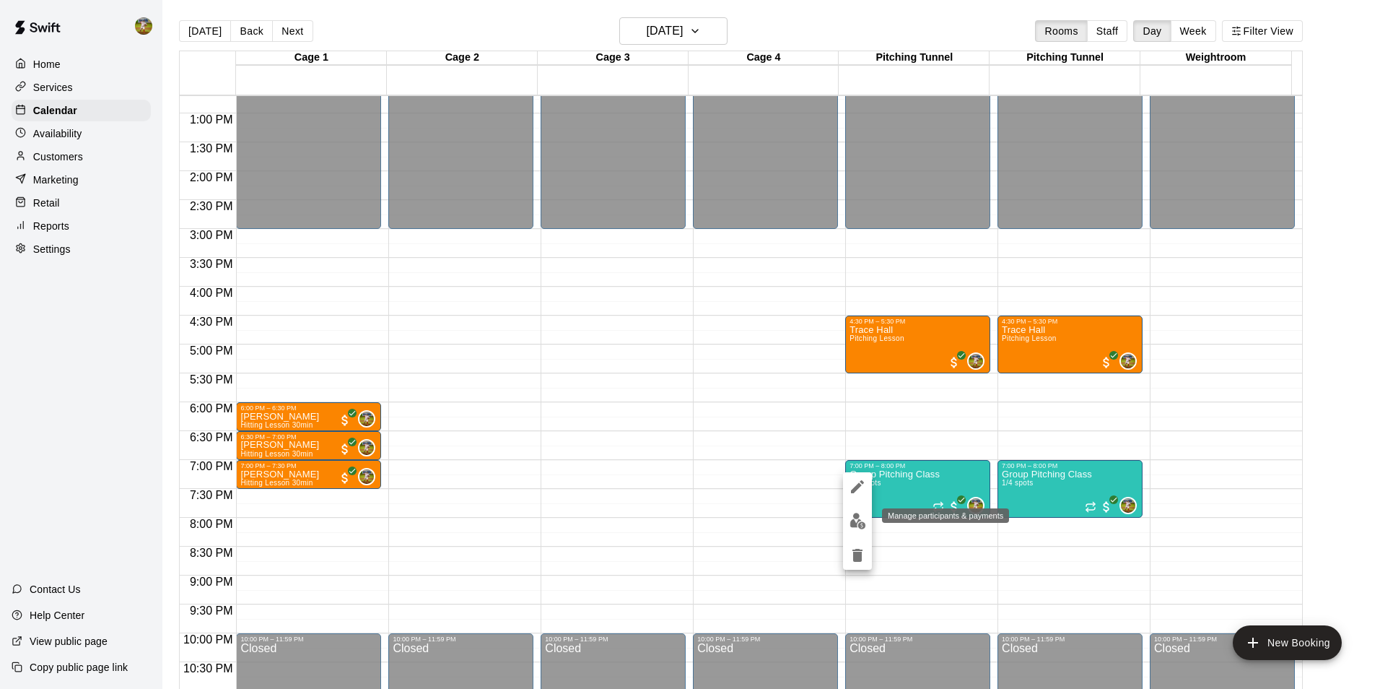
click at [856, 515] on img "edit" at bounding box center [858, 521] width 17 height 17
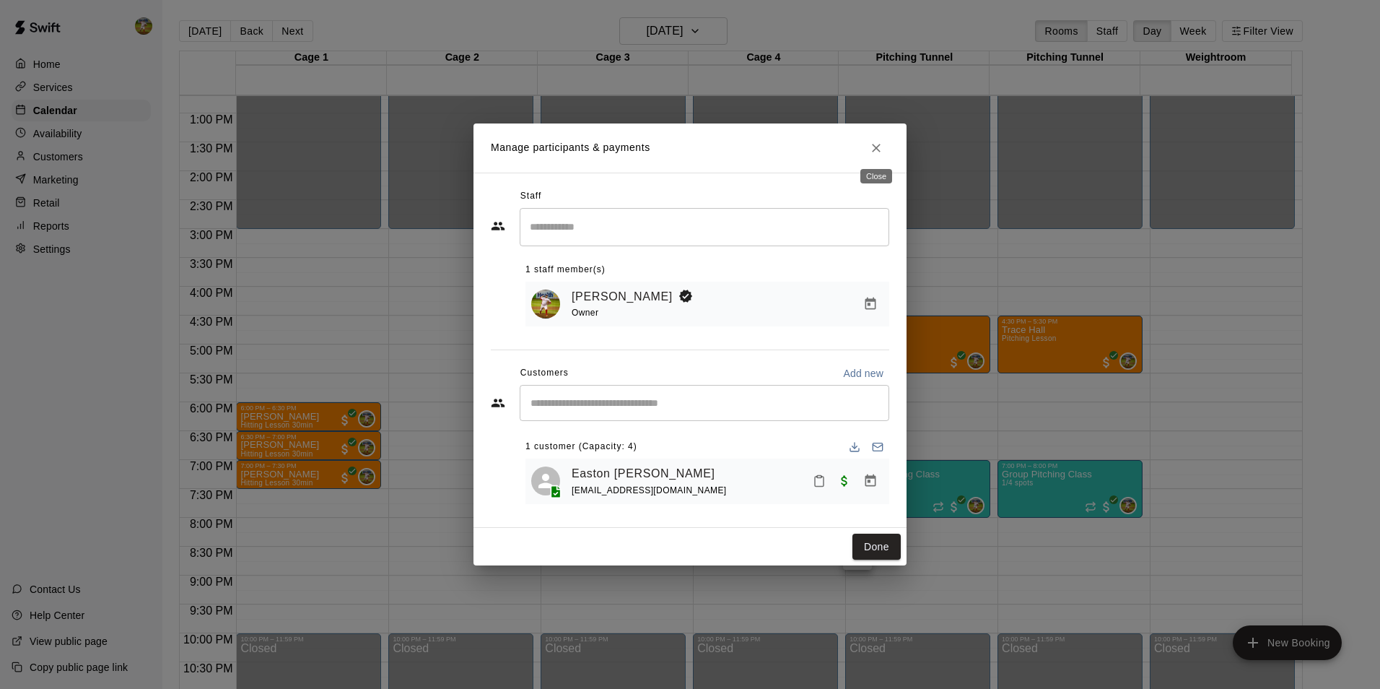
click at [879, 147] on icon "Close" at bounding box center [876, 148] width 14 height 14
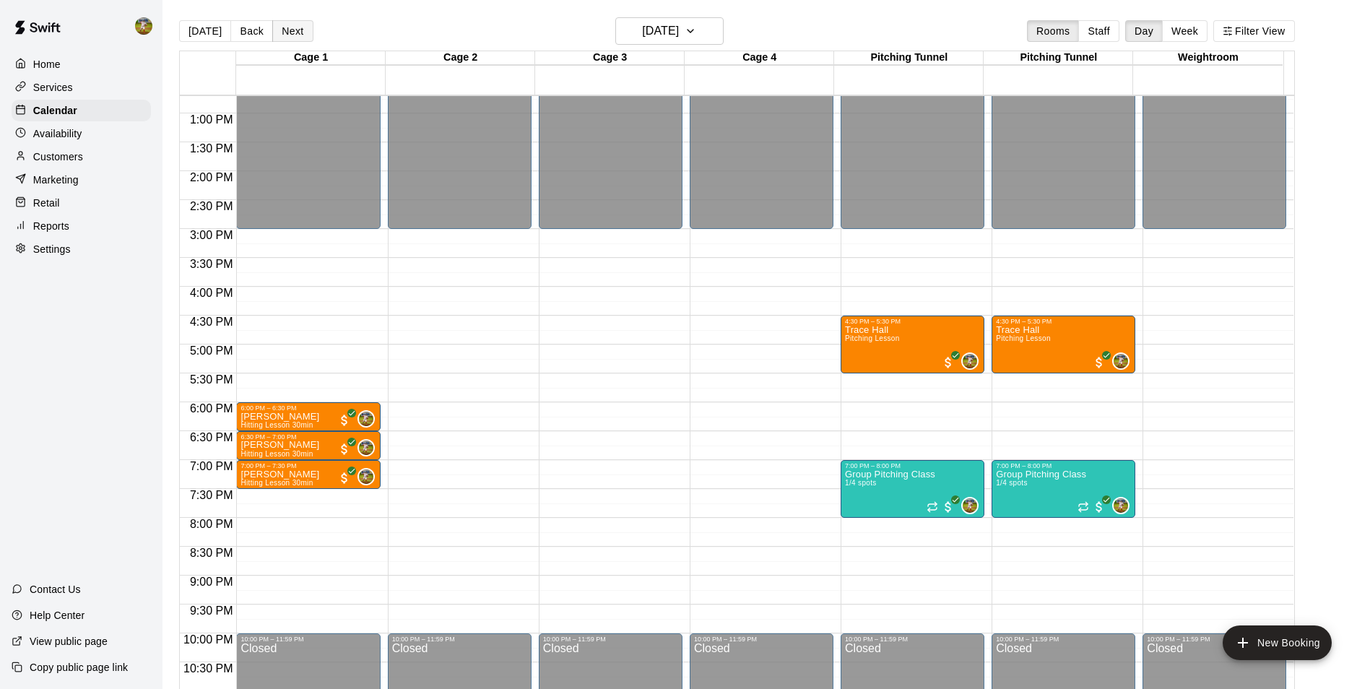
click at [293, 27] on button "Next" at bounding box center [292, 31] width 40 height 22
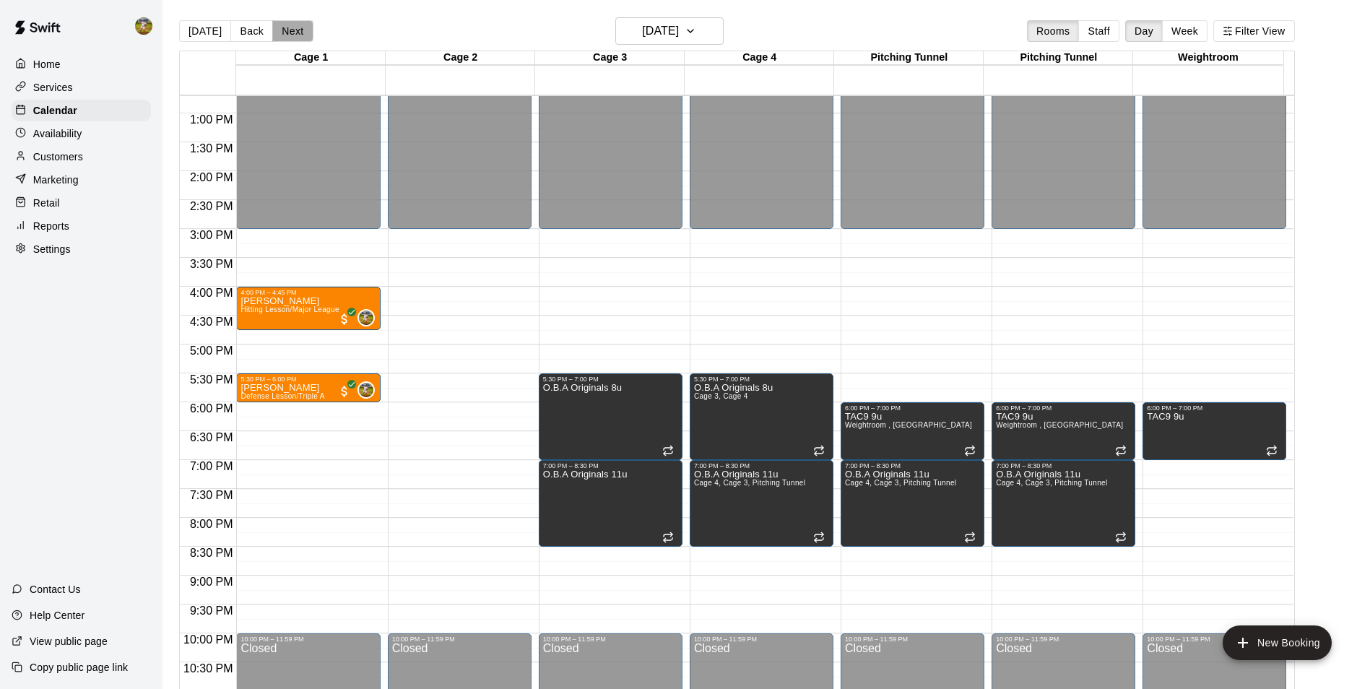
click at [293, 27] on button "Next" at bounding box center [292, 31] width 40 height 22
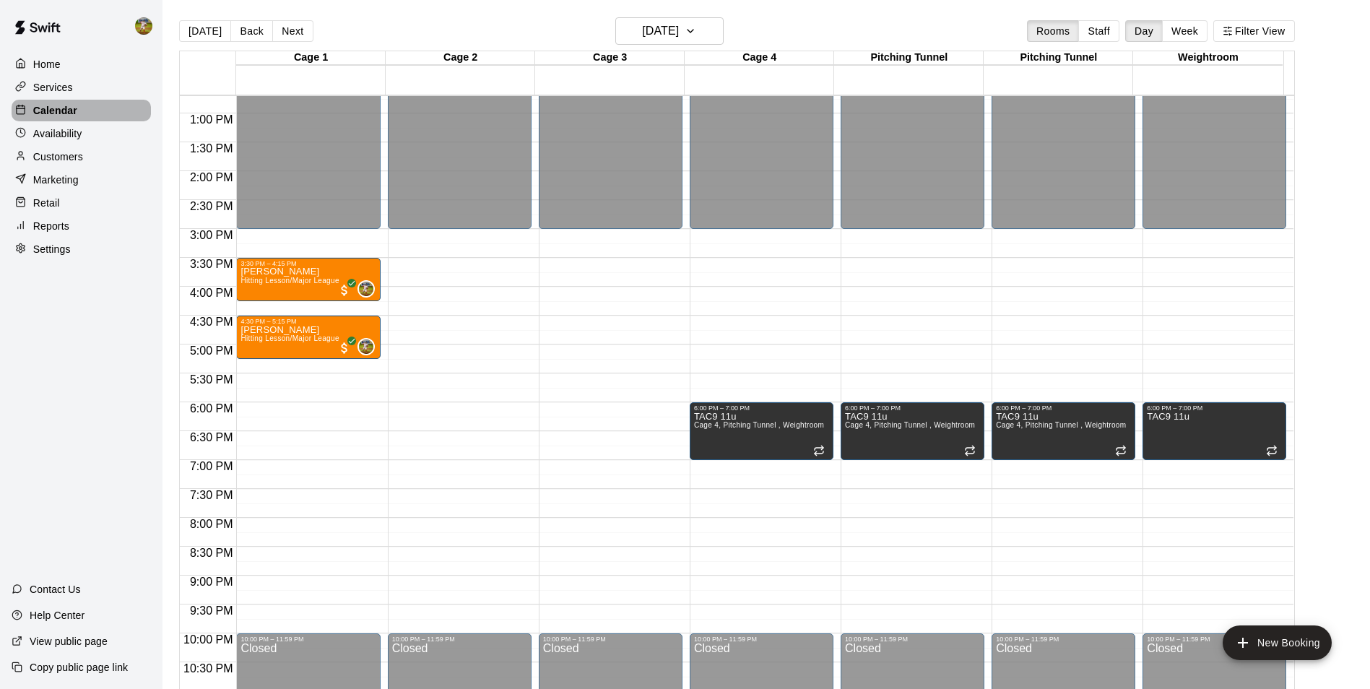
click at [63, 106] on p "Calendar" at bounding box center [55, 110] width 44 height 14
click at [201, 30] on button "[DATE]" at bounding box center [205, 31] width 52 height 22
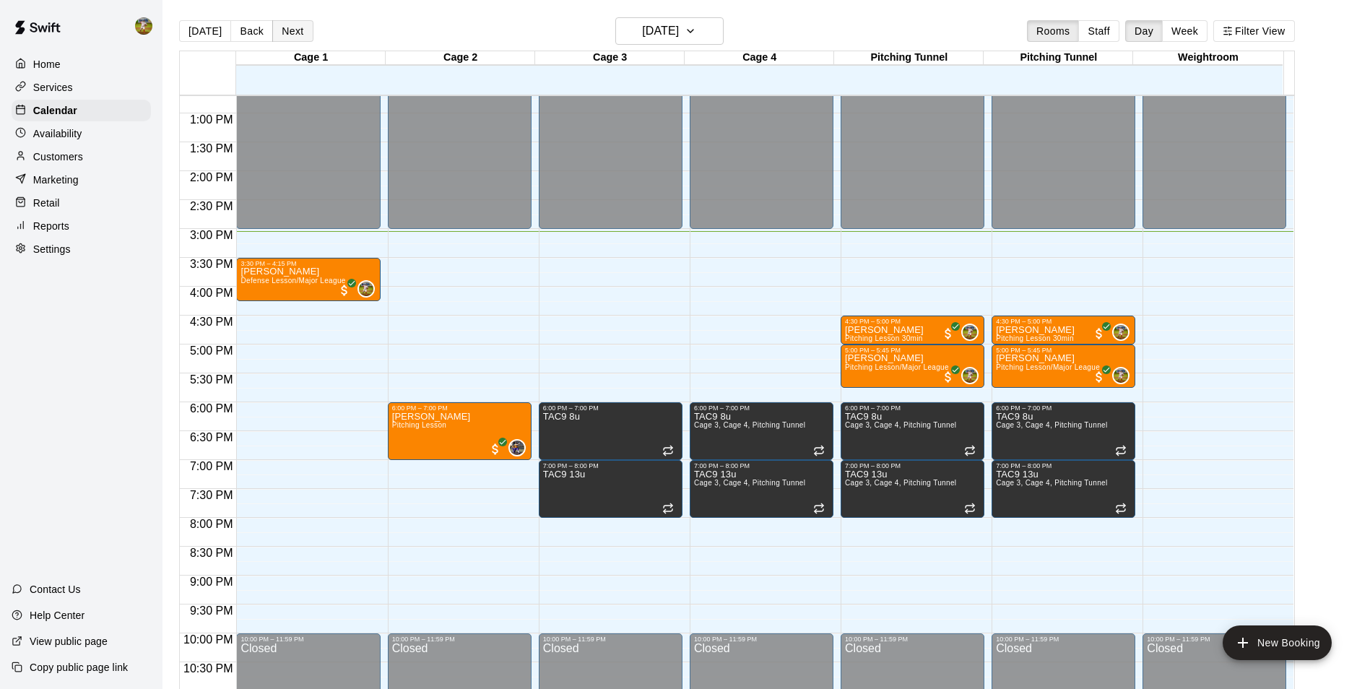
click at [296, 35] on button "Next" at bounding box center [292, 31] width 40 height 22
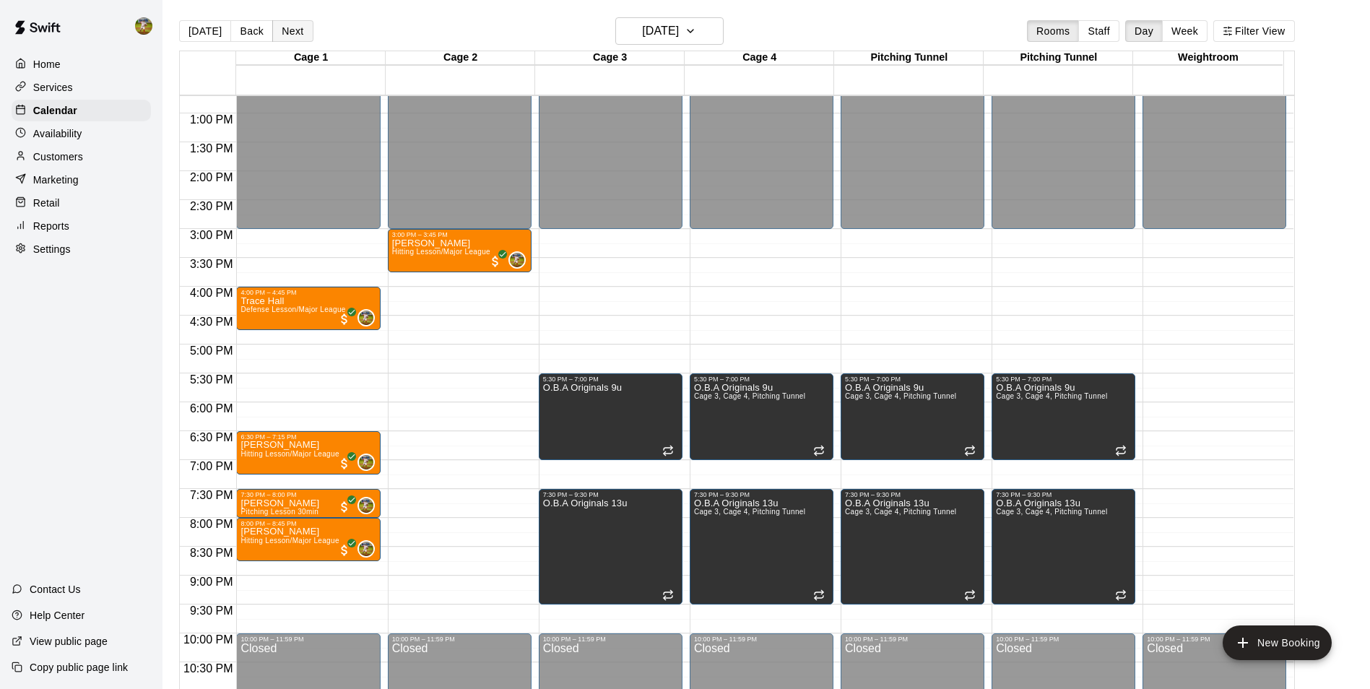
click at [294, 32] on button "Next" at bounding box center [292, 31] width 40 height 22
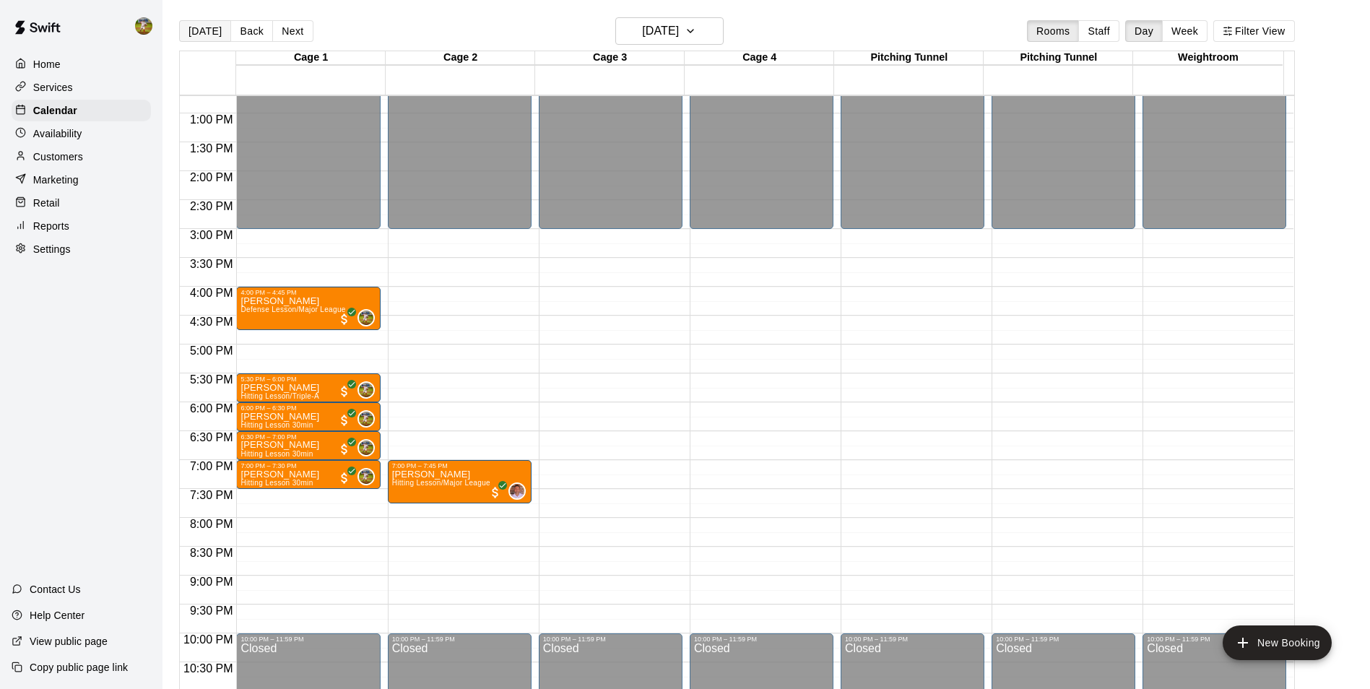
click at [206, 30] on button "[DATE]" at bounding box center [205, 31] width 52 height 22
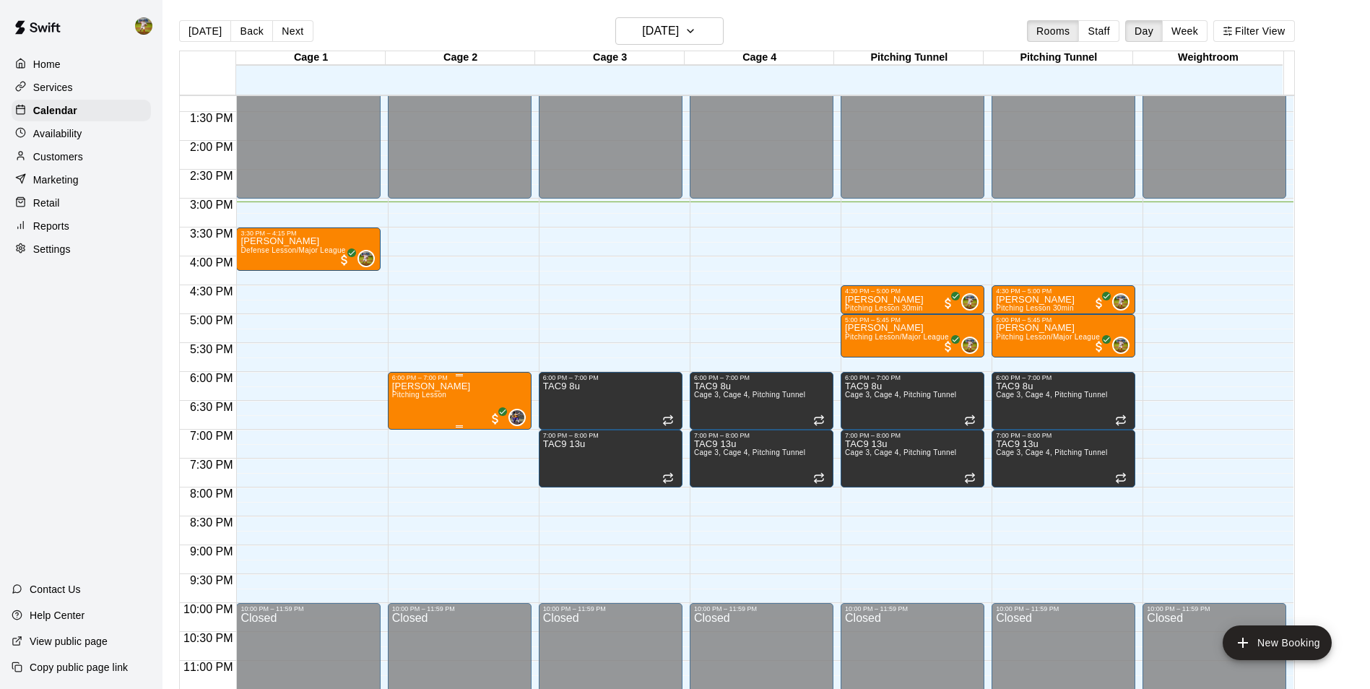
scroll to position [778, 0]
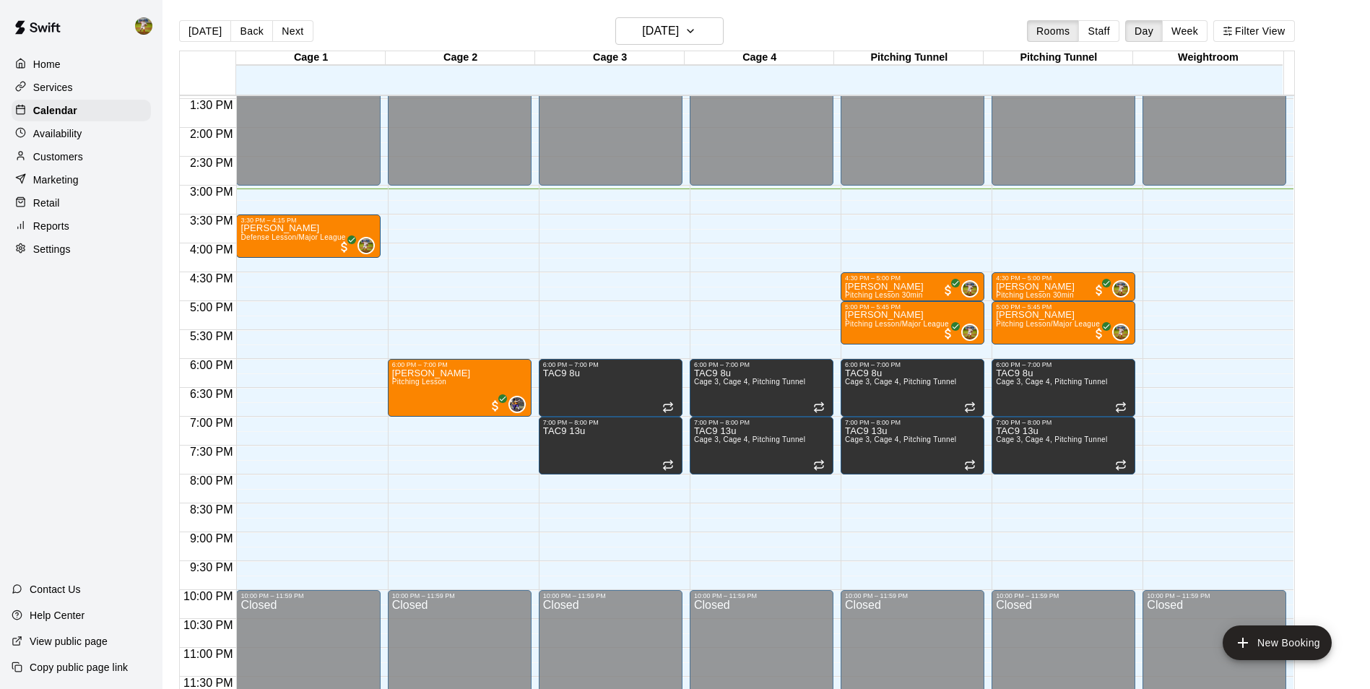
click at [74, 155] on p "Customers" at bounding box center [58, 156] width 50 height 14
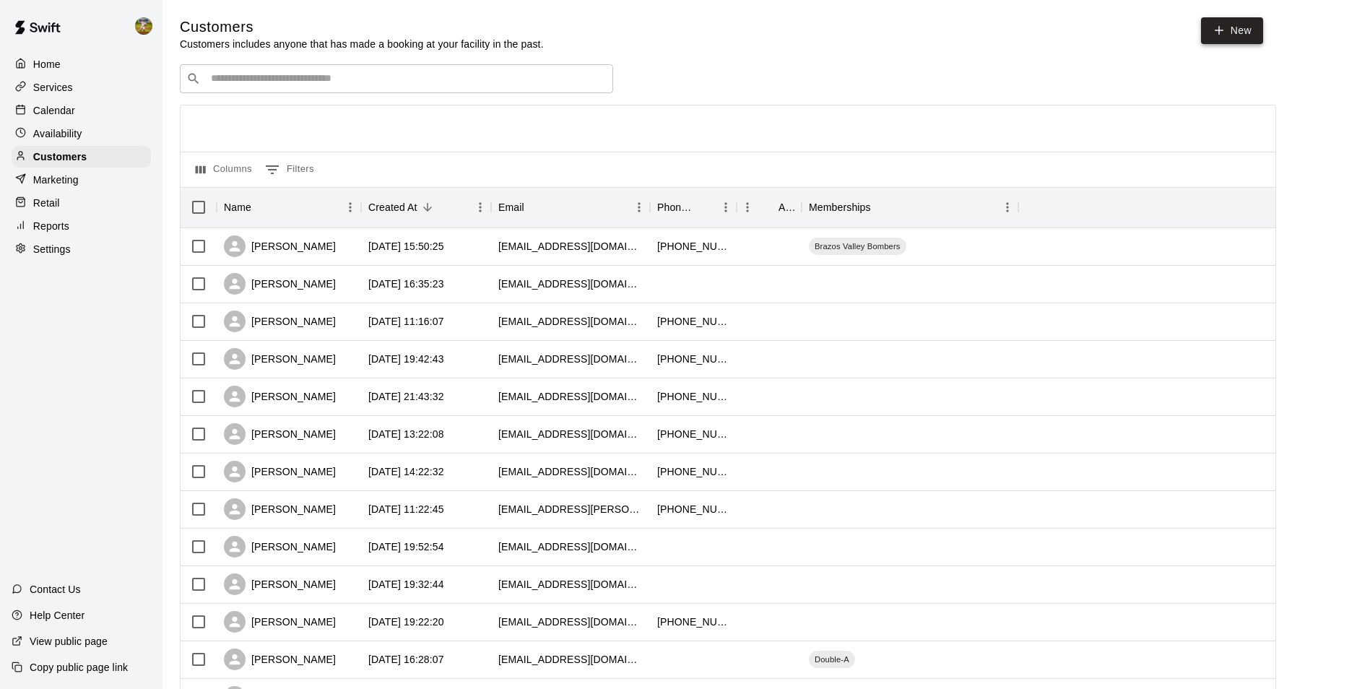
click at [1221, 32] on icon at bounding box center [1218, 30] width 13 height 13
select select "**"
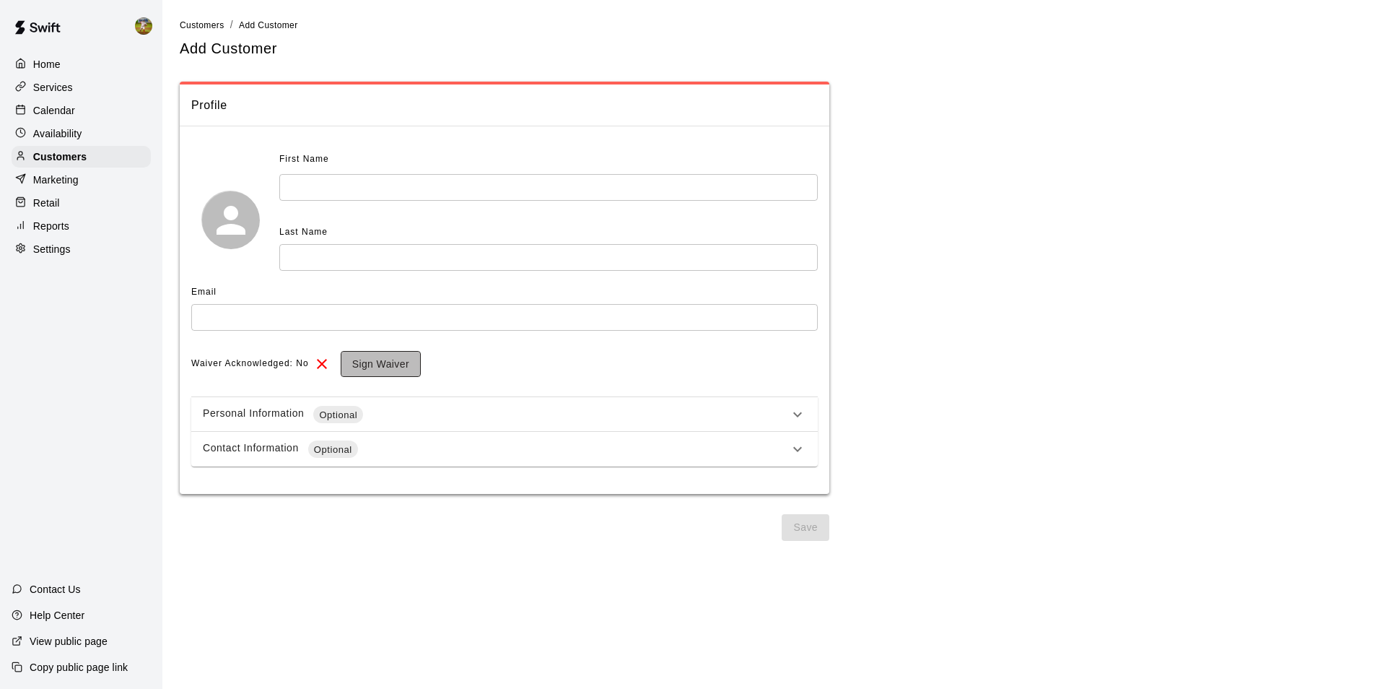
click at [391, 360] on button "Sign Waiver" at bounding box center [381, 364] width 80 height 27
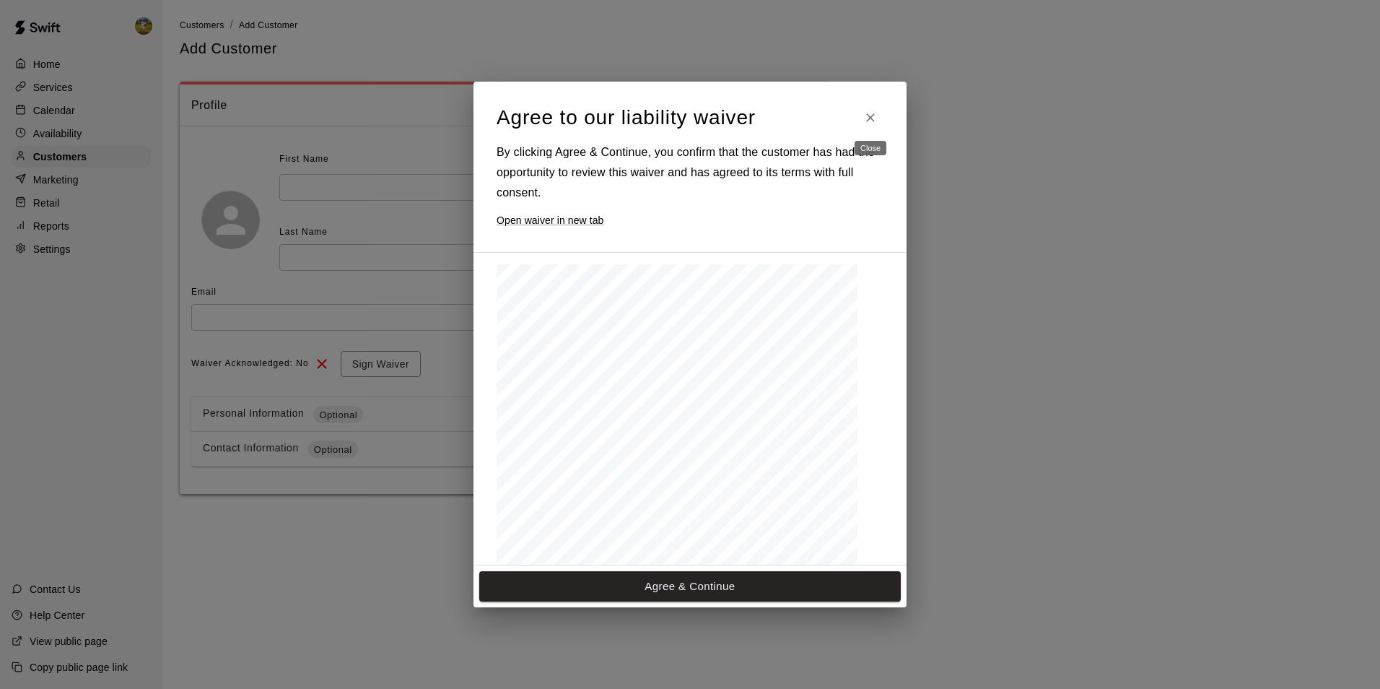
click at [873, 121] on icon "Close" at bounding box center [870, 117] width 14 height 14
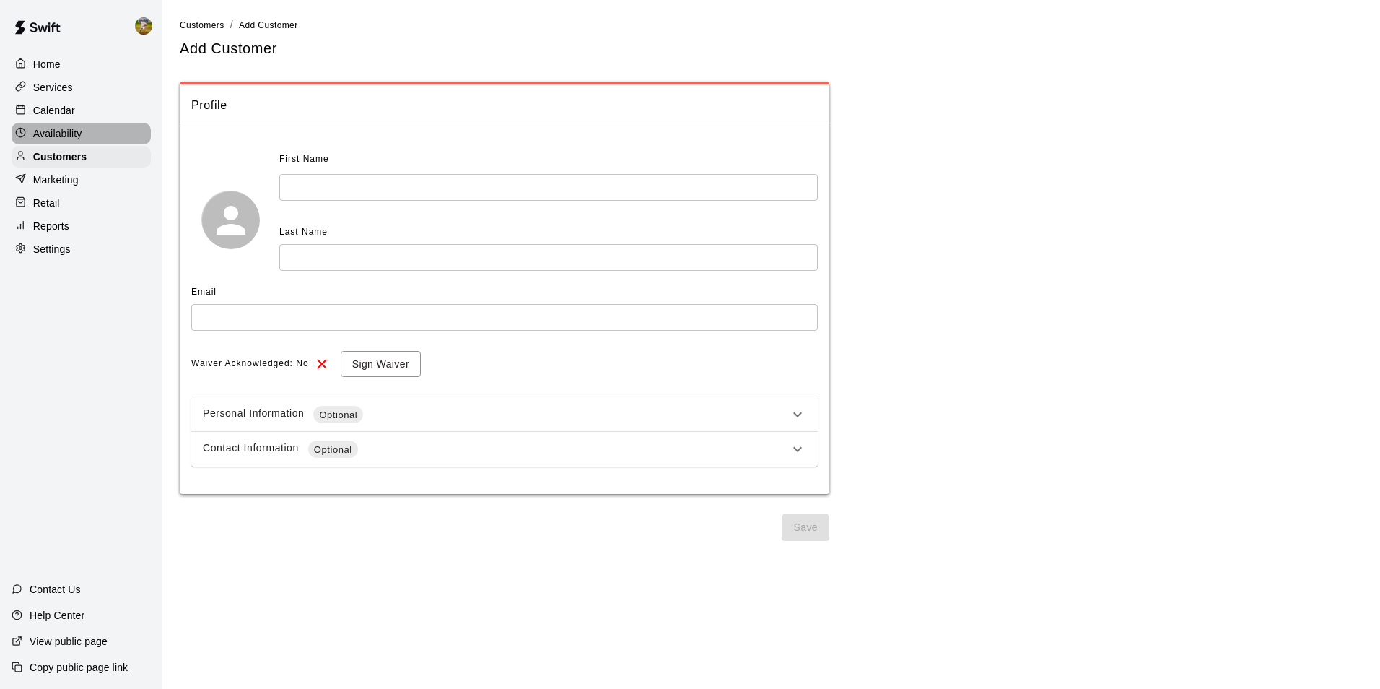
click at [87, 138] on div "Availability" at bounding box center [81, 134] width 139 height 22
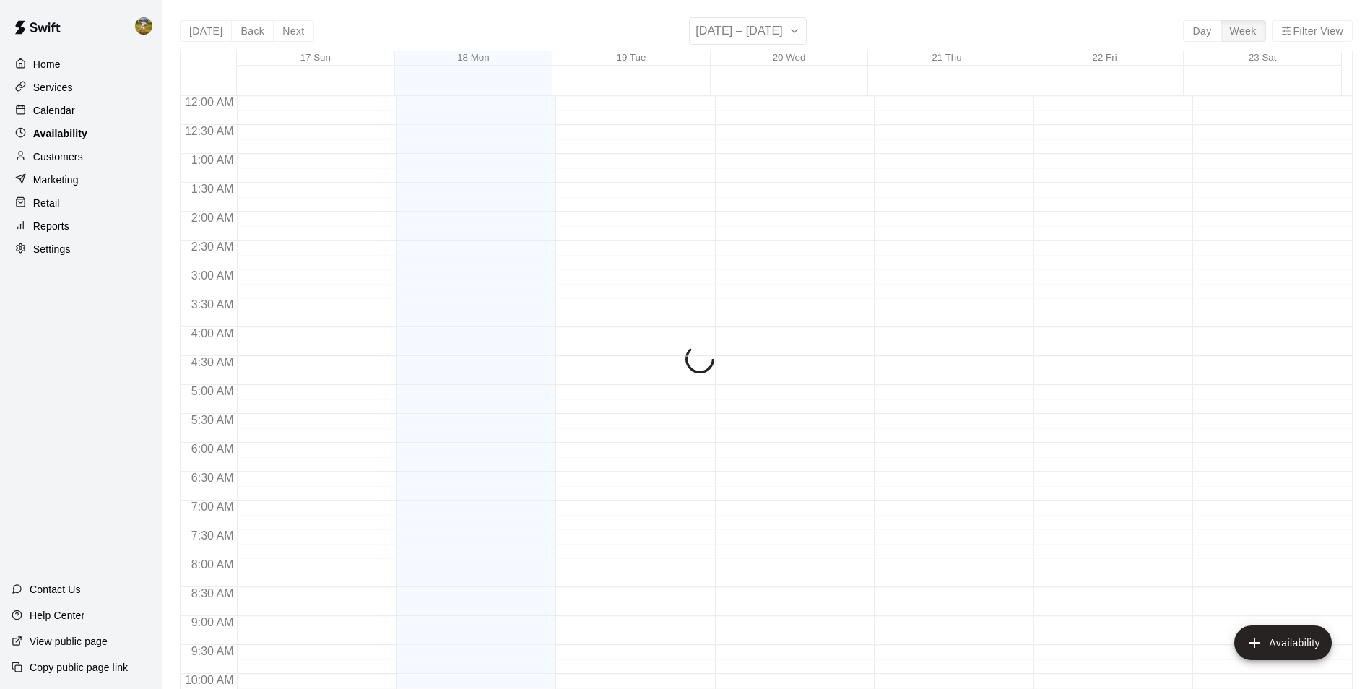
scroll to position [778, 0]
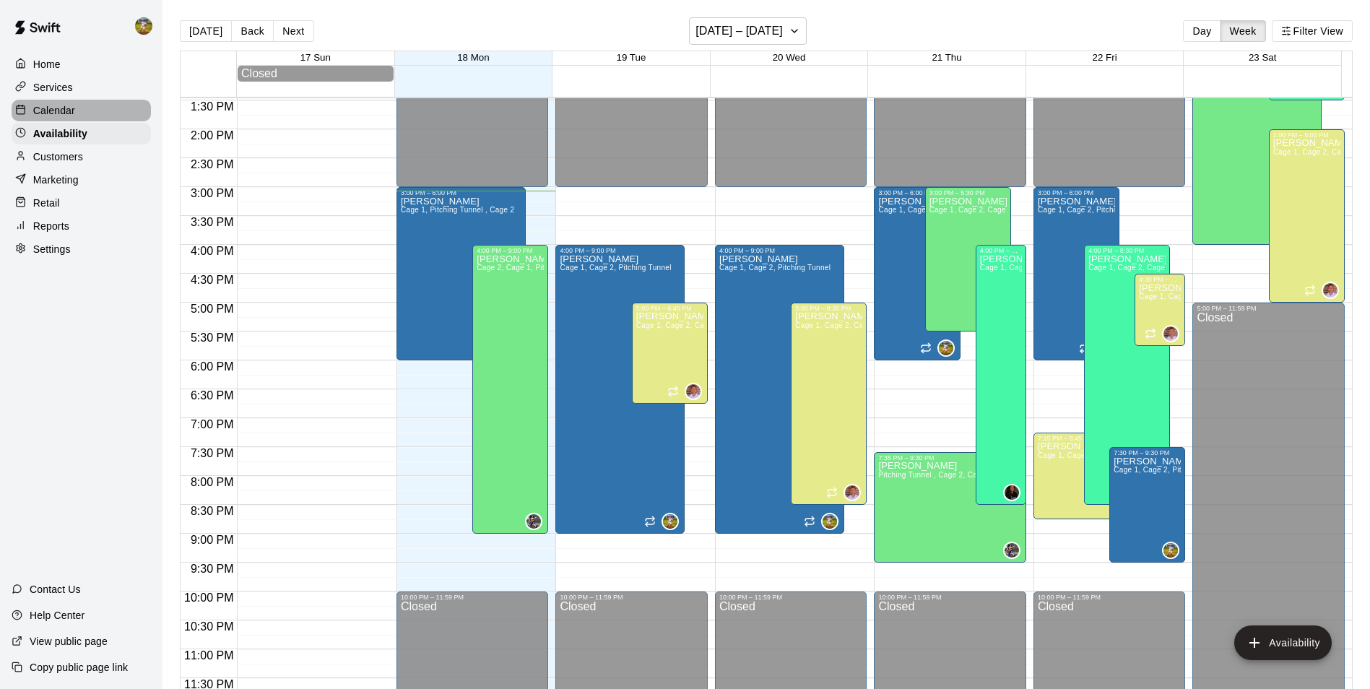
click at [51, 109] on p "Calendar" at bounding box center [54, 110] width 42 height 14
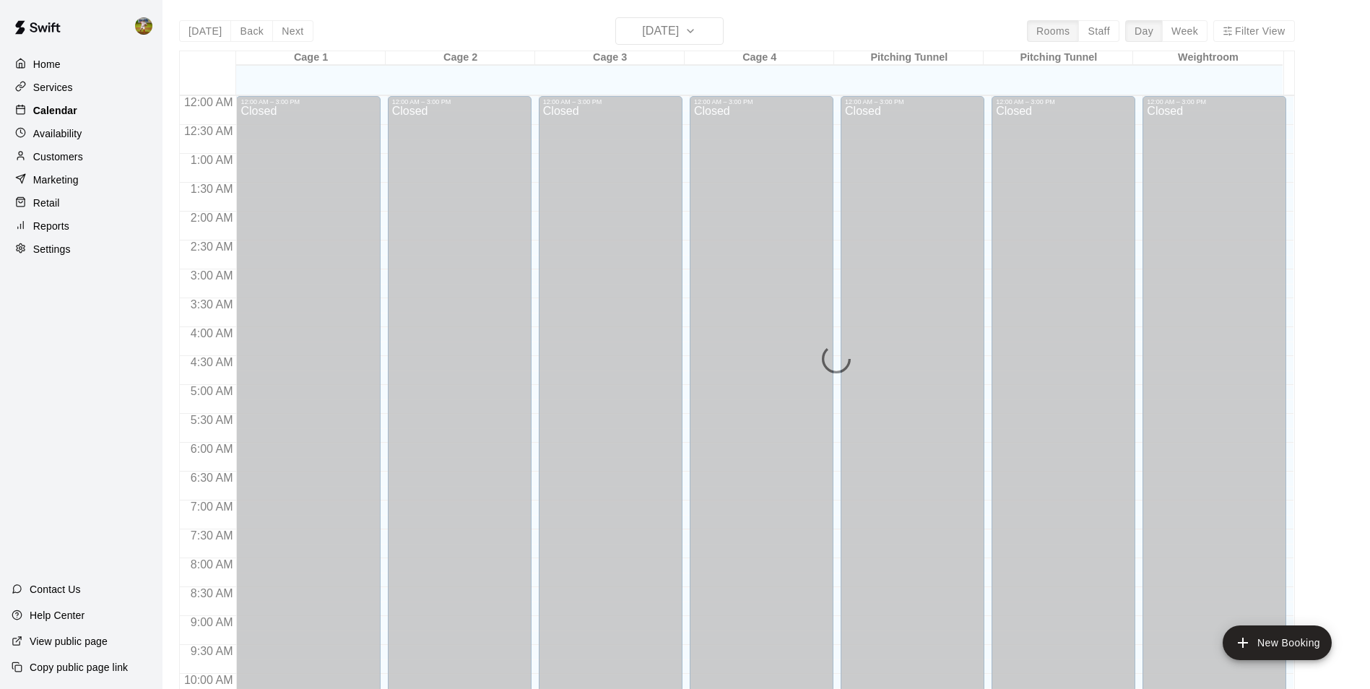
scroll to position [734, 0]
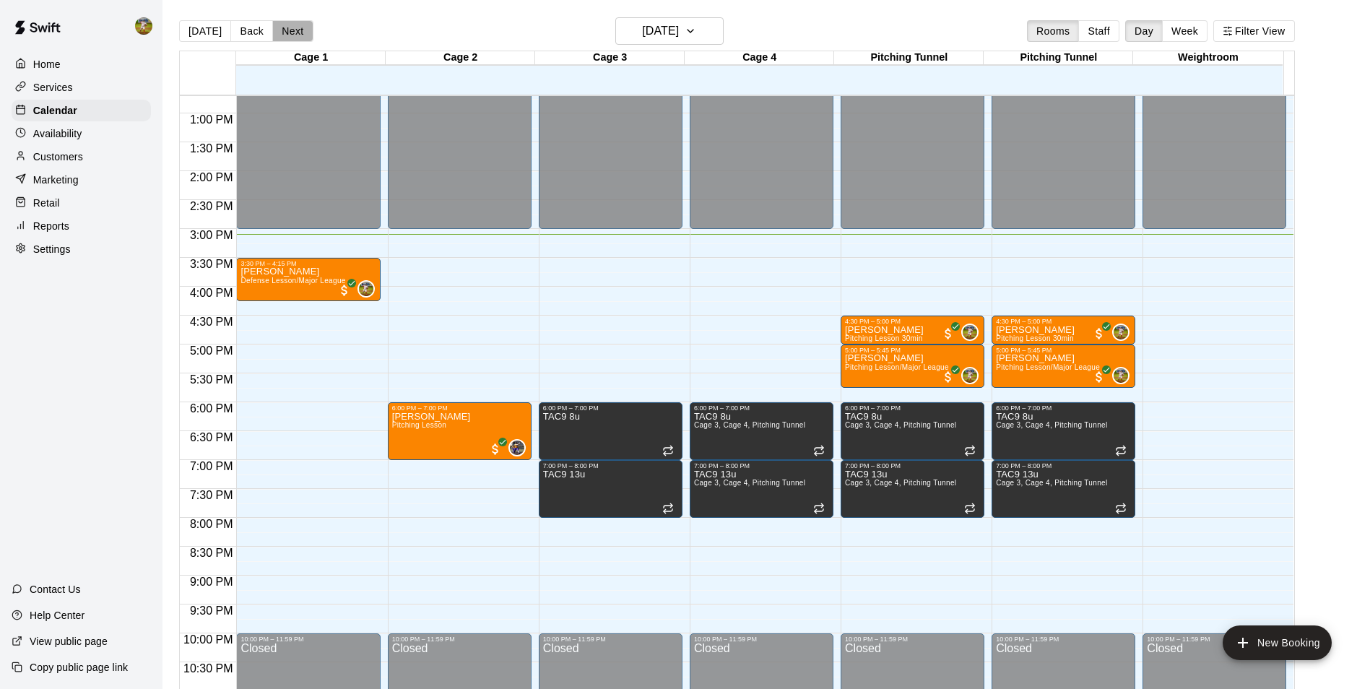
click at [284, 33] on button "Next" at bounding box center [292, 31] width 40 height 22
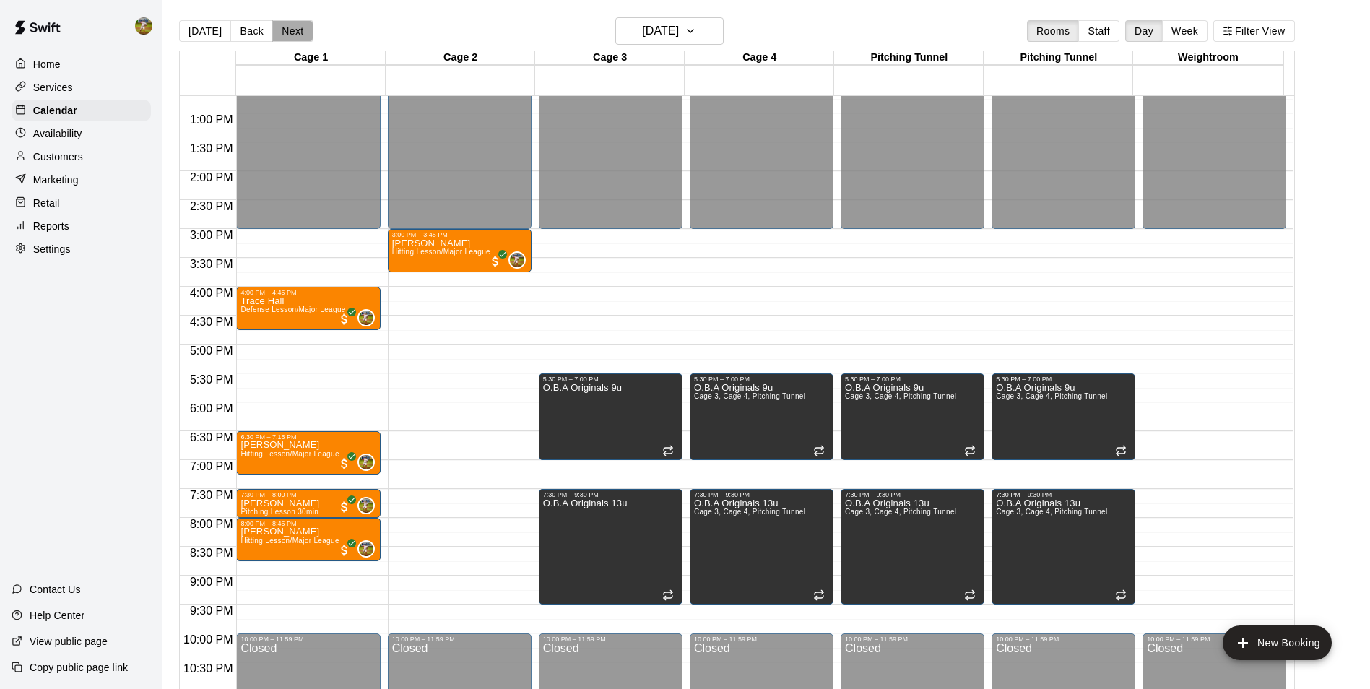
click at [292, 29] on button "Next" at bounding box center [292, 31] width 40 height 22
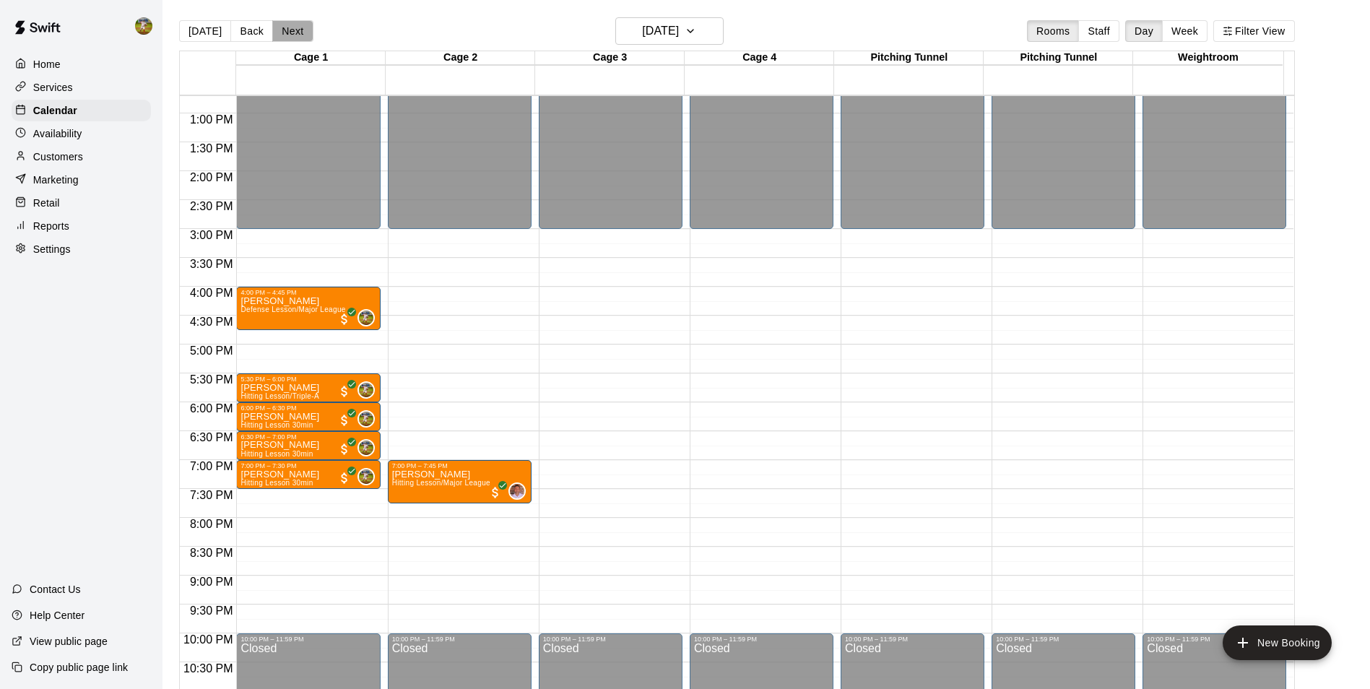
click at [295, 32] on button "Next" at bounding box center [292, 31] width 40 height 22
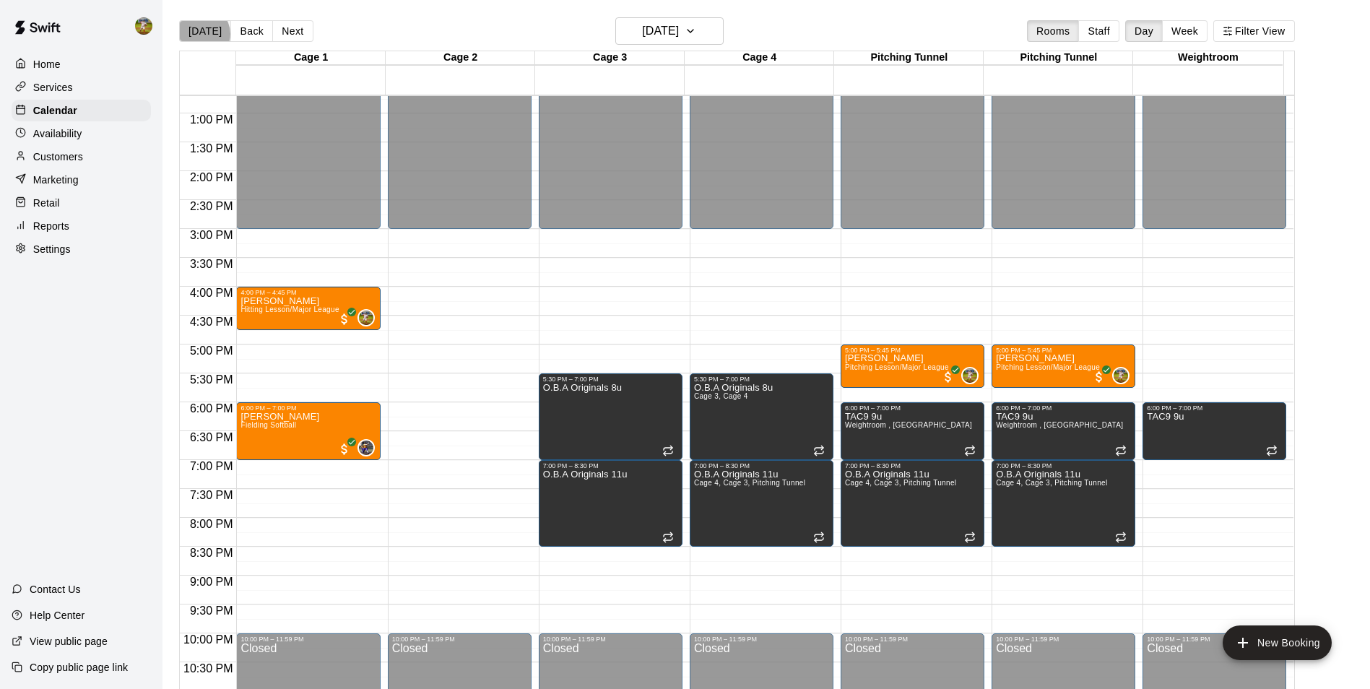
click at [201, 33] on button "[DATE]" at bounding box center [205, 31] width 52 height 22
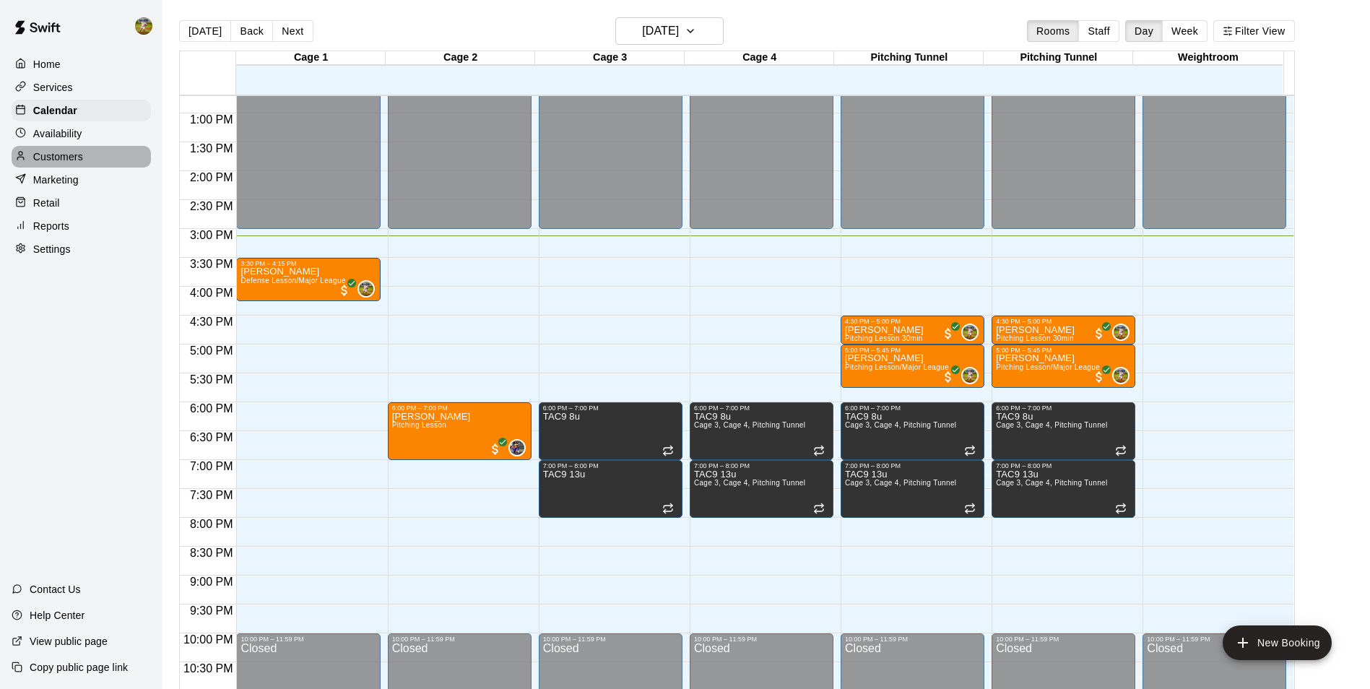
click at [89, 152] on div "Customers" at bounding box center [81, 157] width 139 height 22
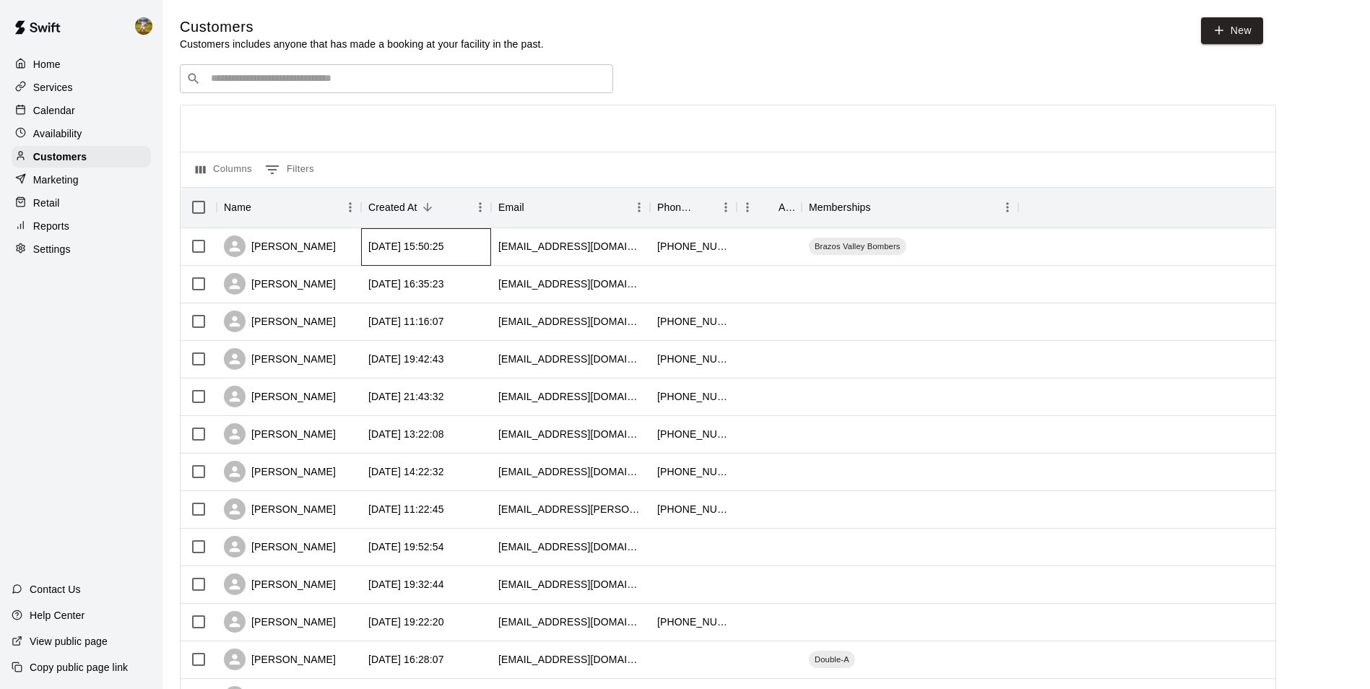
click at [381, 247] on div "2025-08-17 15:50:25" at bounding box center [406, 246] width 76 height 14
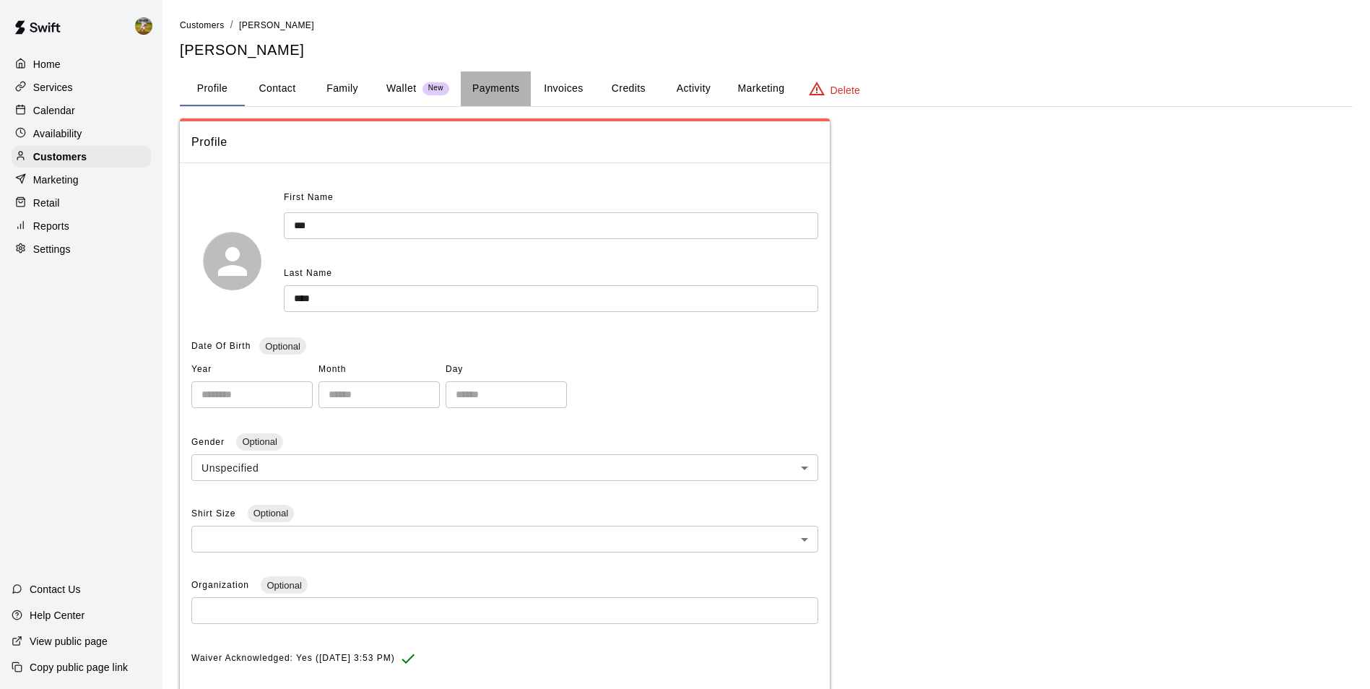
click at [506, 95] on button "Payments" at bounding box center [496, 88] width 70 height 35
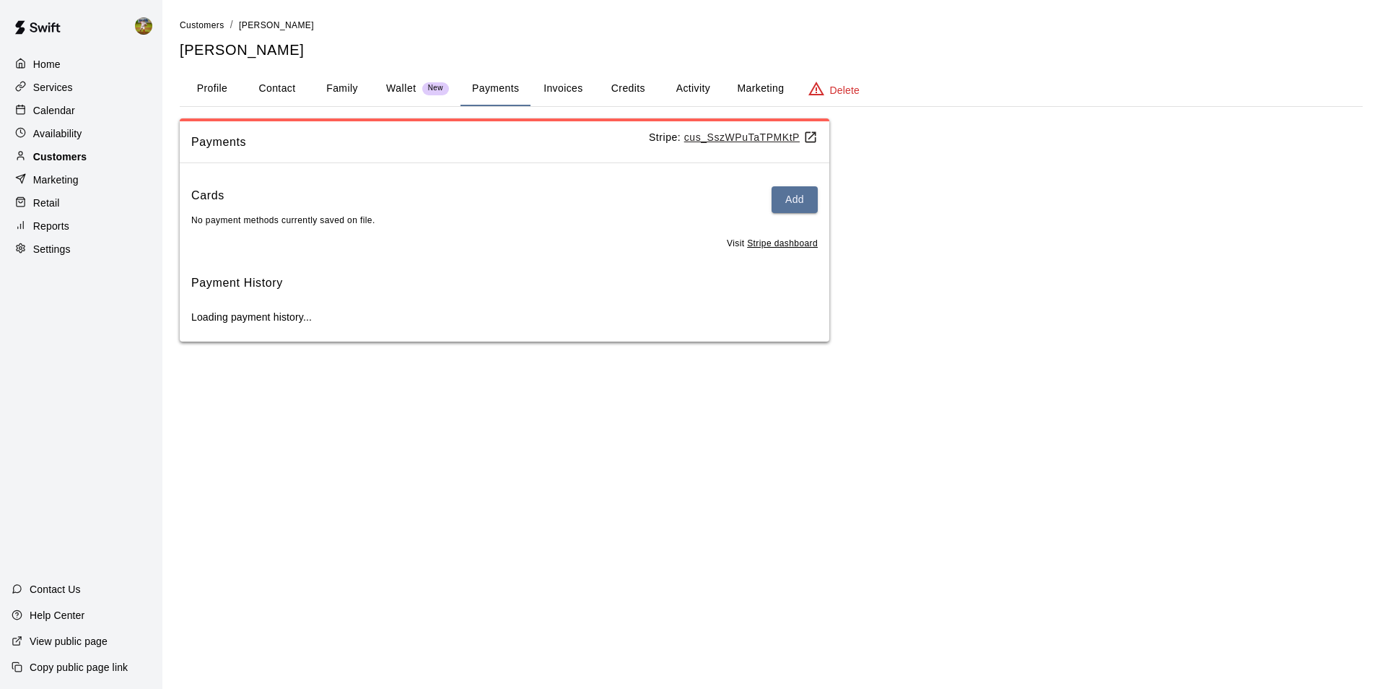
click at [80, 164] on p "Customers" at bounding box center [59, 156] width 53 height 14
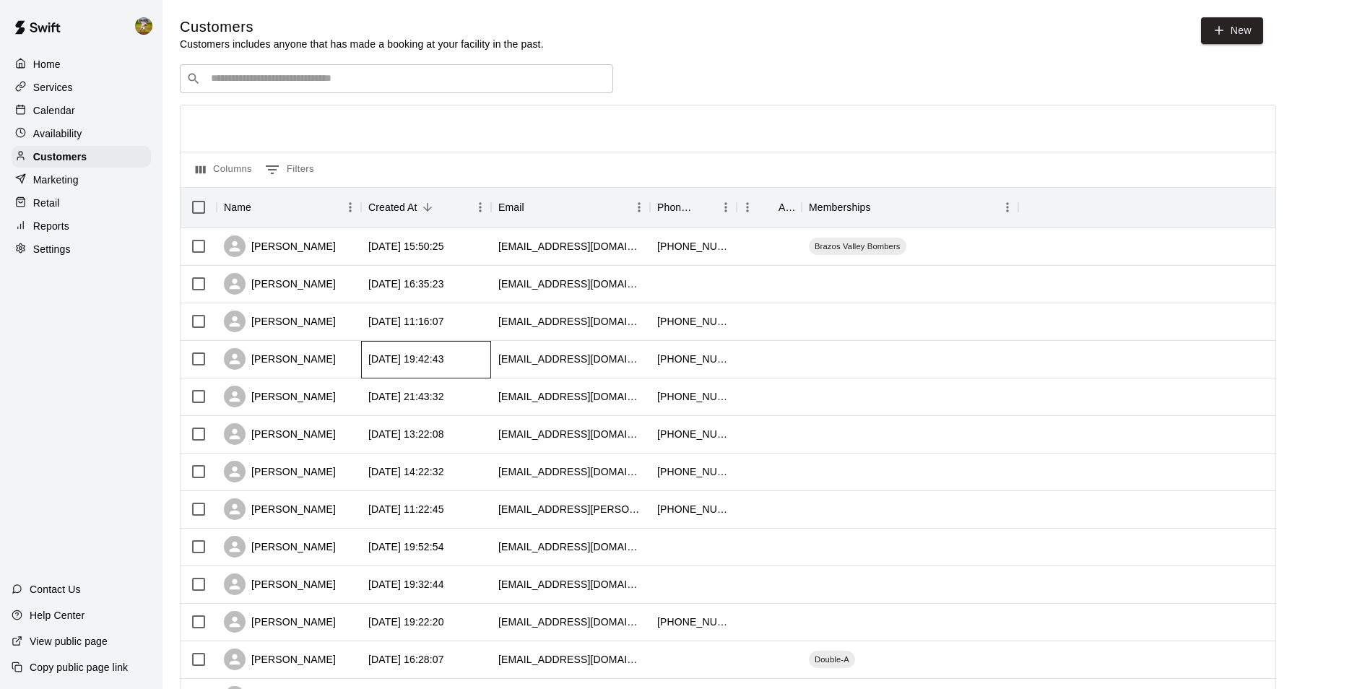
click at [383, 364] on div "2025-08-14 19:42:43" at bounding box center [406, 359] width 76 height 14
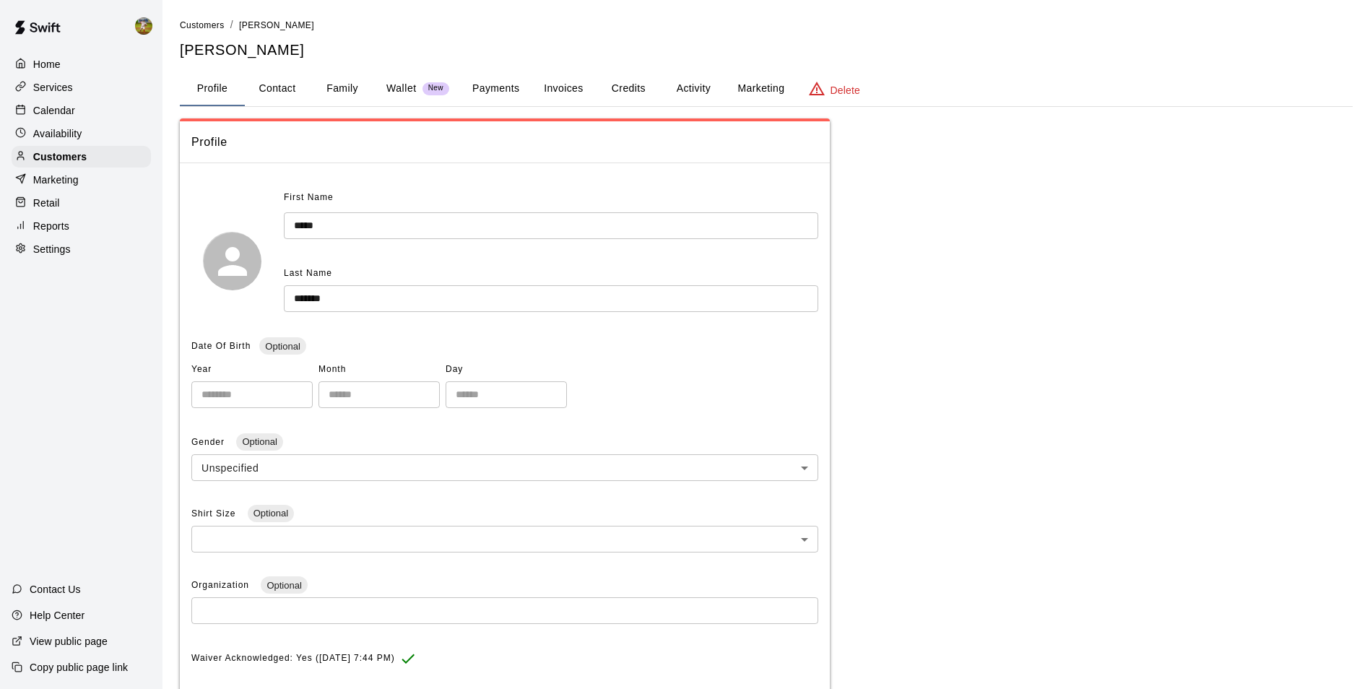
click at [494, 90] on button "Payments" at bounding box center [496, 88] width 70 height 35
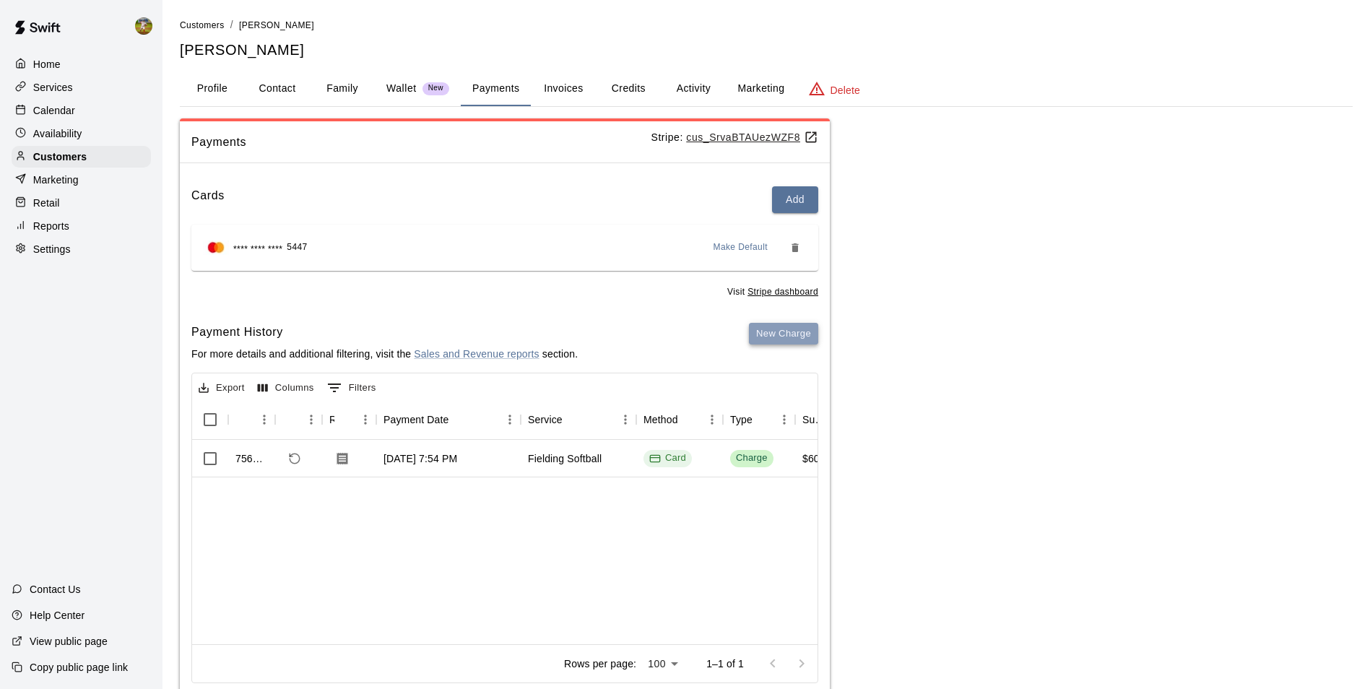
click at [785, 338] on button "New Charge" at bounding box center [783, 334] width 69 height 22
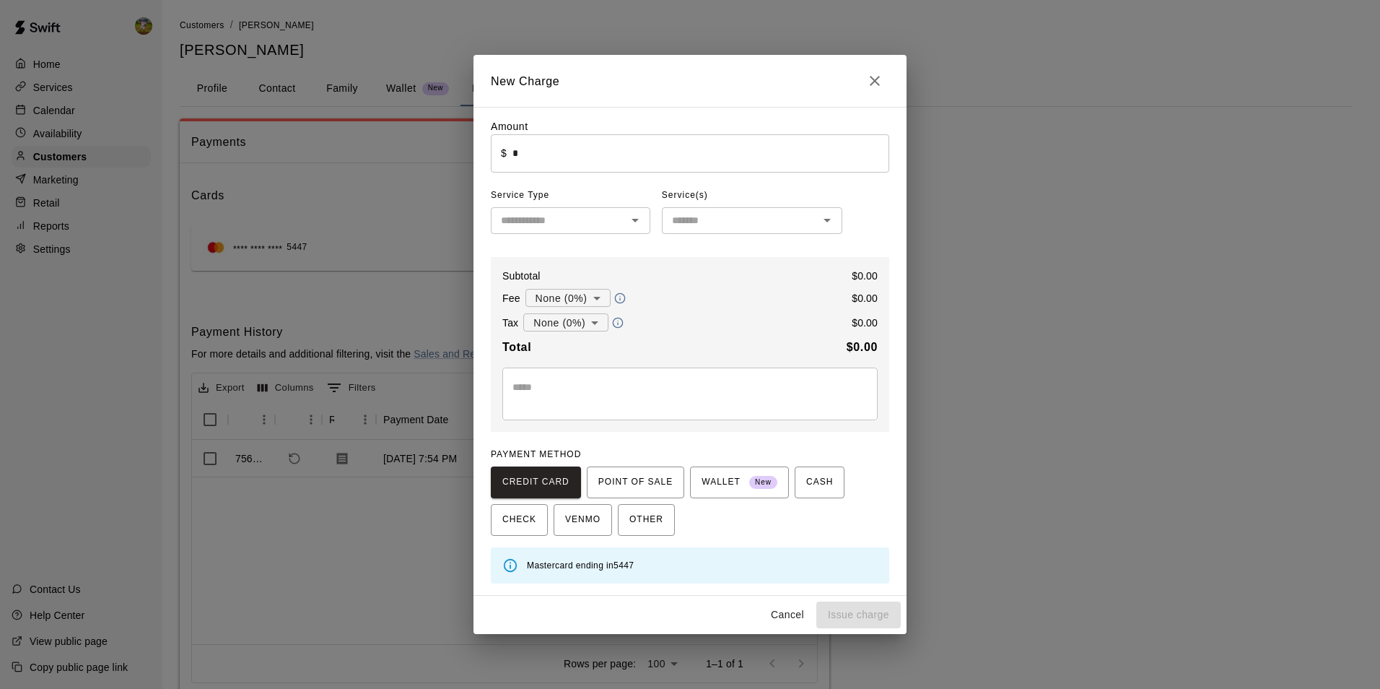
click at [648, 170] on input "*" at bounding box center [701, 153] width 377 height 38
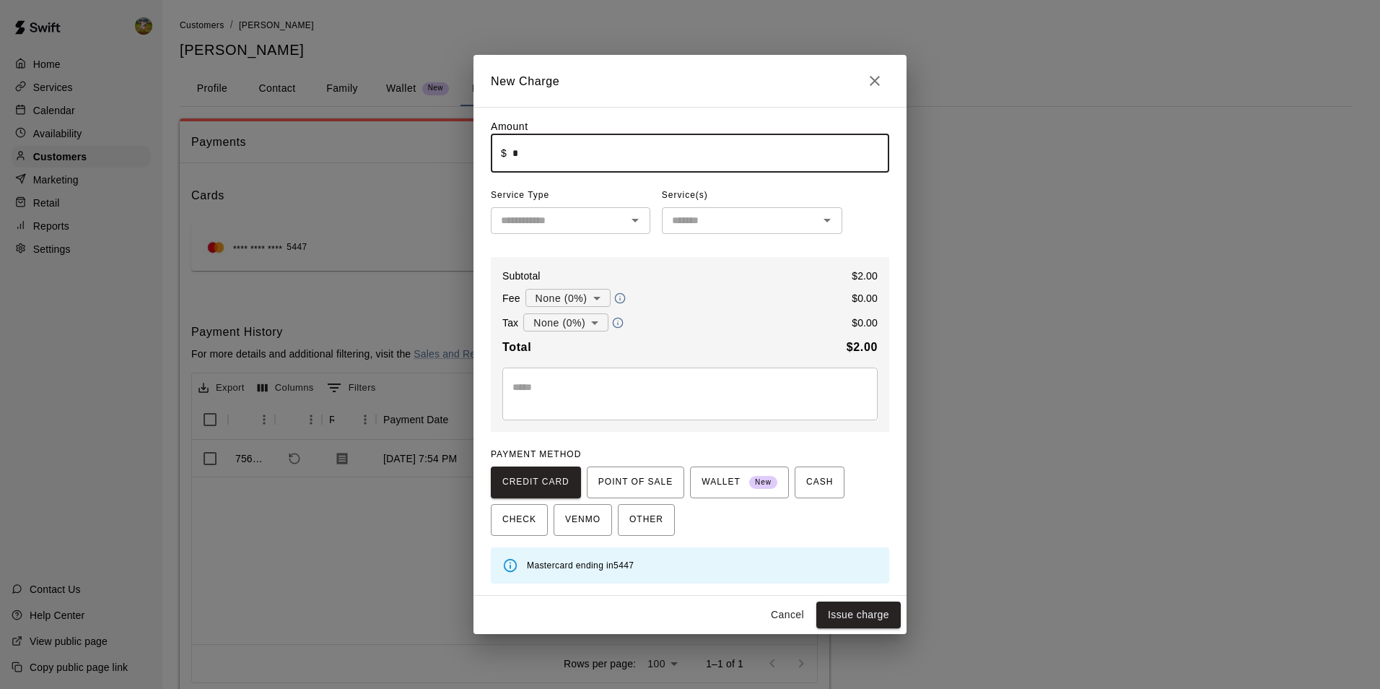
type input "****"
click at [596, 300] on body "Home Services Calendar Availability Customers Marketing Retail Reports Settings…" at bounding box center [690, 364] width 1380 height 729
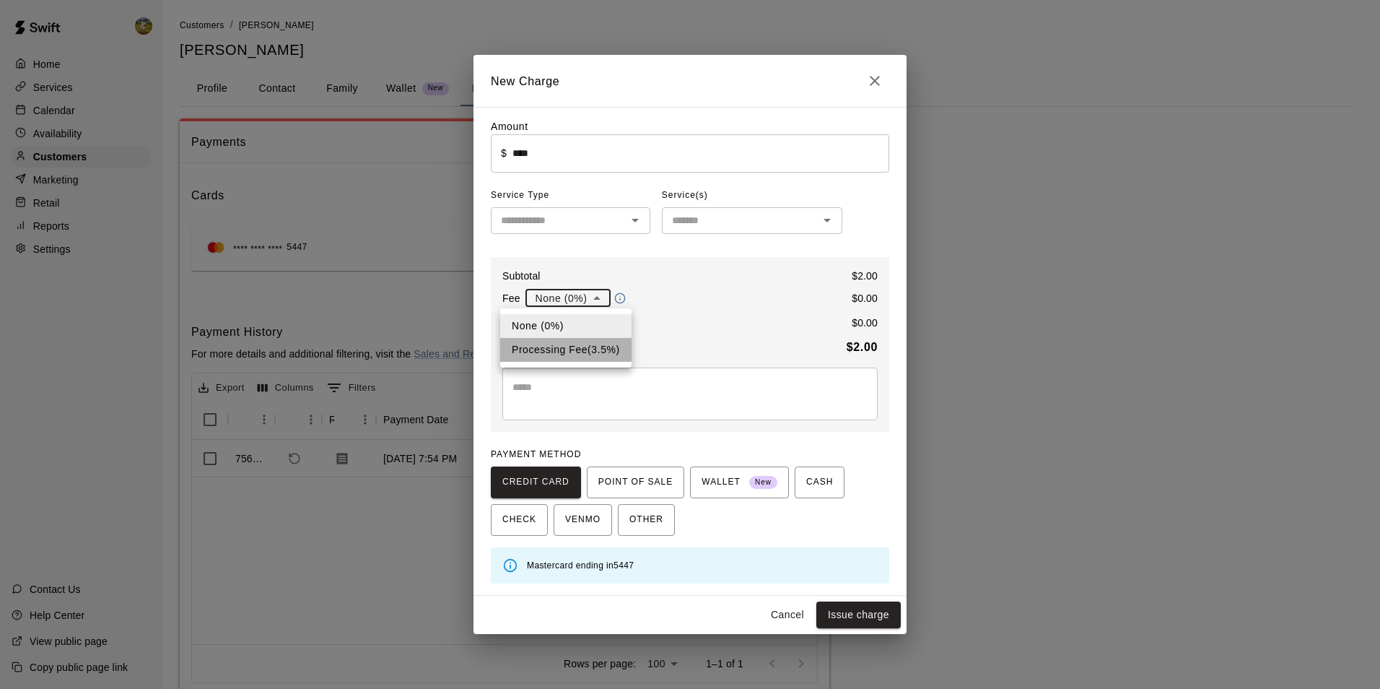
click at [583, 349] on li "Processing Fee ( 3.5 % )" at bounding box center [565, 350] width 131 height 24
type input "**********"
click at [593, 323] on body "**********" at bounding box center [690, 364] width 1380 height 729
click at [593, 369] on li "Sales Tax ( 8.25 %)" at bounding box center [565, 374] width 108 height 24
type input "**********"
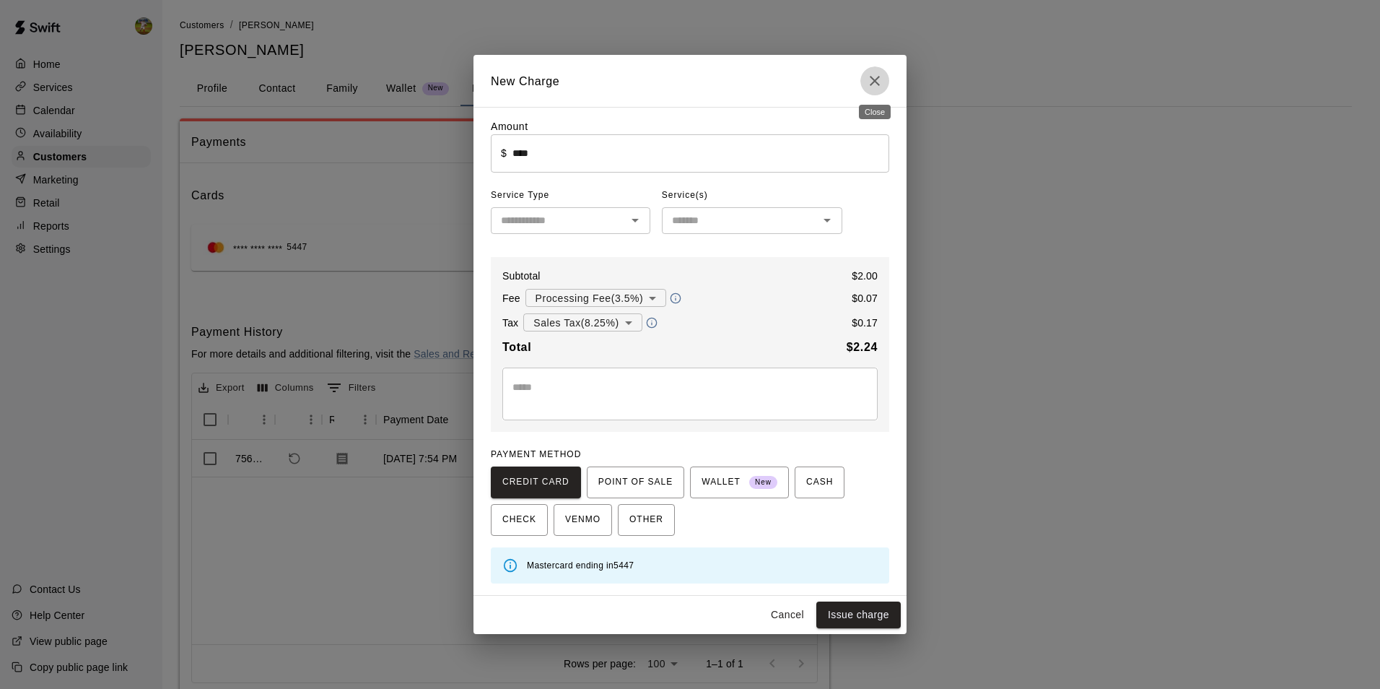
click at [873, 80] on icon "Close" at bounding box center [874, 80] width 17 height 17
type input "*"
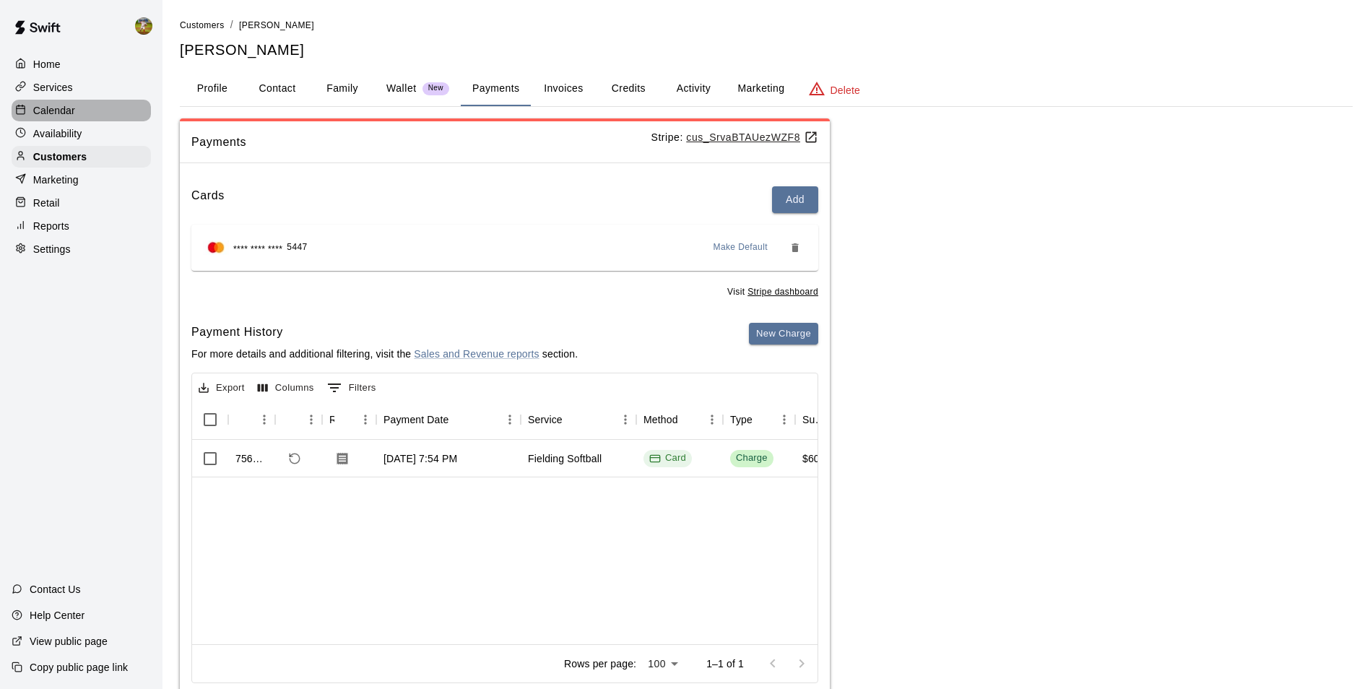
click at [94, 110] on div "Calendar" at bounding box center [81, 111] width 139 height 22
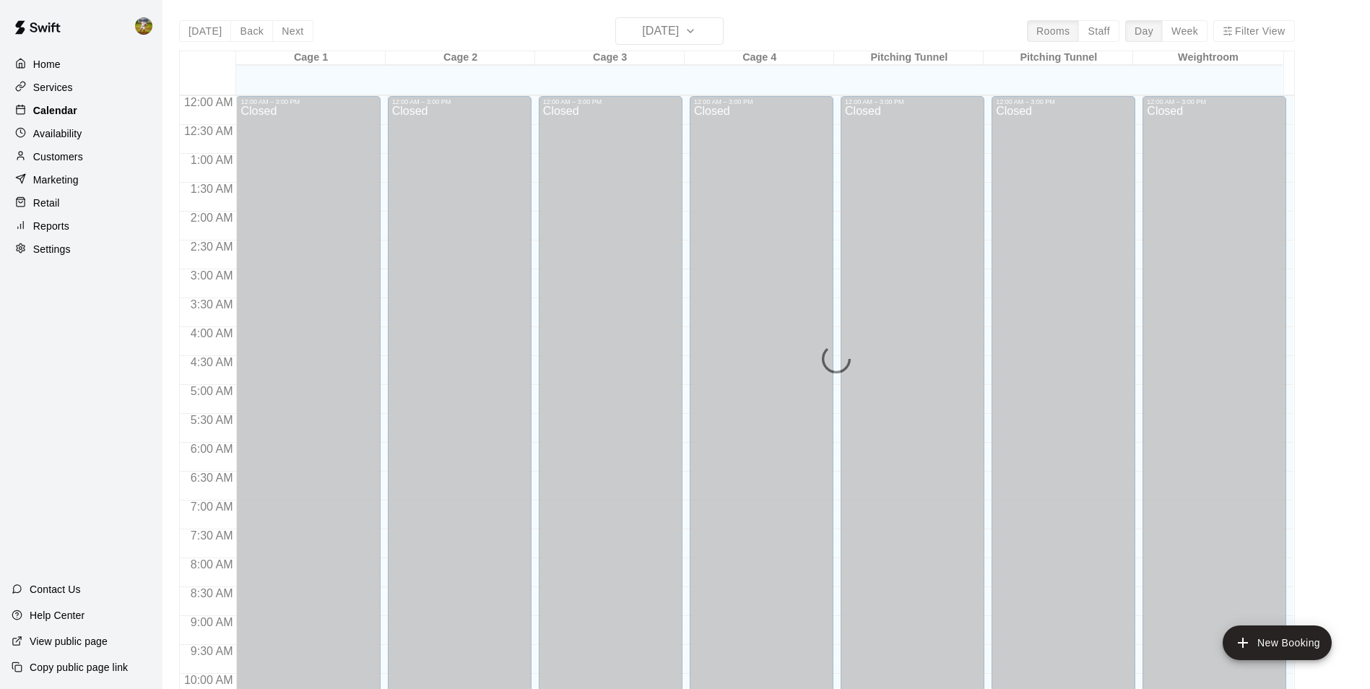
scroll to position [734, 0]
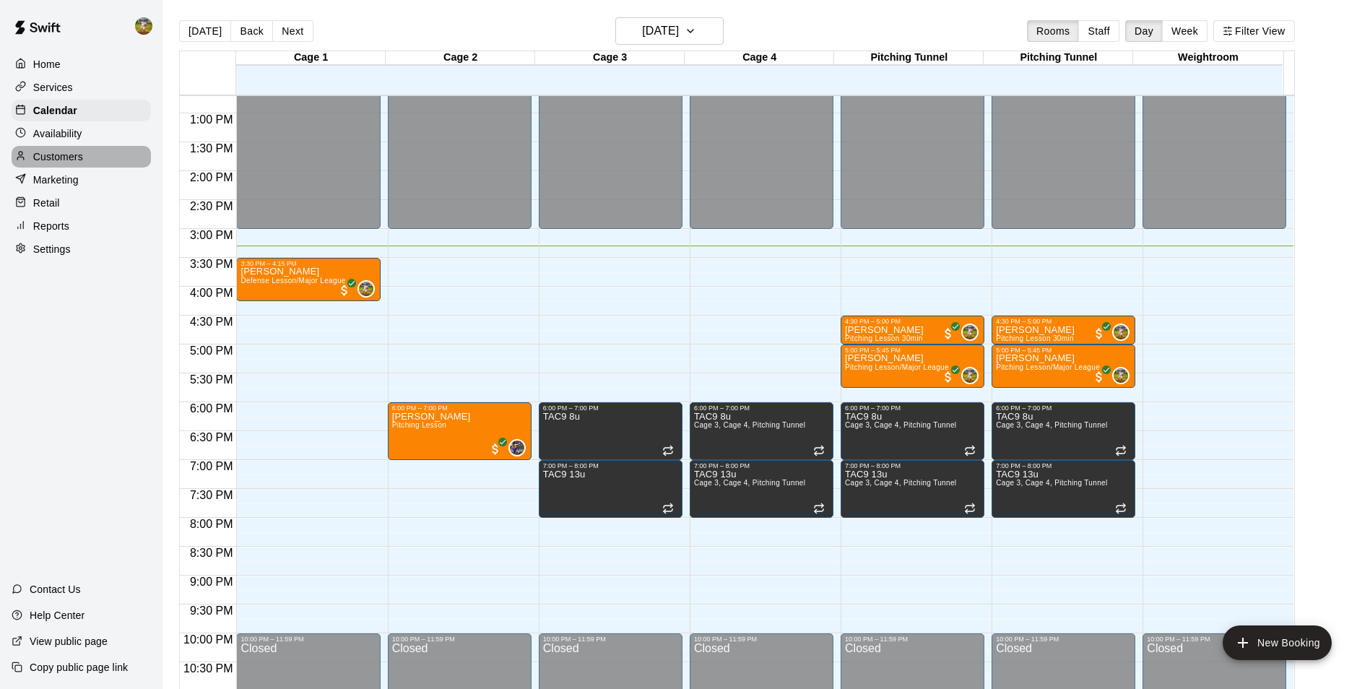
click at [85, 162] on div "Customers" at bounding box center [81, 157] width 139 height 22
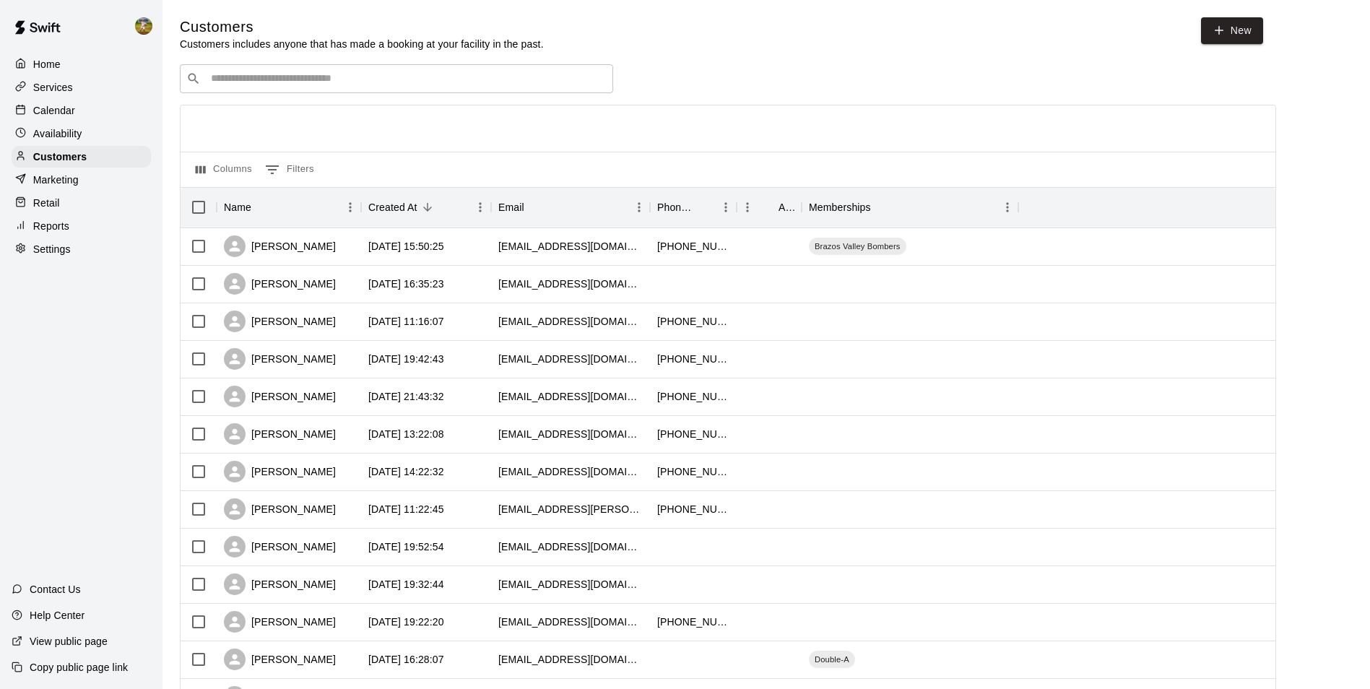
click at [387, 74] on input "Search customers by name or email" at bounding box center [406, 78] width 400 height 14
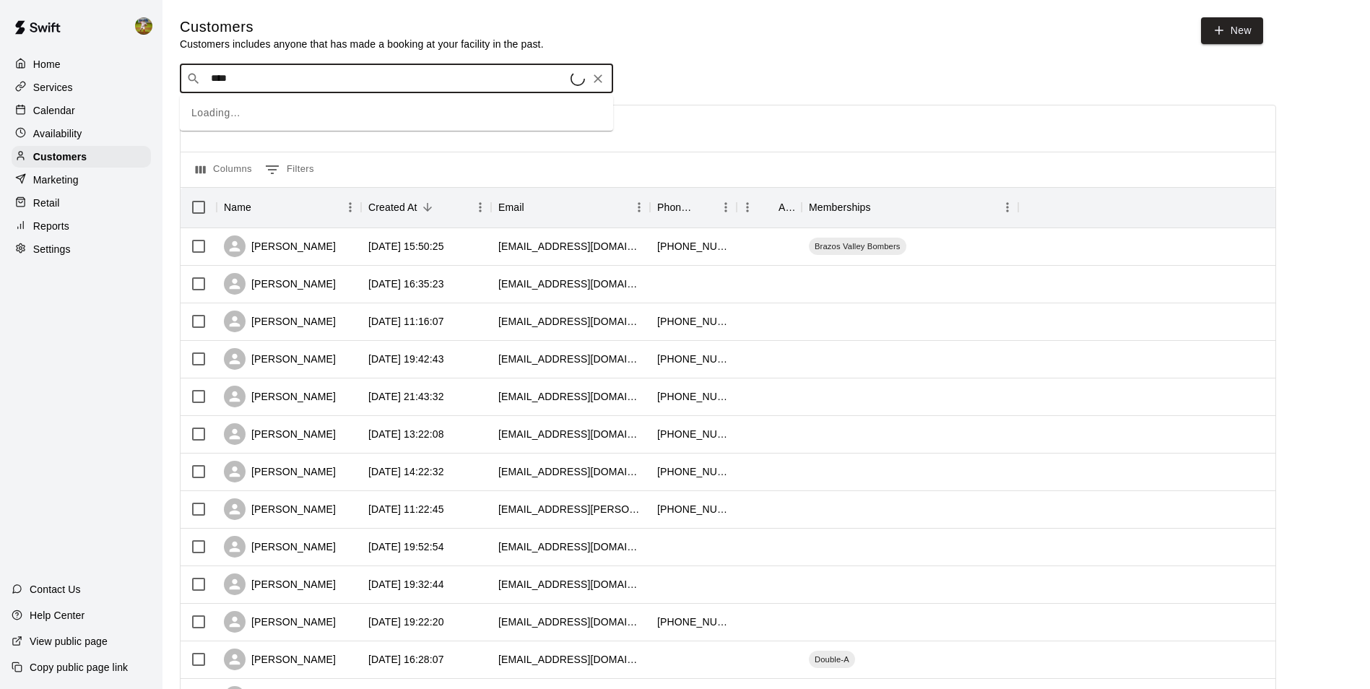
type input "*****"
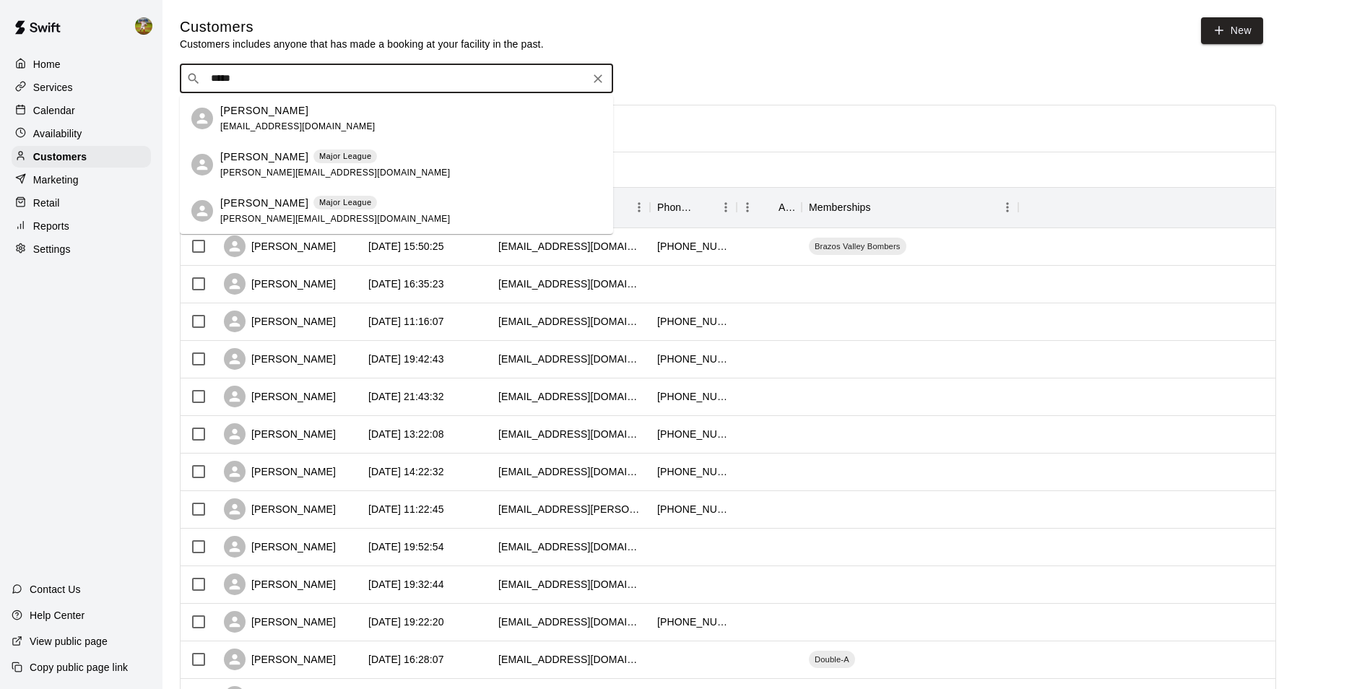
click at [305, 172] on span "amy.wop@sbcglobal.net" at bounding box center [335, 172] width 230 height 10
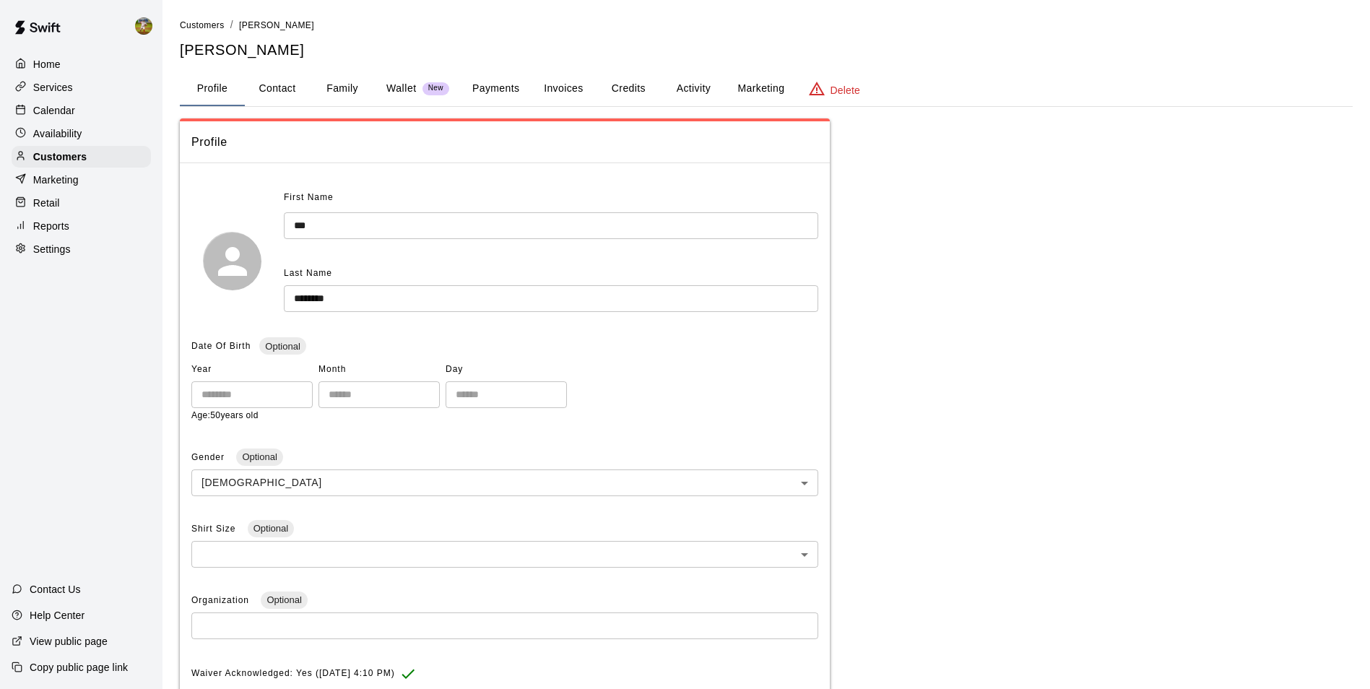
click at [396, 91] on p "Wallet" at bounding box center [401, 88] width 30 height 15
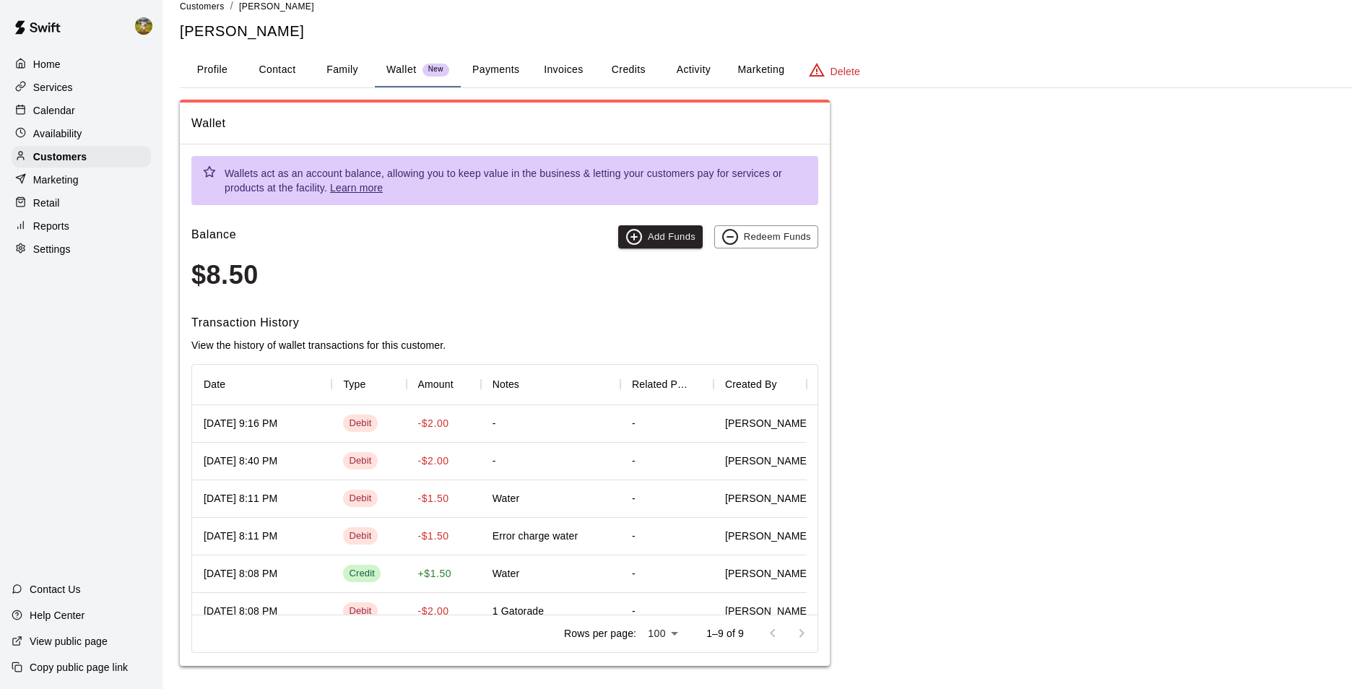
scroll to position [25, 0]
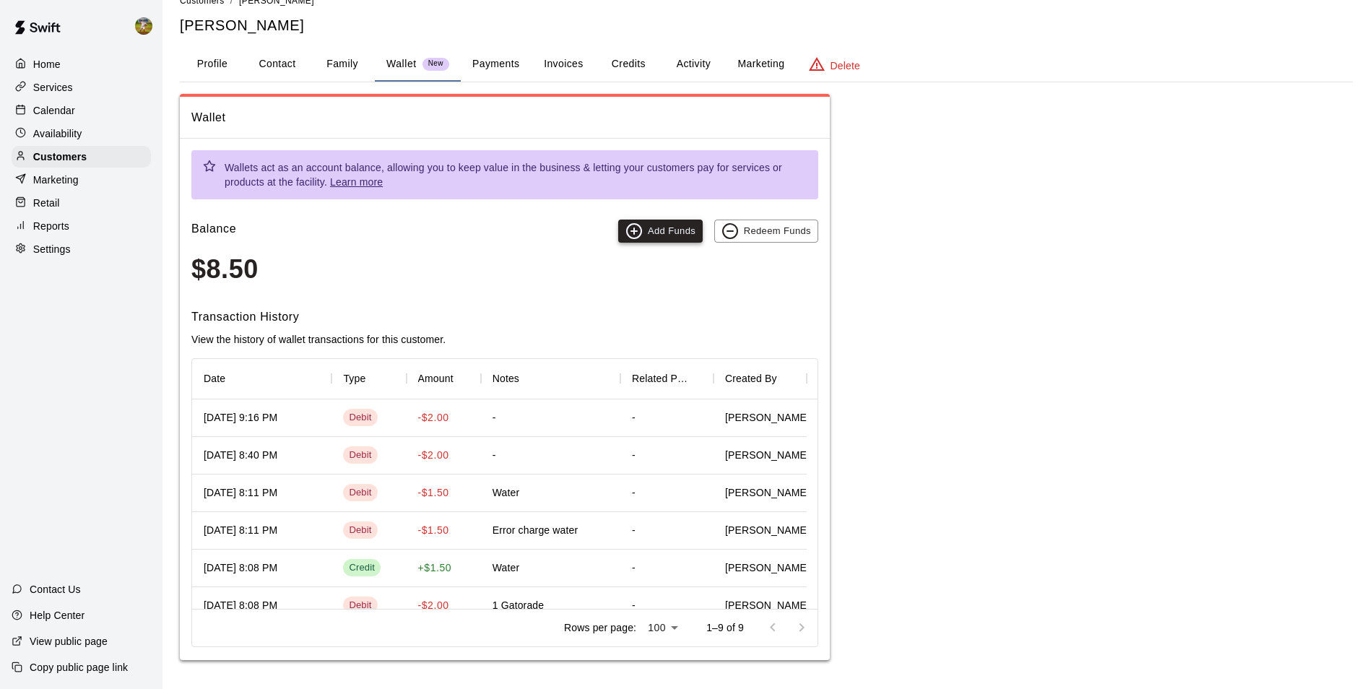
click at [639, 236] on icon "button" at bounding box center [633, 230] width 17 height 17
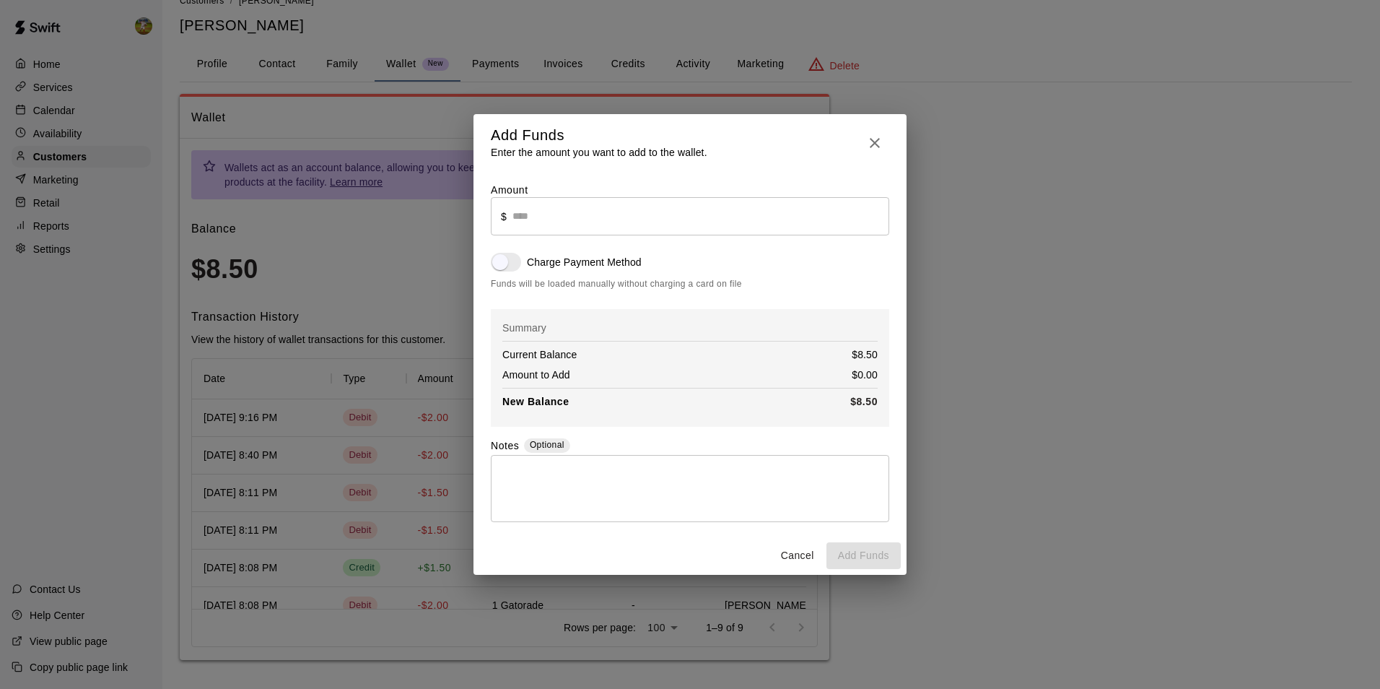
click at [626, 221] on input "text" at bounding box center [701, 216] width 377 height 38
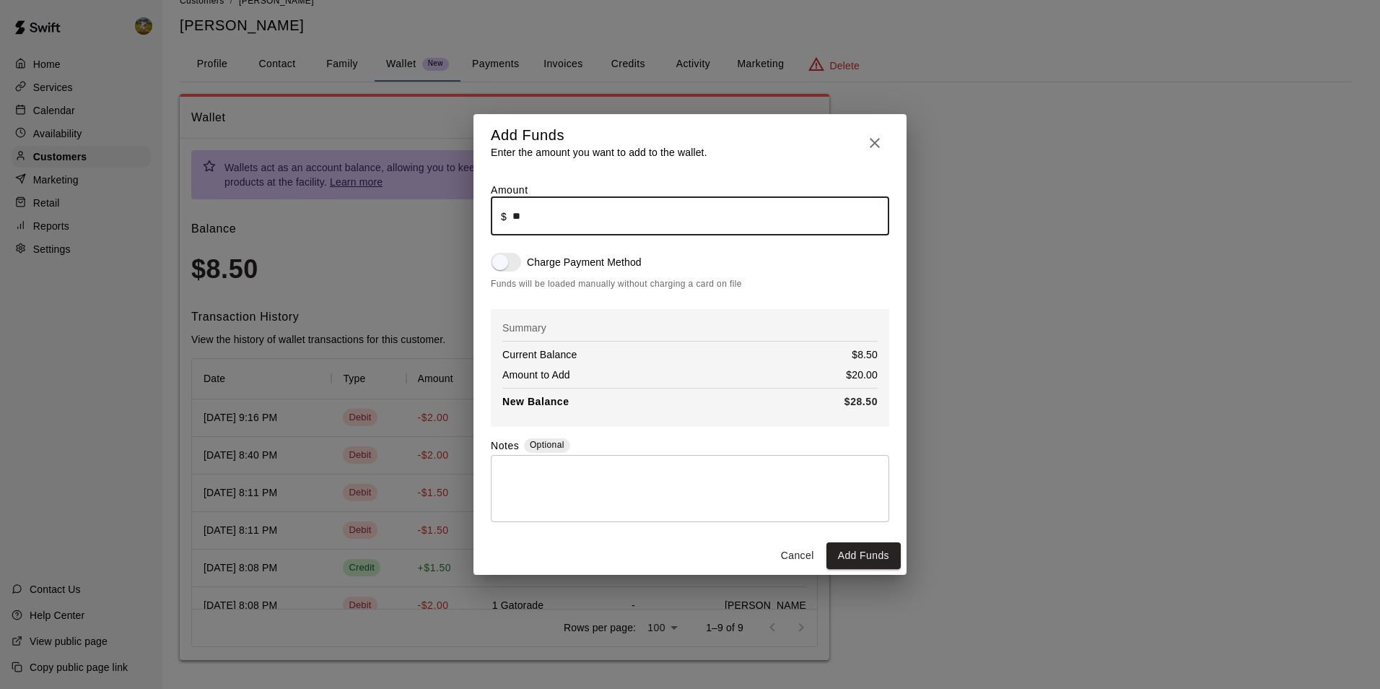
type input "*****"
click at [883, 142] on icon "button" at bounding box center [874, 142] width 17 height 17
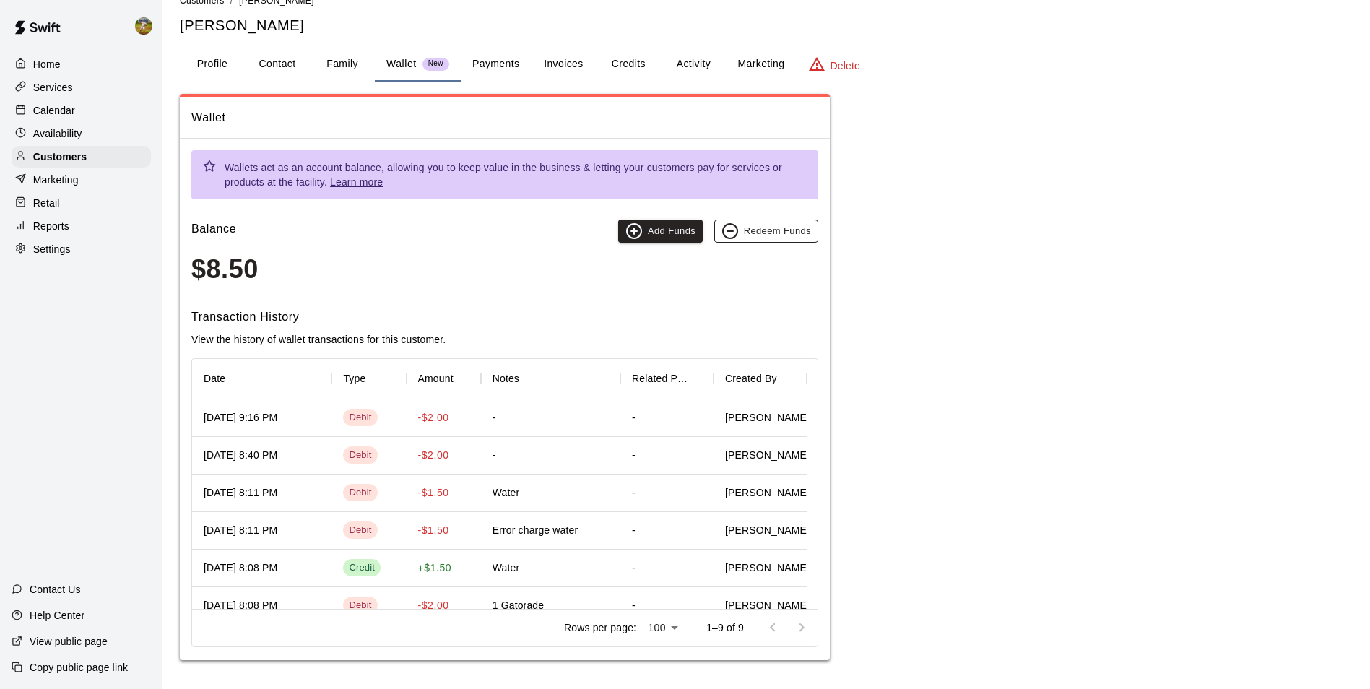
click at [763, 230] on button "Redeem Funds" at bounding box center [766, 230] width 104 height 23
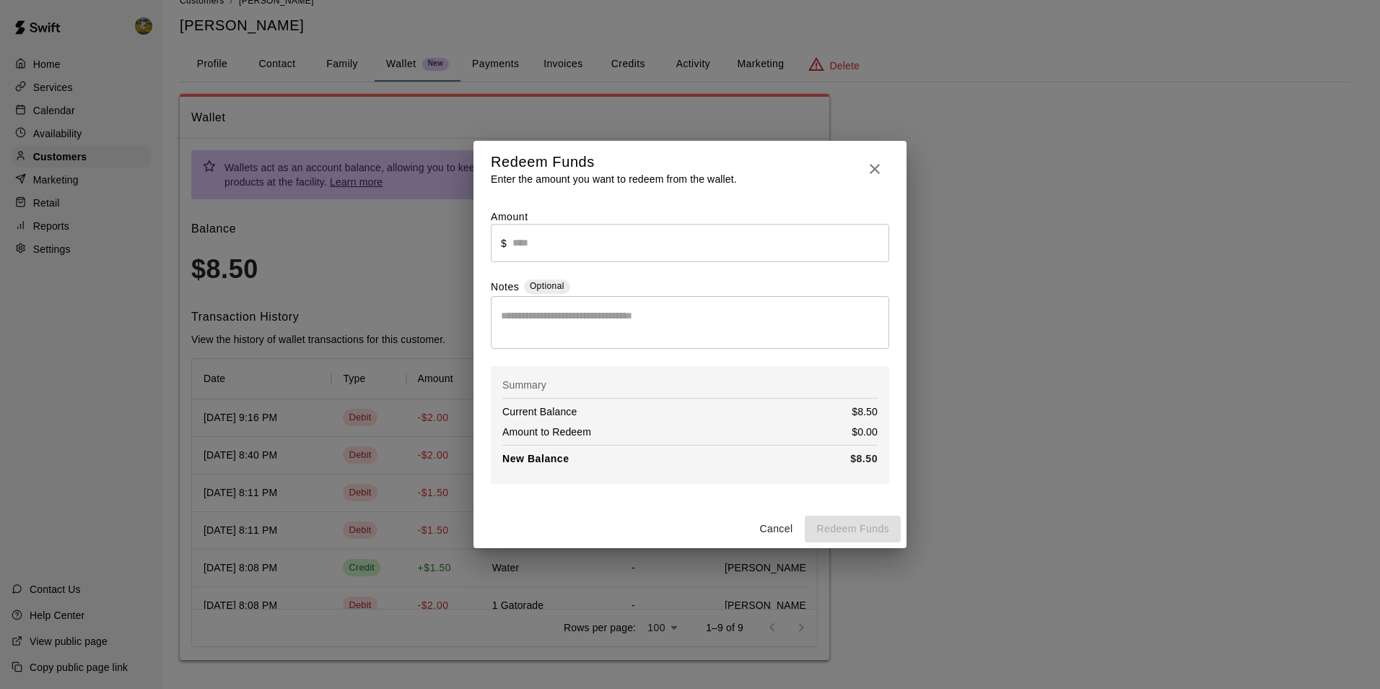
click at [650, 245] on input "text" at bounding box center [701, 243] width 377 height 38
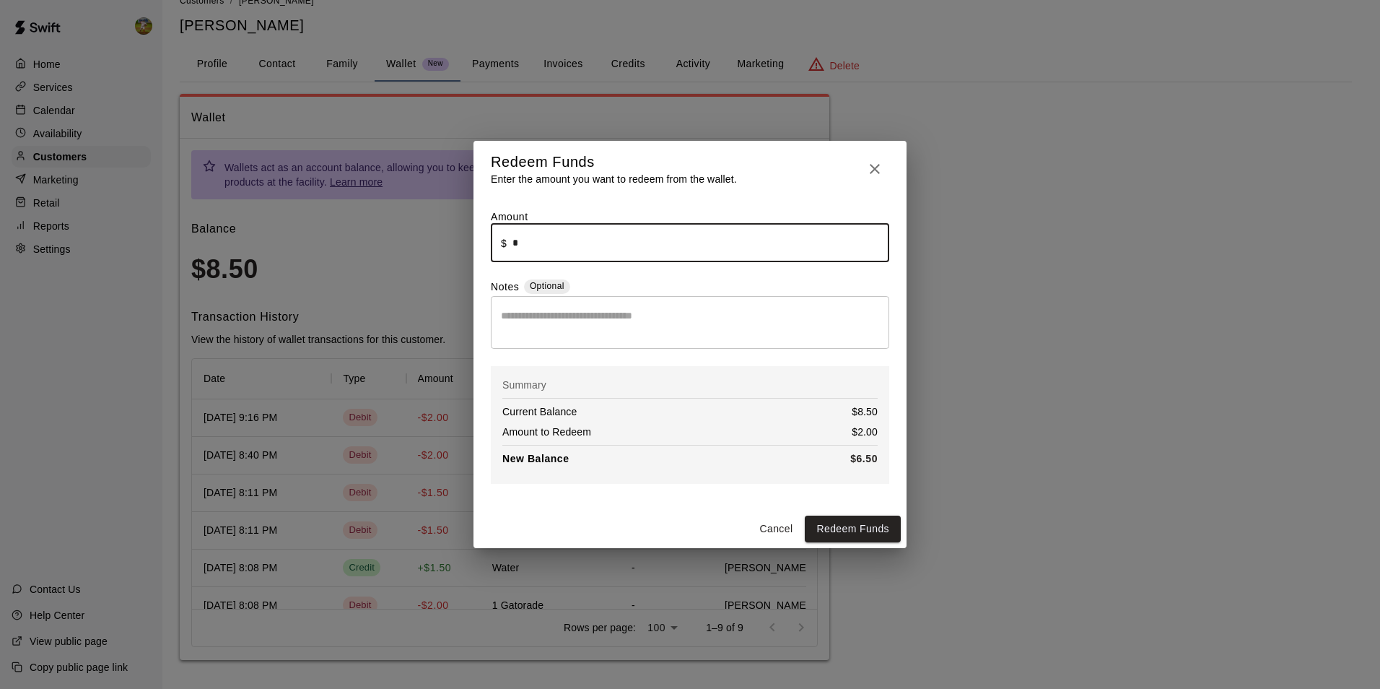
type input "****"
click at [874, 167] on icon "button" at bounding box center [875, 169] width 10 height 10
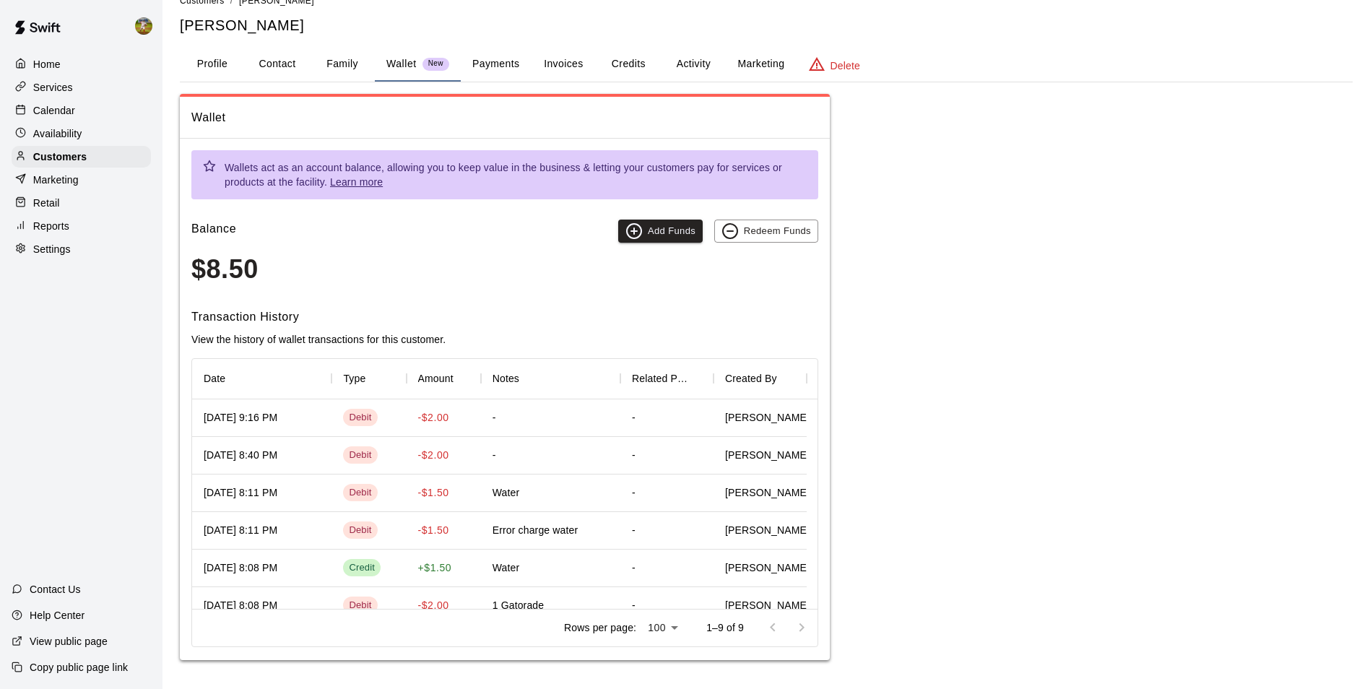
click at [76, 116] on div "Calendar" at bounding box center [81, 111] width 139 height 22
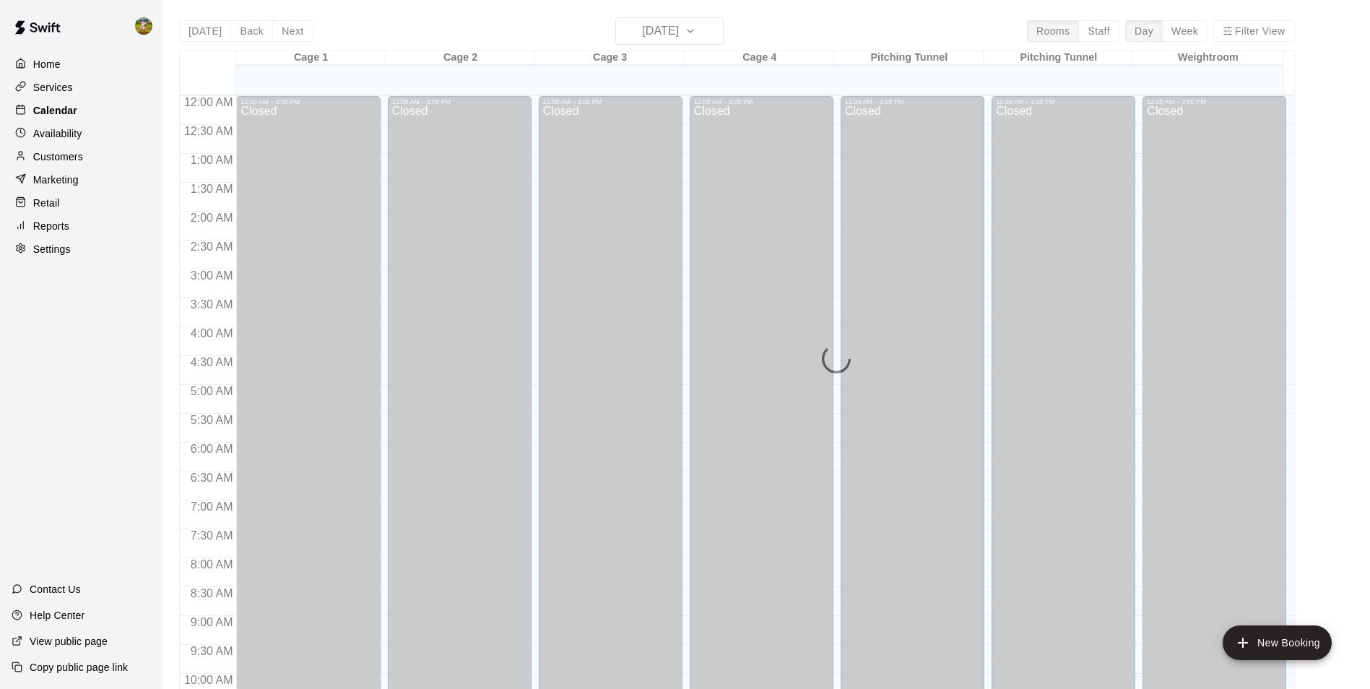
scroll to position [734, 0]
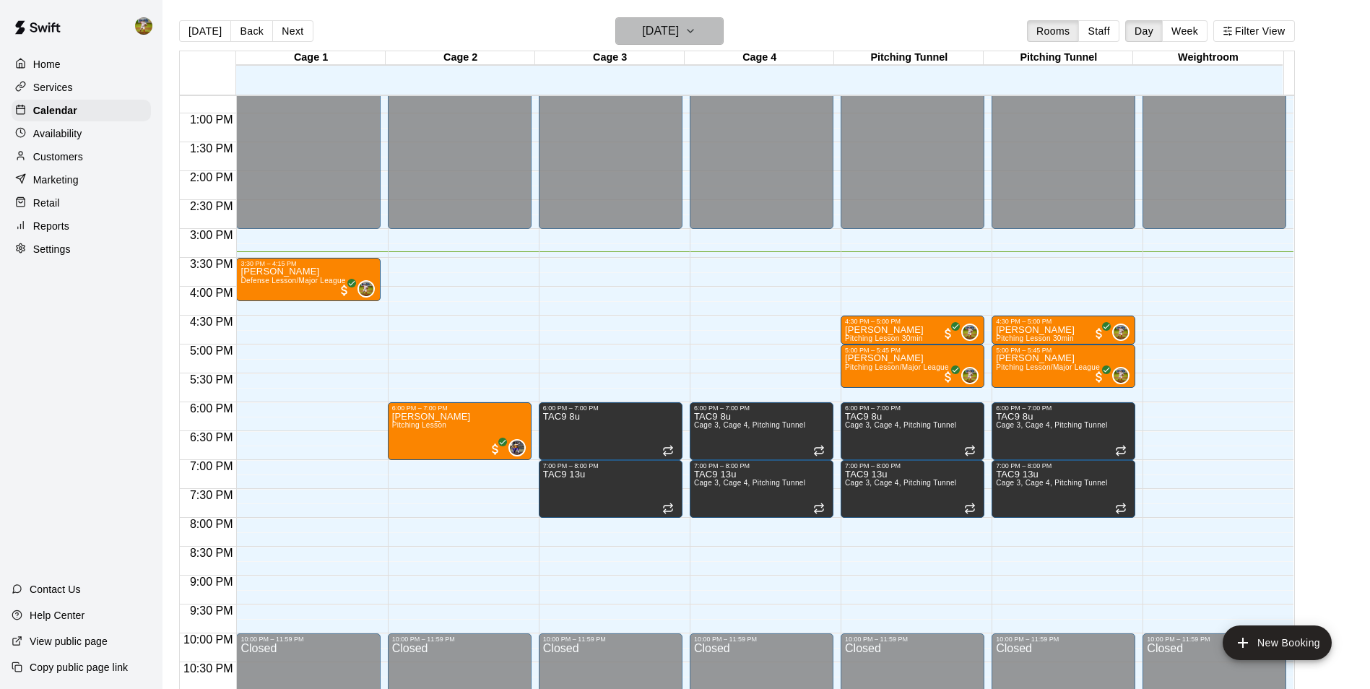
click at [679, 28] on h6 "[DATE]" at bounding box center [660, 31] width 37 height 20
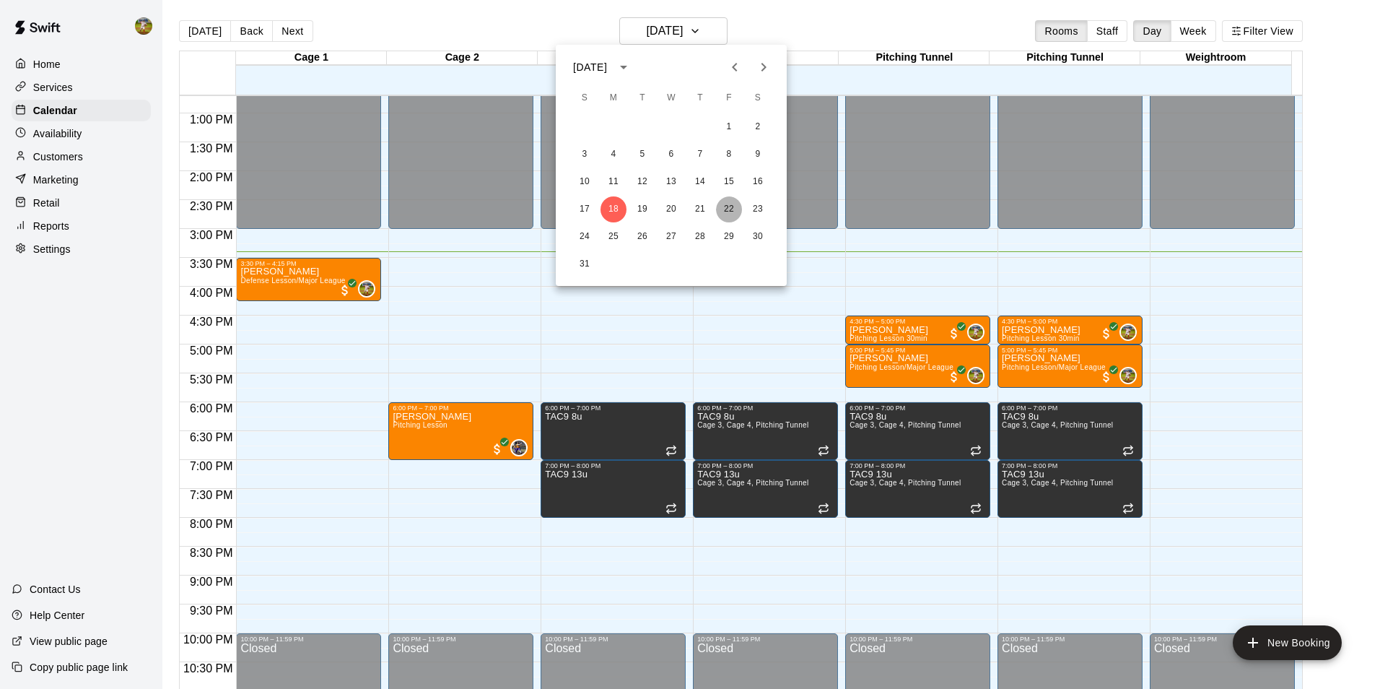
click at [728, 206] on button "22" at bounding box center [729, 209] width 26 height 26
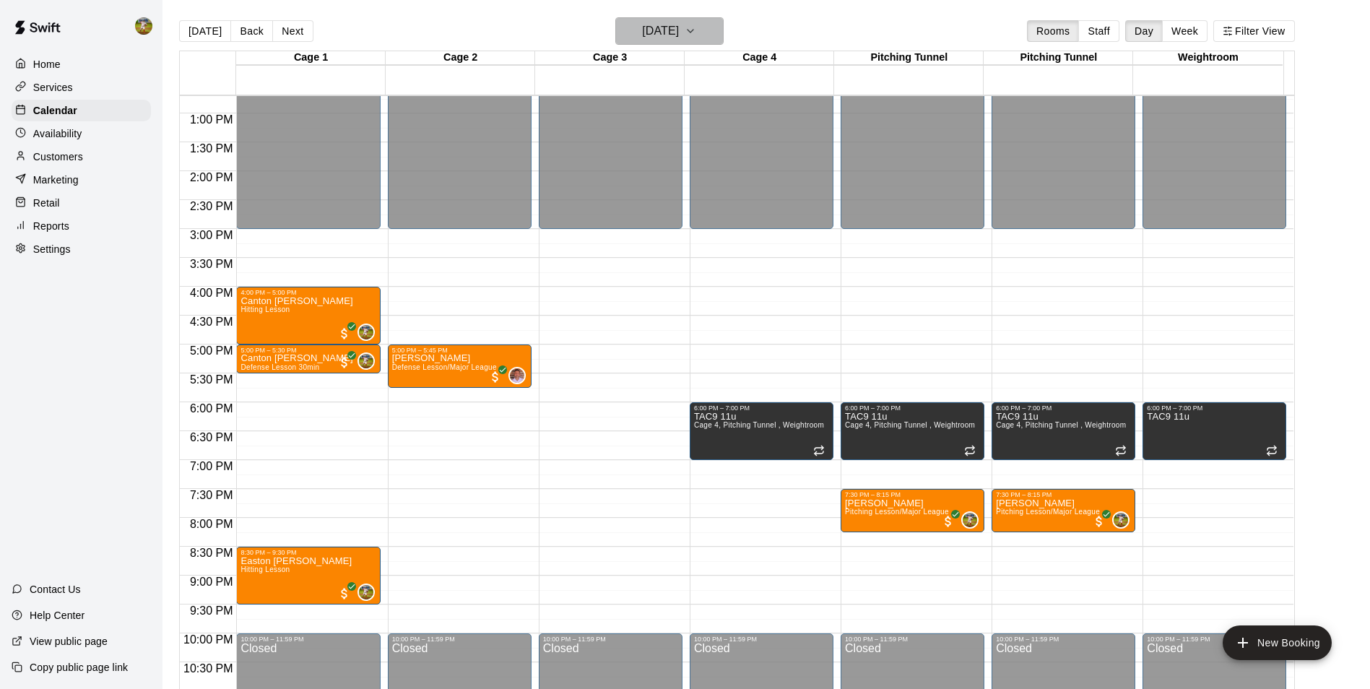
click at [679, 32] on h6 "Friday Aug 22" at bounding box center [660, 31] width 37 height 20
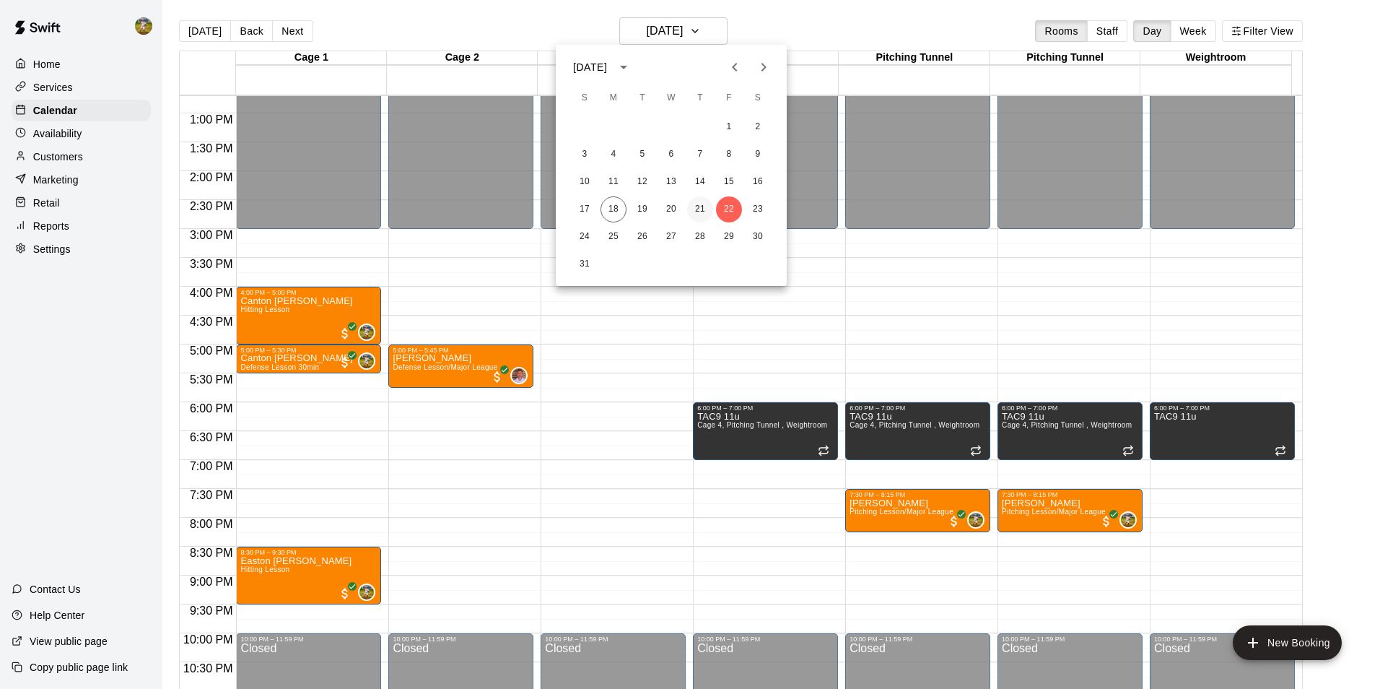
click at [703, 209] on button "21" at bounding box center [700, 209] width 26 height 26
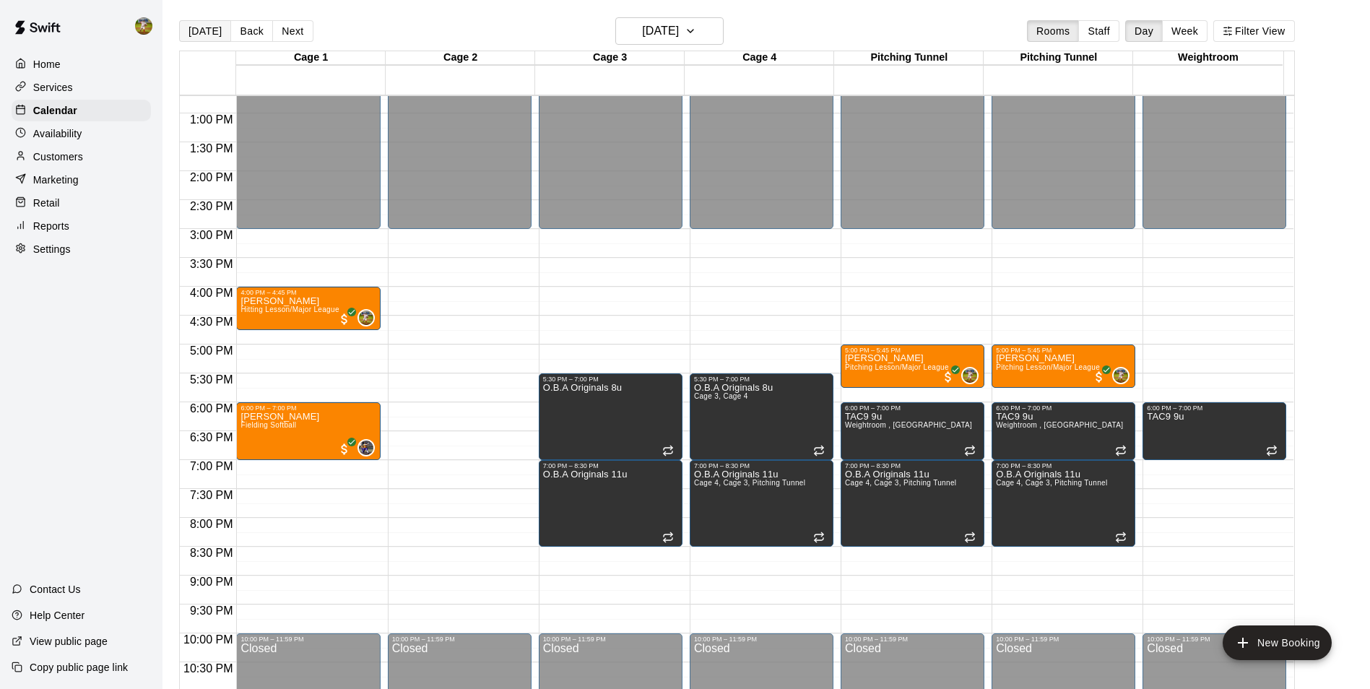
click at [214, 30] on button "[DATE]" at bounding box center [205, 31] width 52 height 22
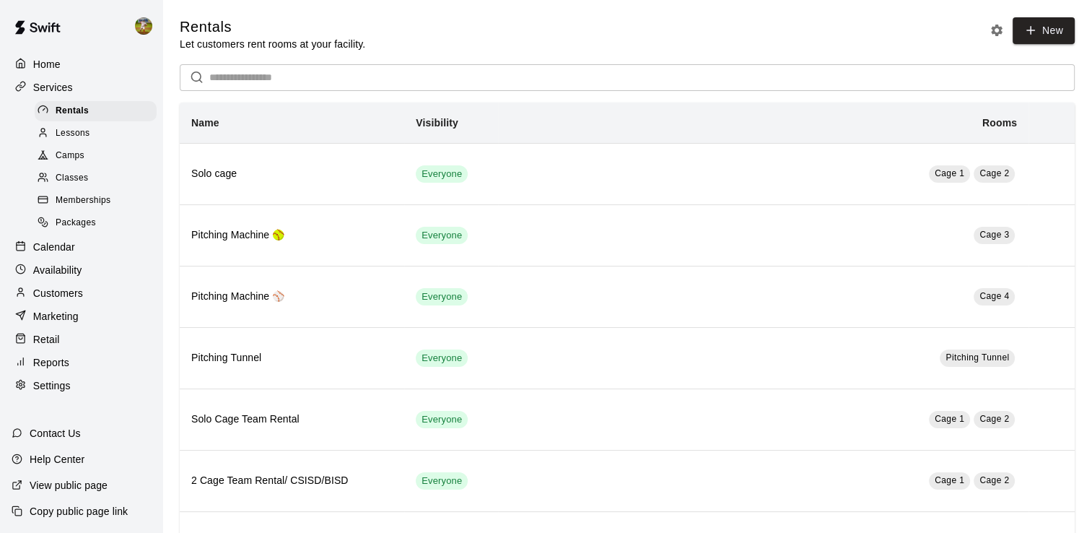
click at [70, 254] on p "Calendar" at bounding box center [54, 247] width 42 height 14
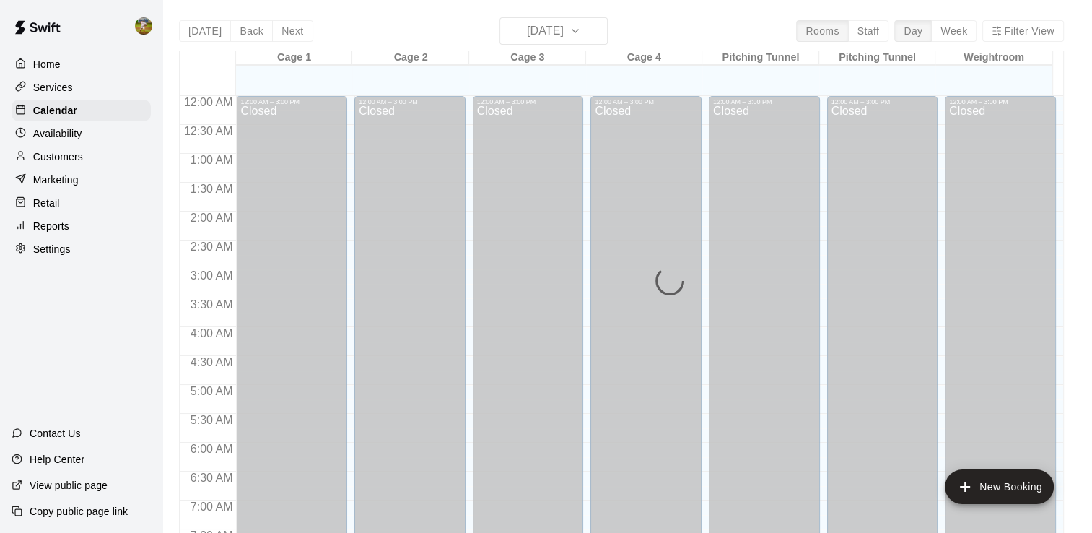
scroll to position [817, 0]
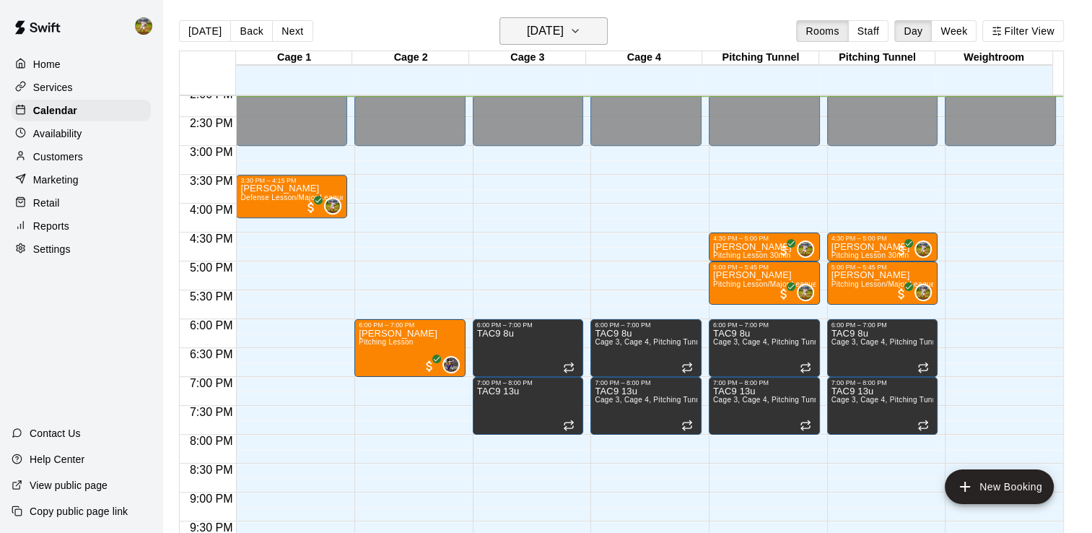
click at [527, 26] on h6 "[DATE]" at bounding box center [545, 31] width 37 height 20
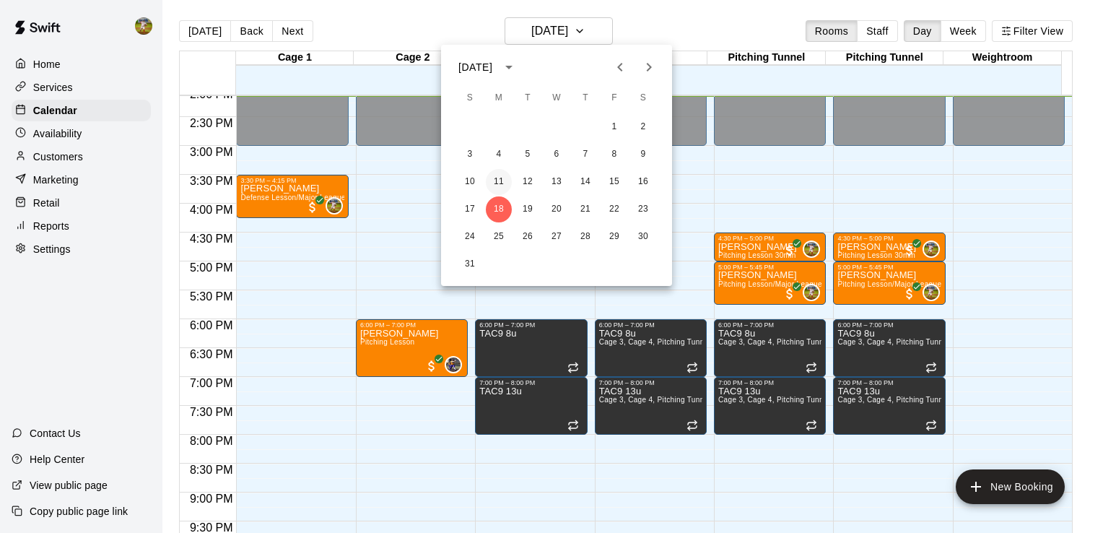
click at [496, 181] on button "11" at bounding box center [499, 182] width 26 height 26
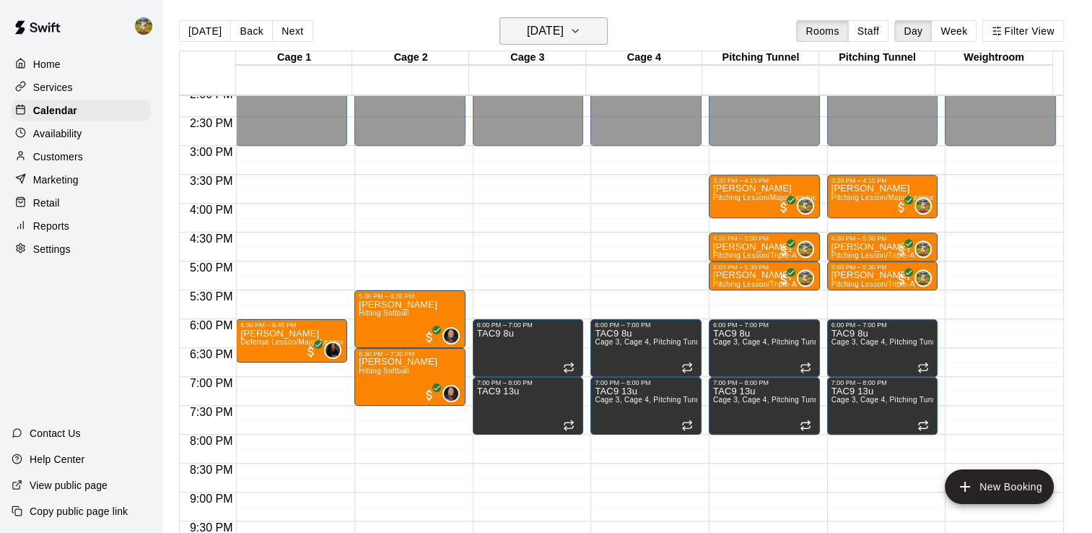
click at [549, 29] on h6 "[DATE]" at bounding box center [545, 31] width 37 height 20
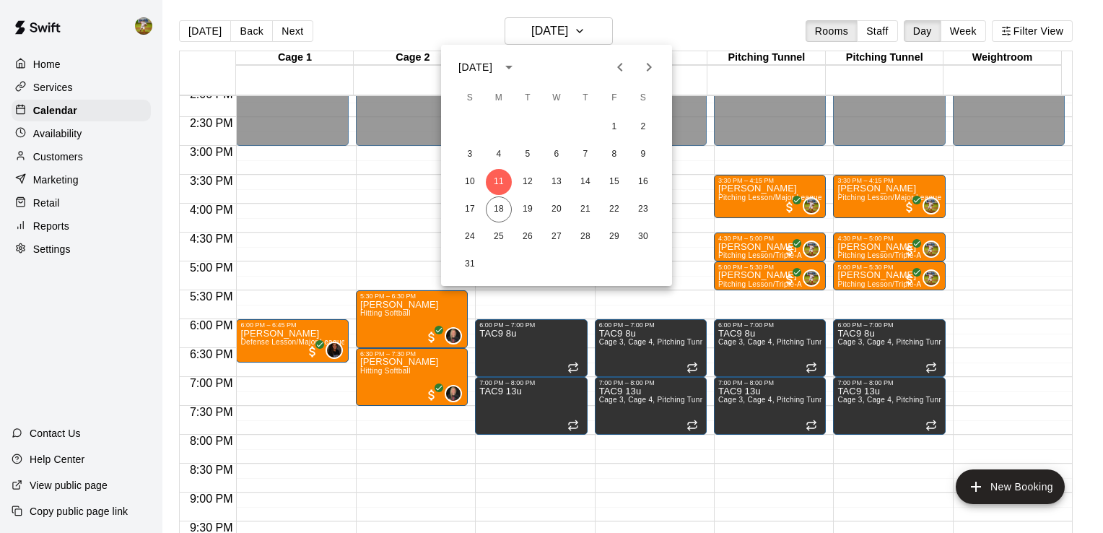
click at [392, 22] on div at bounding box center [551, 266] width 1103 height 533
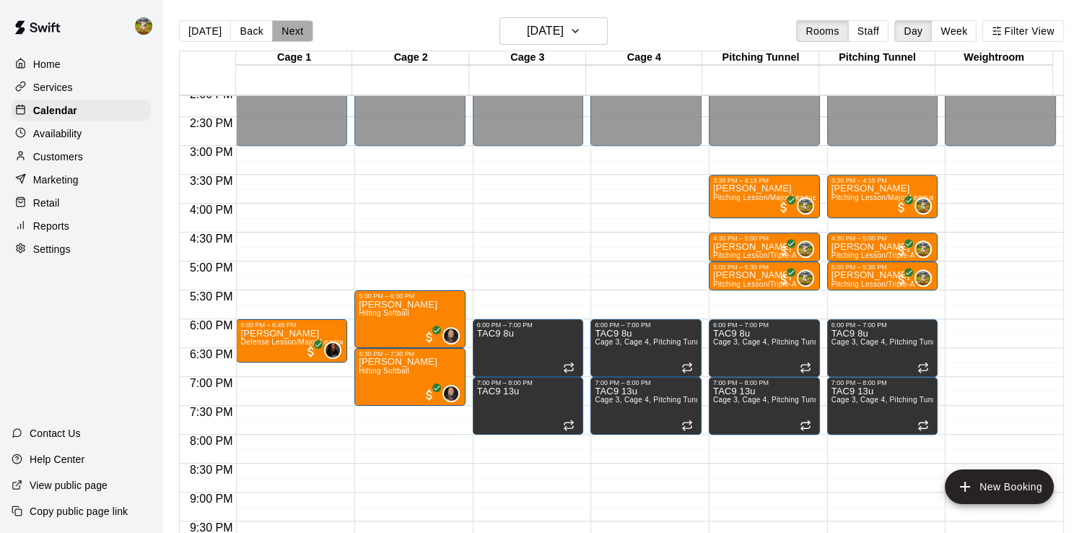
click at [283, 30] on button "Next" at bounding box center [292, 31] width 40 height 22
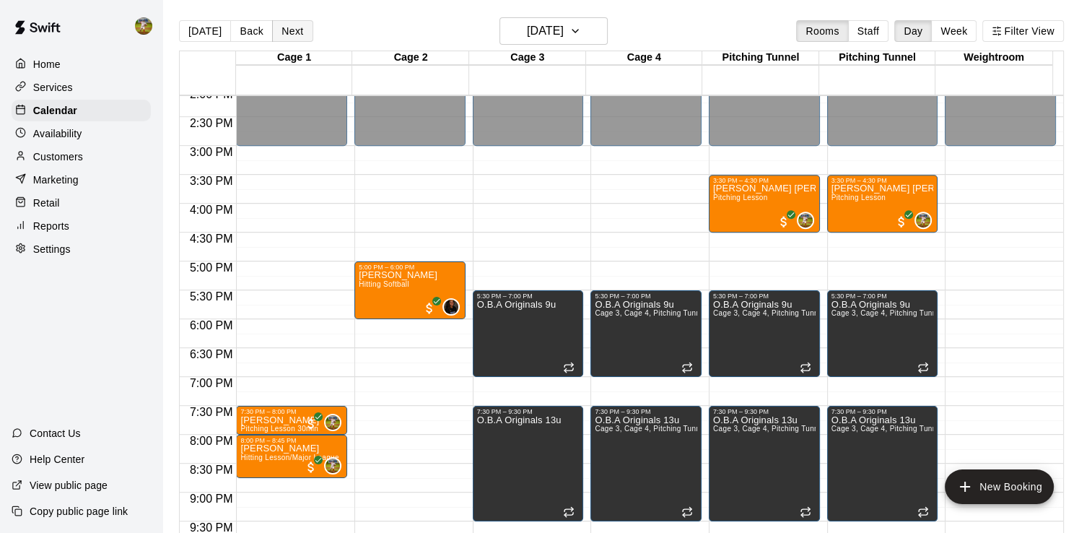
click at [283, 30] on button "Next" at bounding box center [292, 31] width 40 height 22
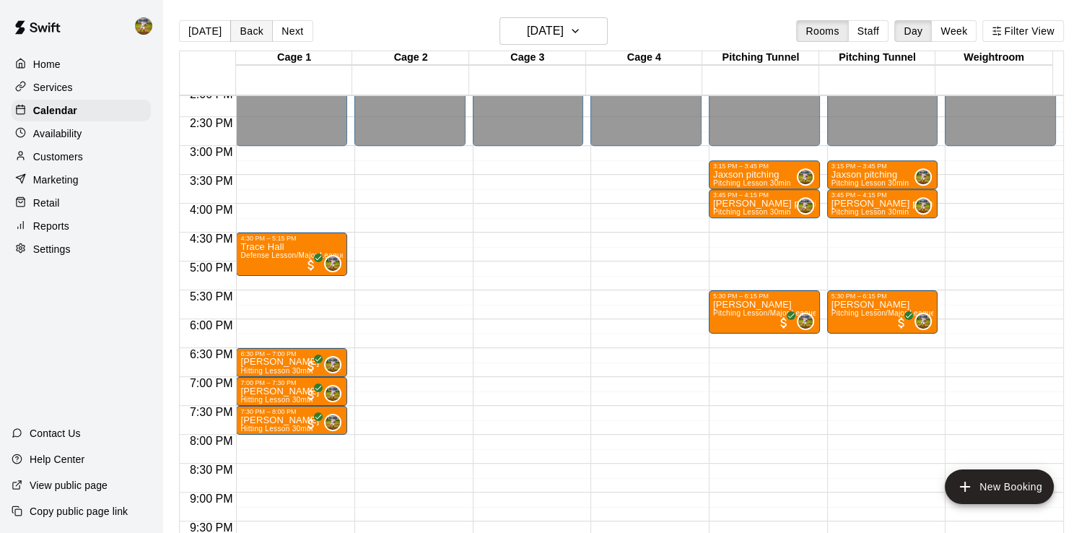
click at [248, 25] on button "Back" at bounding box center [251, 31] width 43 height 22
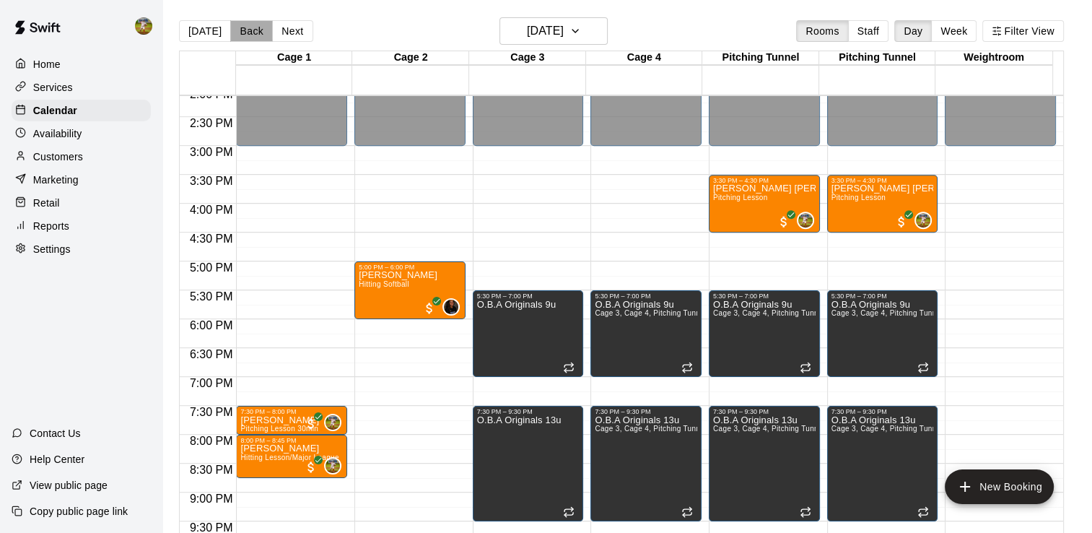
click at [248, 25] on button "Back" at bounding box center [251, 31] width 43 height 22
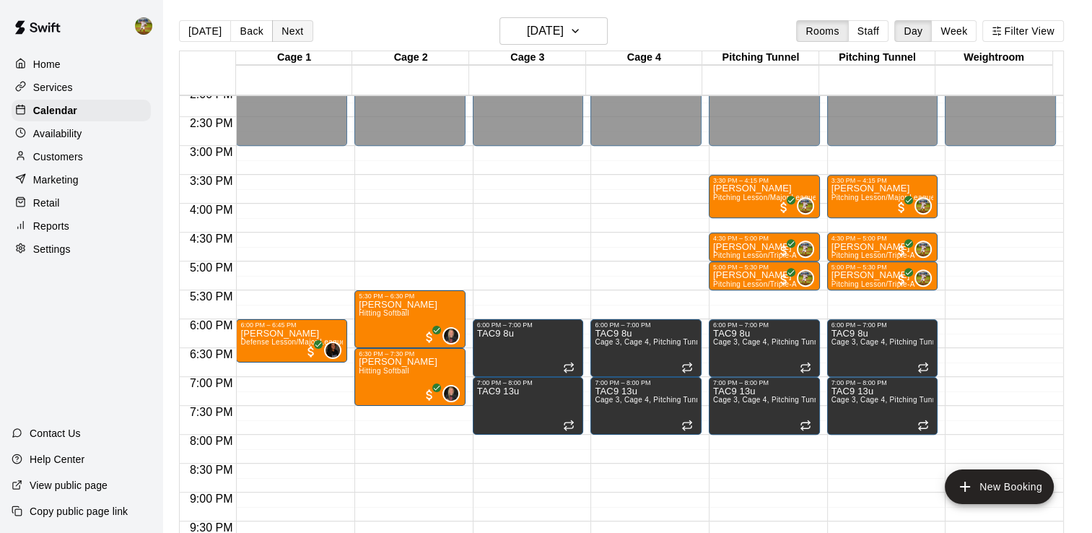
click at [293, 32] on button "Next" at bounding box center [292, 31] width 40 height 22
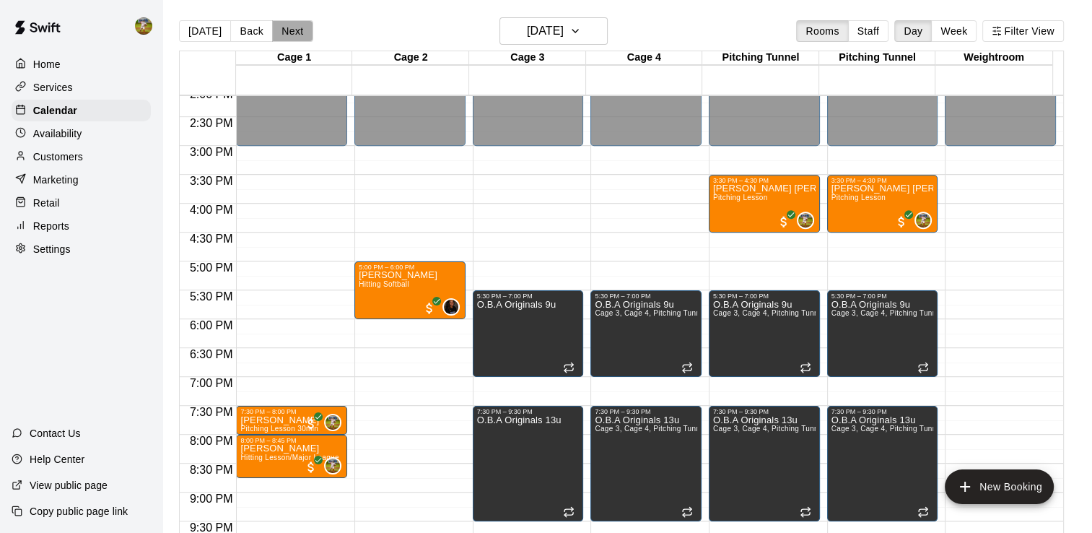
click at [293, 32] on button "Next" at bounding box center [292, 31] width 40 height 22
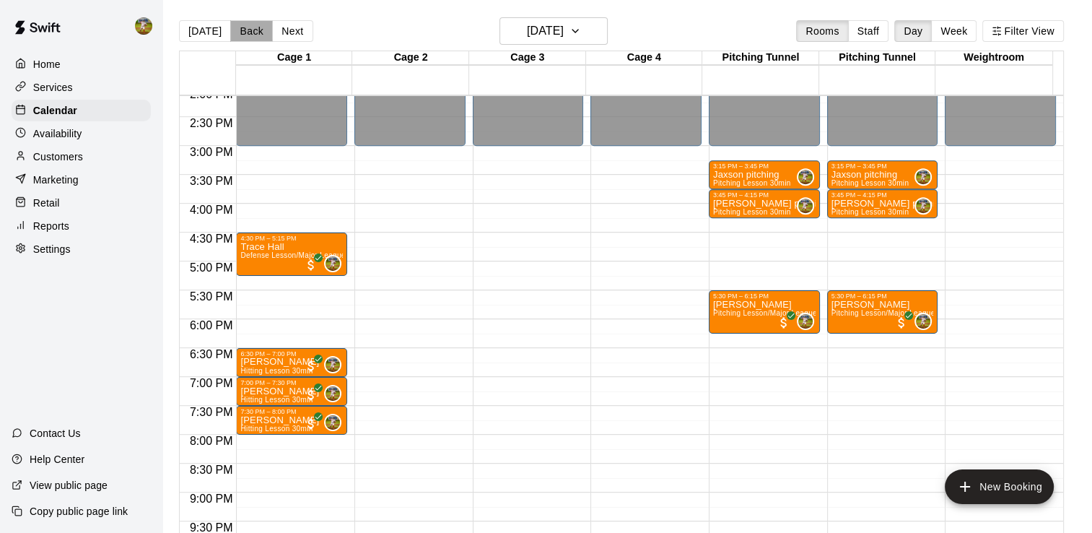
click at [251, 33] on button "Back" at bounding box center [251, 31] width 43 height 22
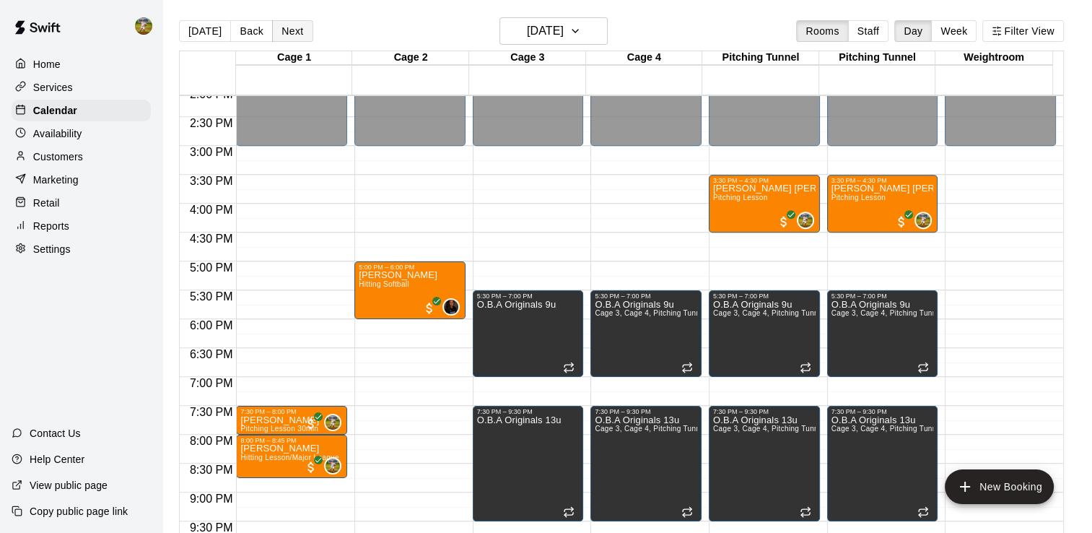
click at [303, 29] on button "Next" at bounding box center [292, 31] width 40 height 22
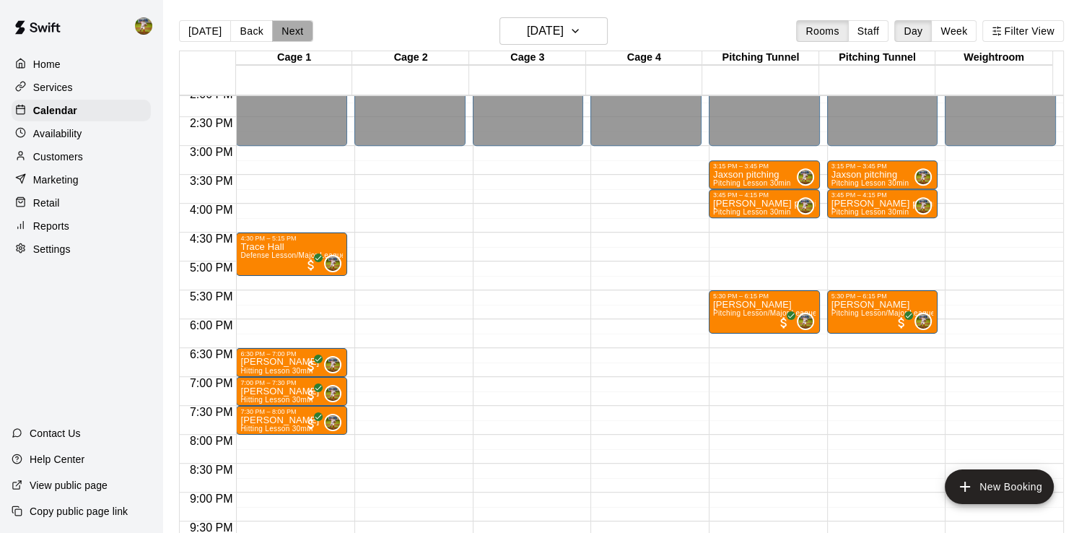
click at [298, 33] on button "Next" at bounding box center [292, 31] width 40 height 22
